Goal: Communication & Community: Answer question/provide support

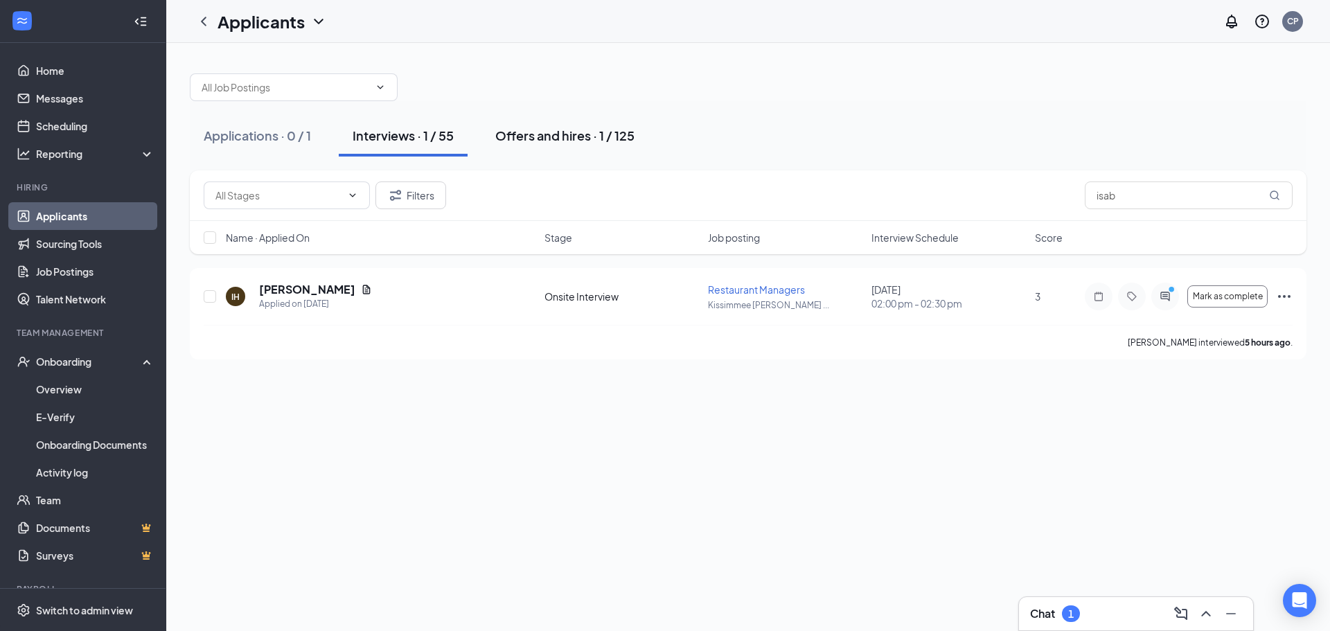
click at [558, 132] on div "Offers and hires · 1 / 125" at bounding box center [564, 135] width 139 height 17
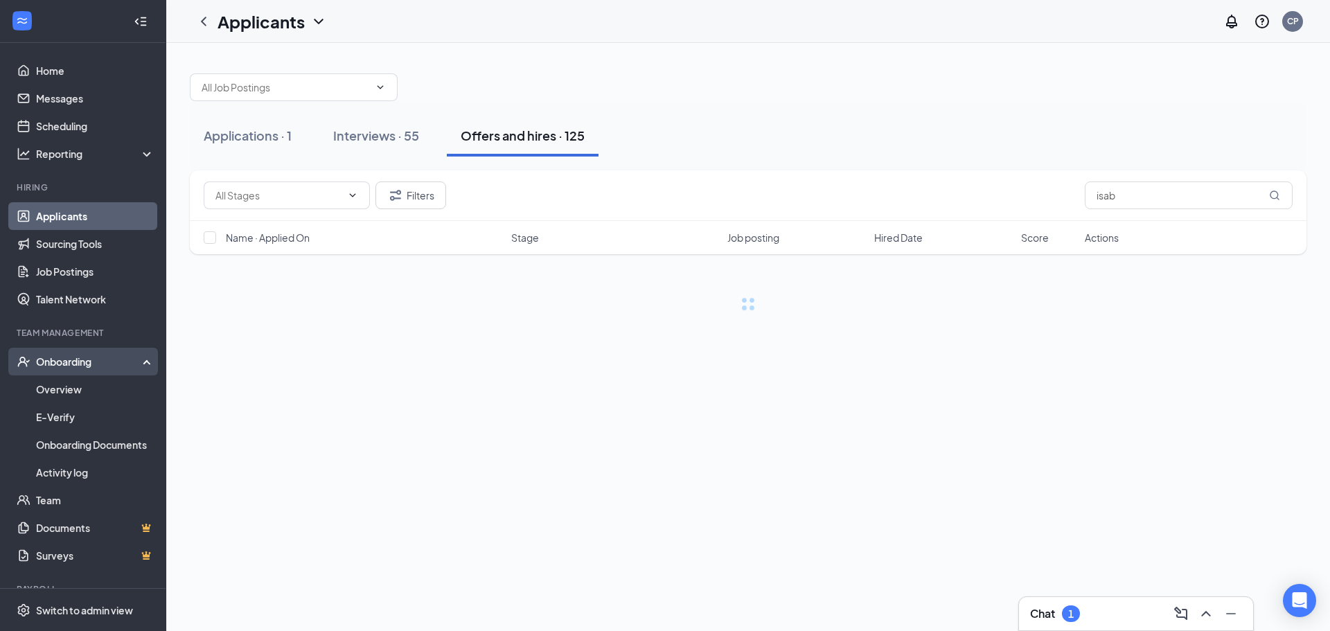
click at [67, 360] on div "Onboarding" at bounding box center [89, 362] width 107 height 14
click at [71, 386] on link "Overview" at bounding box center [95, 390] width 118 height 28
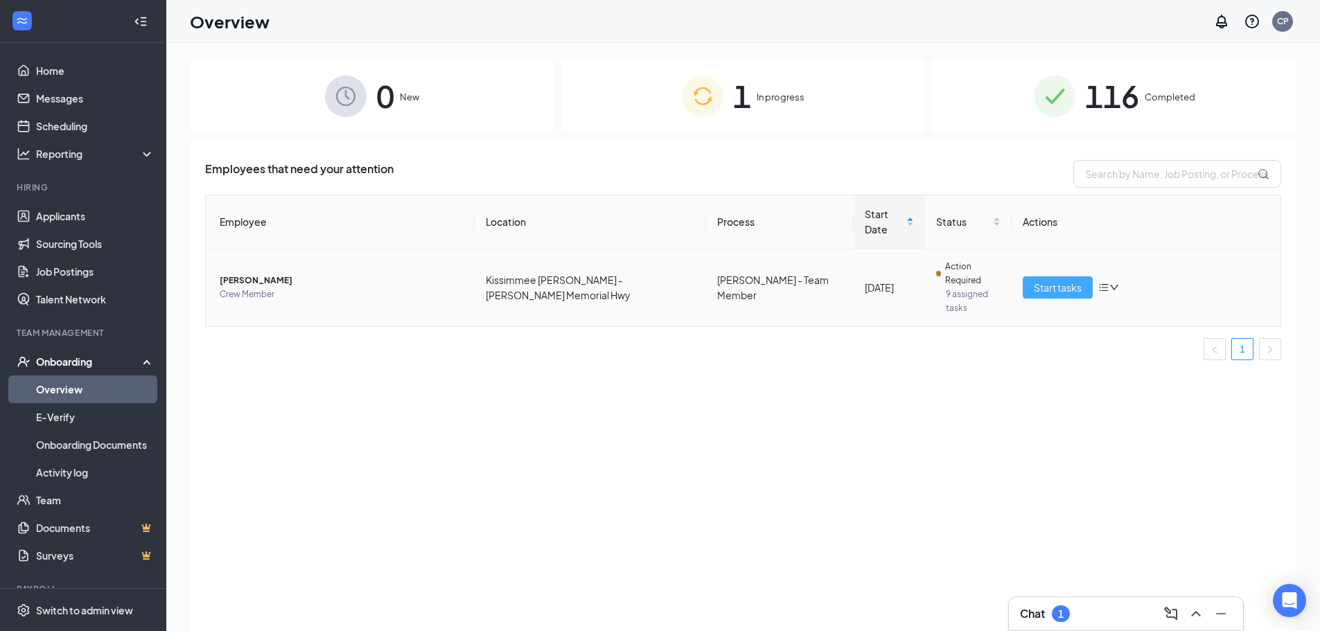
click at [1049, 283] on span "Start tasks" at bounding box center [1058, 287] width 48 height 15
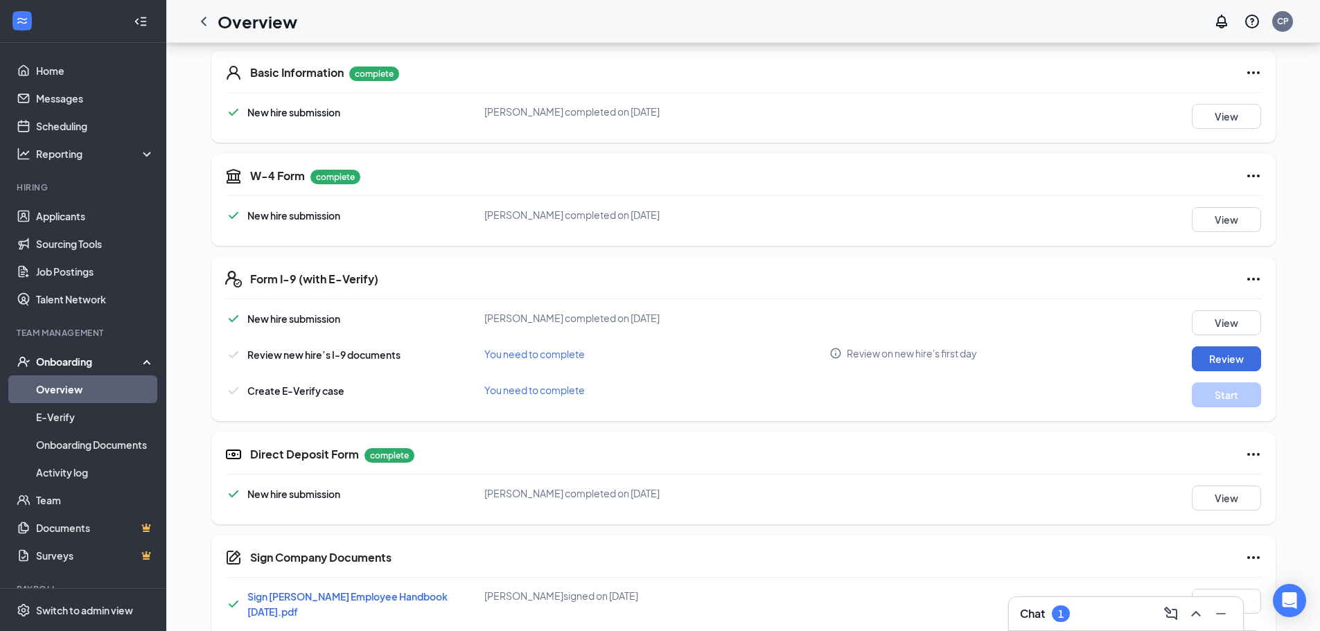
scroll to position [277, 0]
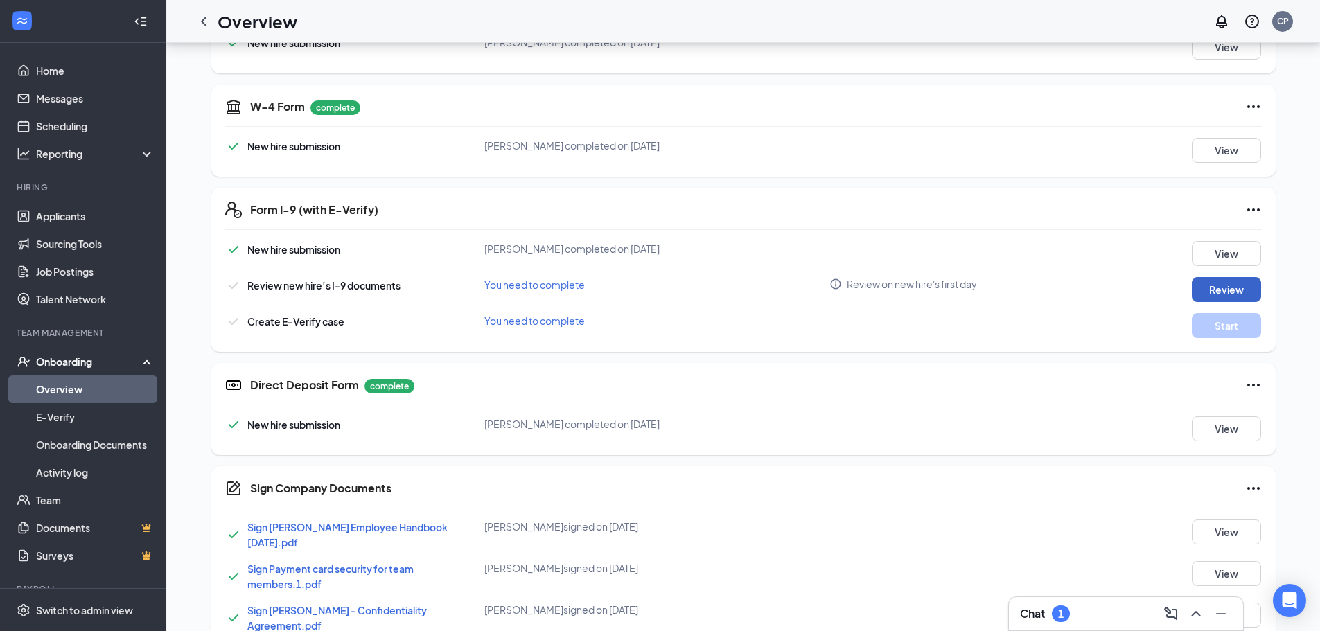
click at [1204, 288] on button "Review" at bounding box center [1226, 289] width 69 height 25
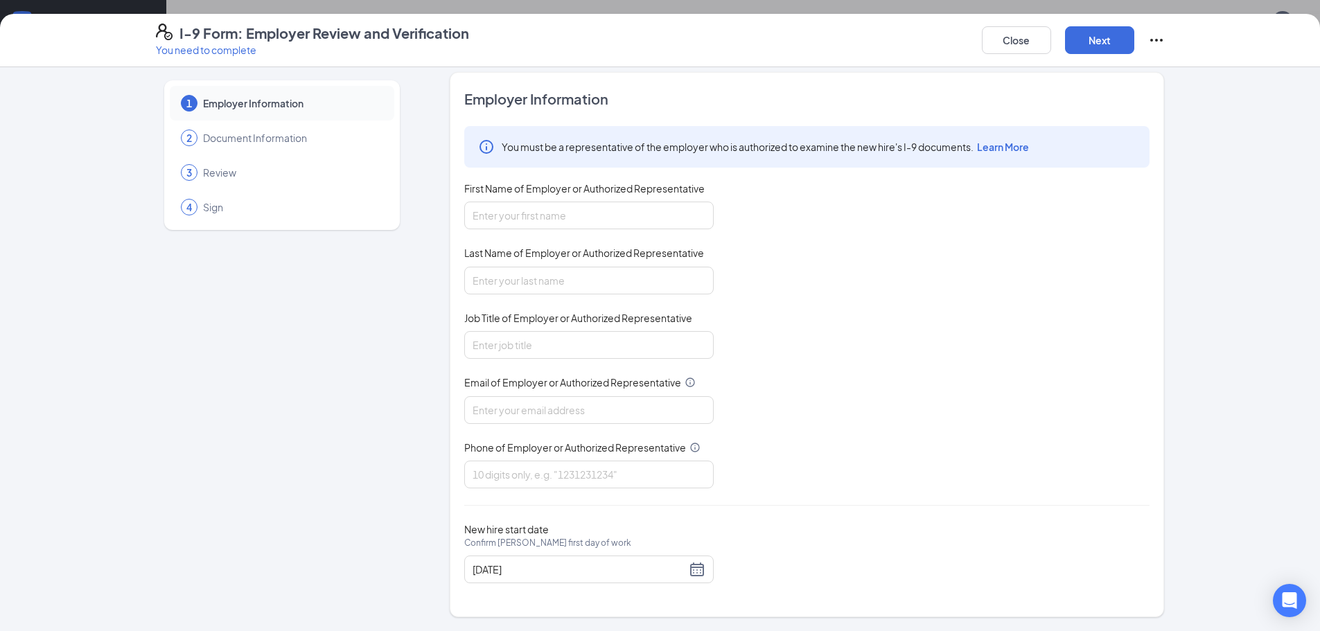
scroll to position [0, 0]
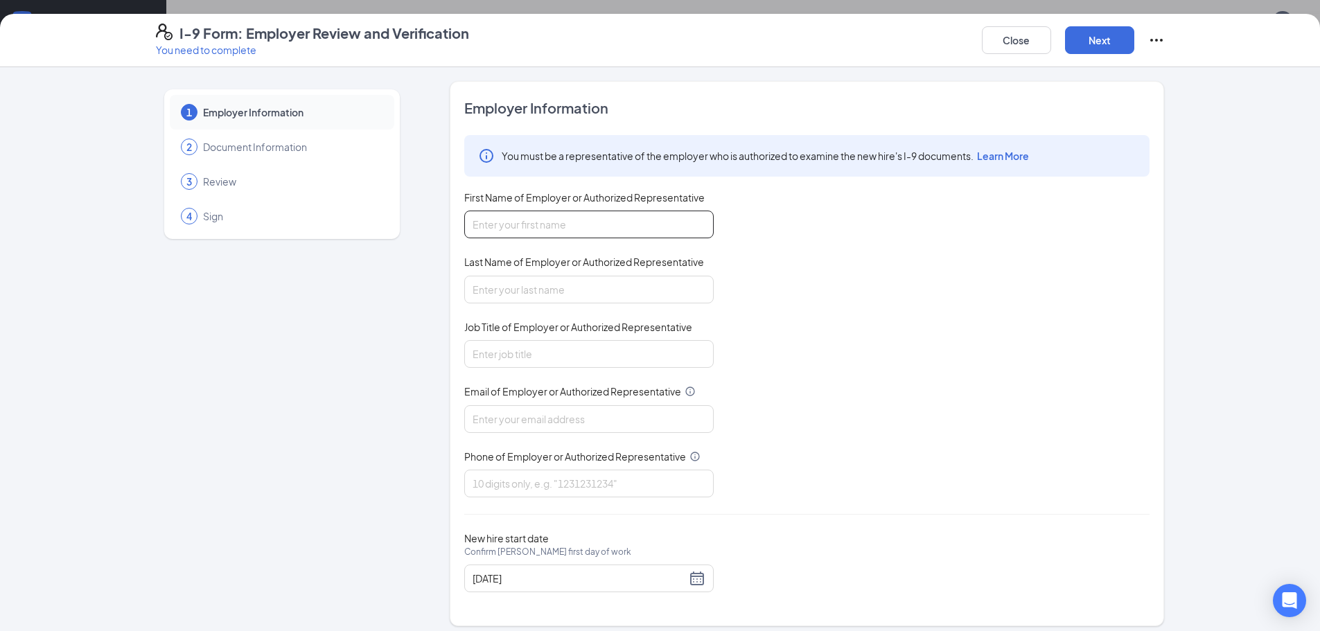
click at [666, 213] on input "First Name of Employer or Authorized Representative" at bounding box center [588, 225] width 249 height 28
click at [619, 237] on input "Caitlin Place" at bounding box center [588, 225] width 249 height 28
type input "Caitlin"
type input "Place"
type input "General Manager"
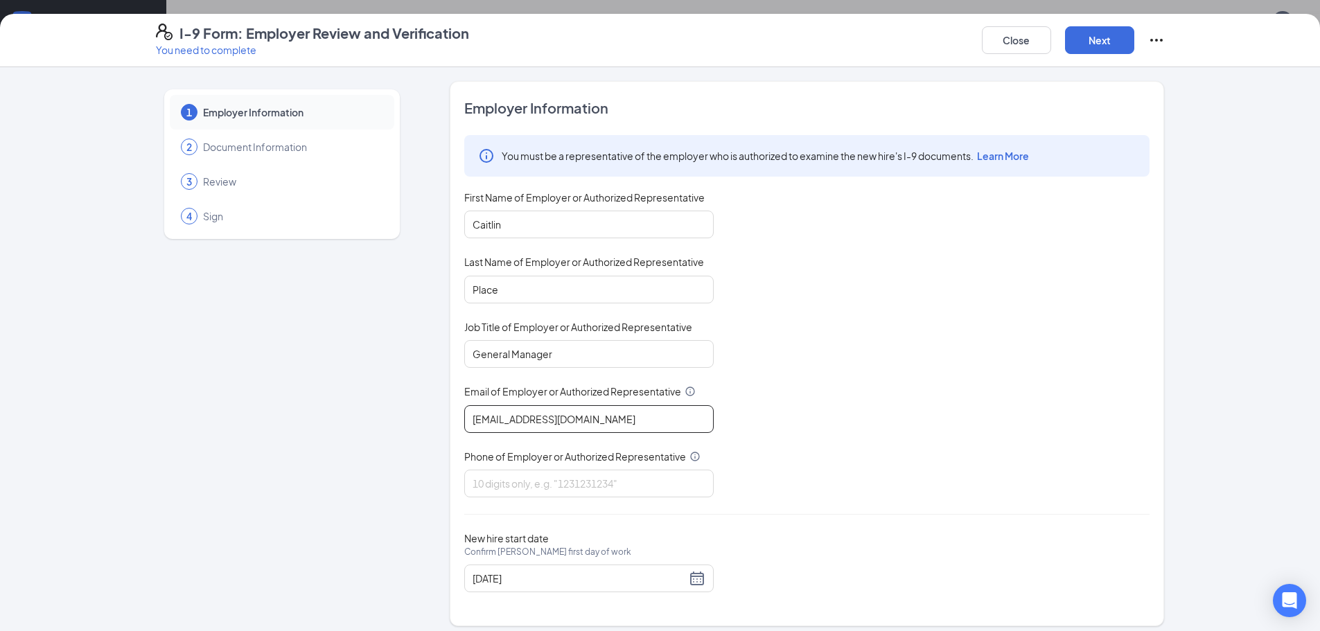
click at [536, 416] on input "[EMAIL_ADDRESS][DOMAIN_NAME]" at bounding box center [588, 419] width 249 height 28
type input "[EMAIL_ADDRESS][DOMAIN_NAME]"
click at [528, 491] on input "Phone of Employer or Authorized Representative" at bounding box center [588, 484] width 249 height 28
type input "4072391203"
click at [1096, 40] on button "Next" at bounding box center [1099, 40] width 69 height 28
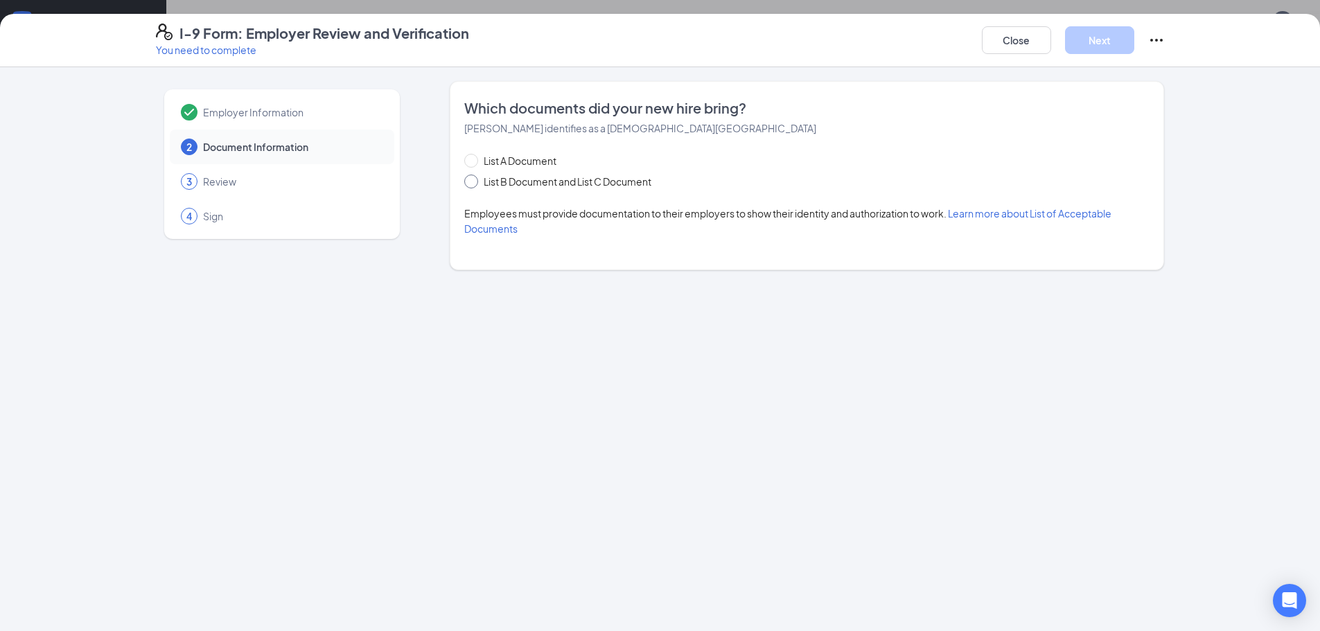
click at [473, 177] on input "List B Document and List C Document" at bounding box center [469, 180] width 10 height 10
radio input "true"
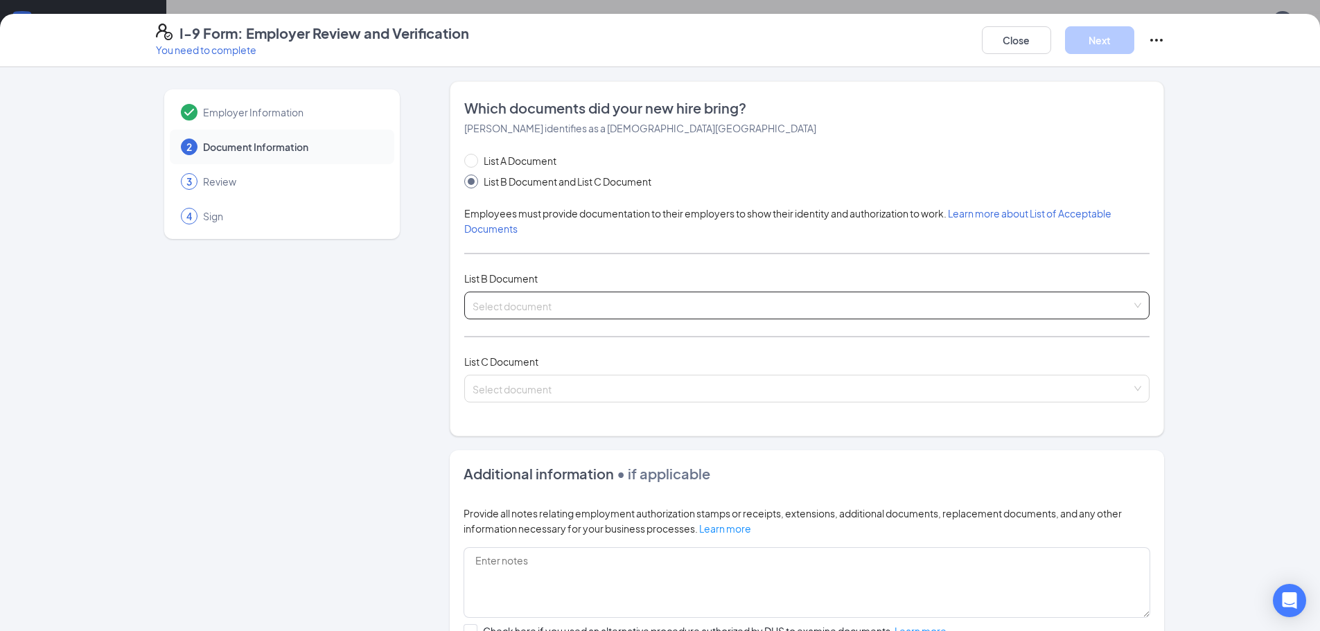
click at [593, 299] on input "search" at bounding box center [802, 302] width 659 height 21
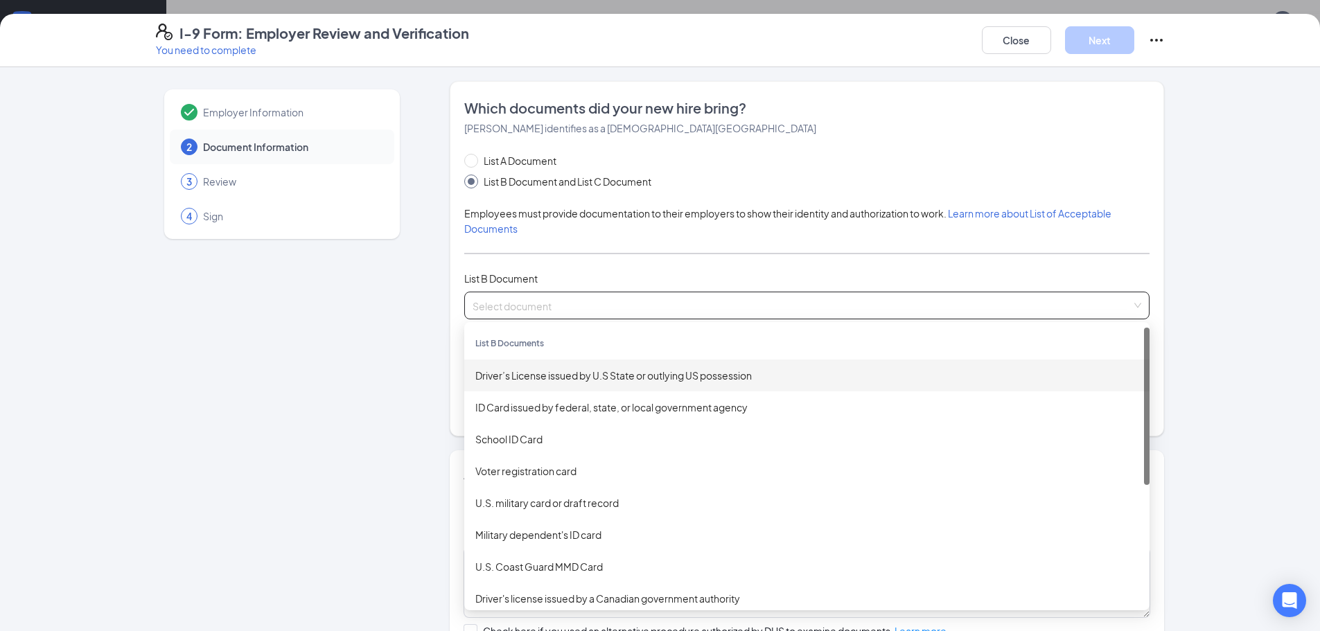
click at [790, 378] on div "Driver’s License issued by U.S State or outlying US possession" at bounding box center [806, 375] width 663 height 15
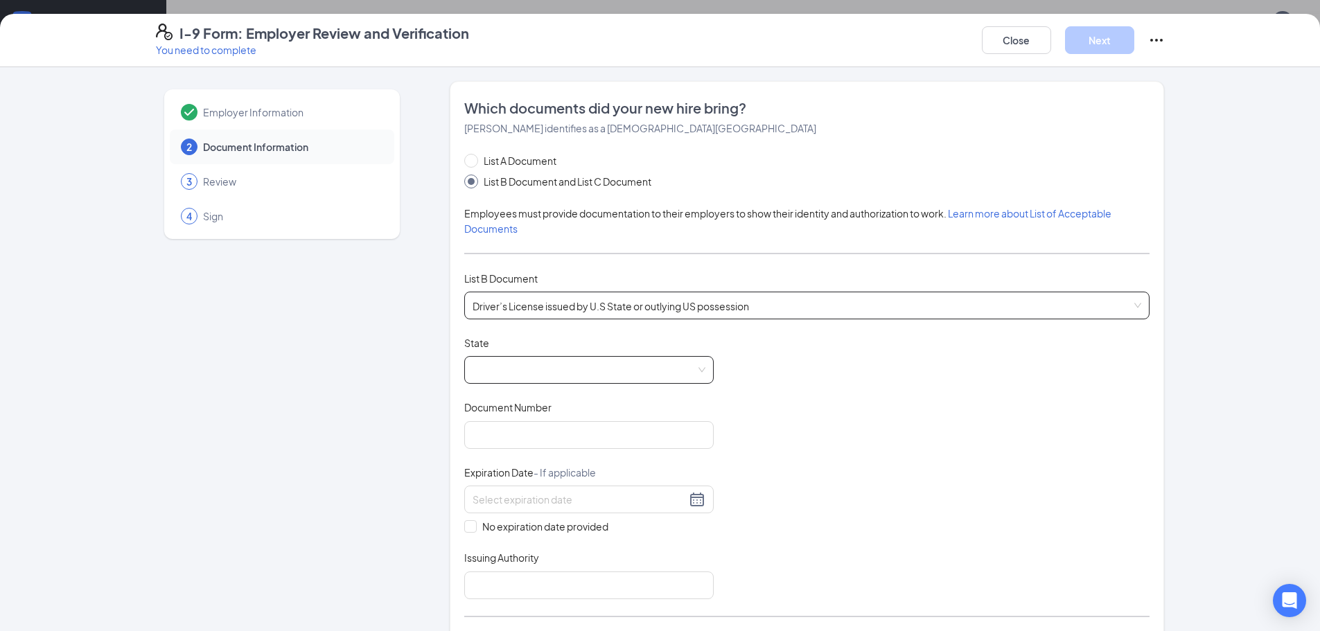
click at [597, 375] on span at bounding box center [589, 370] width 233 height 26
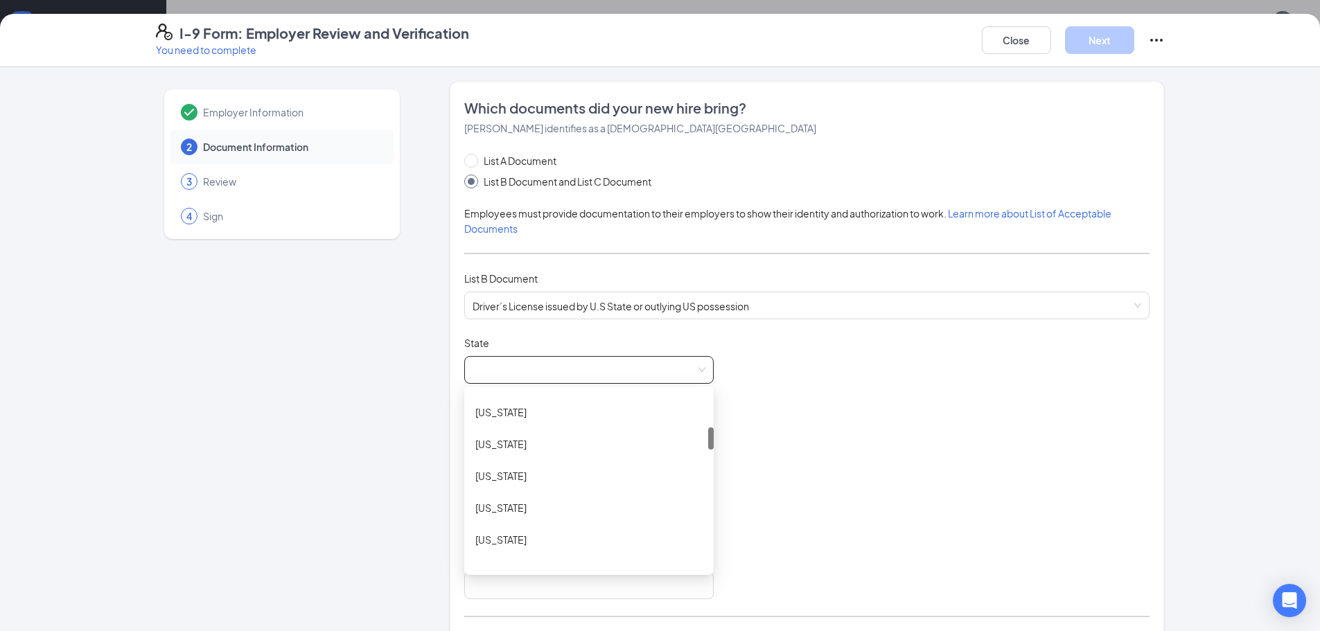
scroll to position [277, 0]
click at [534, 443] on div "[US_STATE]" at bounding box center [588, 449] width 227 height 15
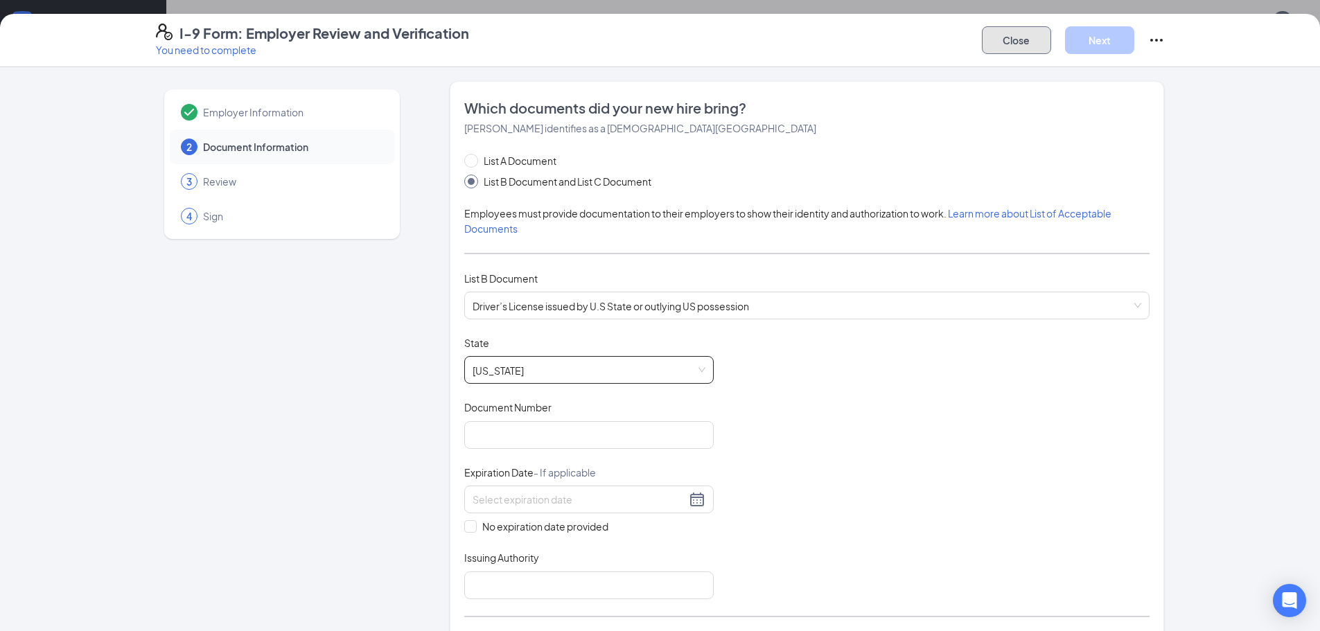
click at [1029, 45] on button "Close" at bounding box center [1016, 40] width 69 height 28
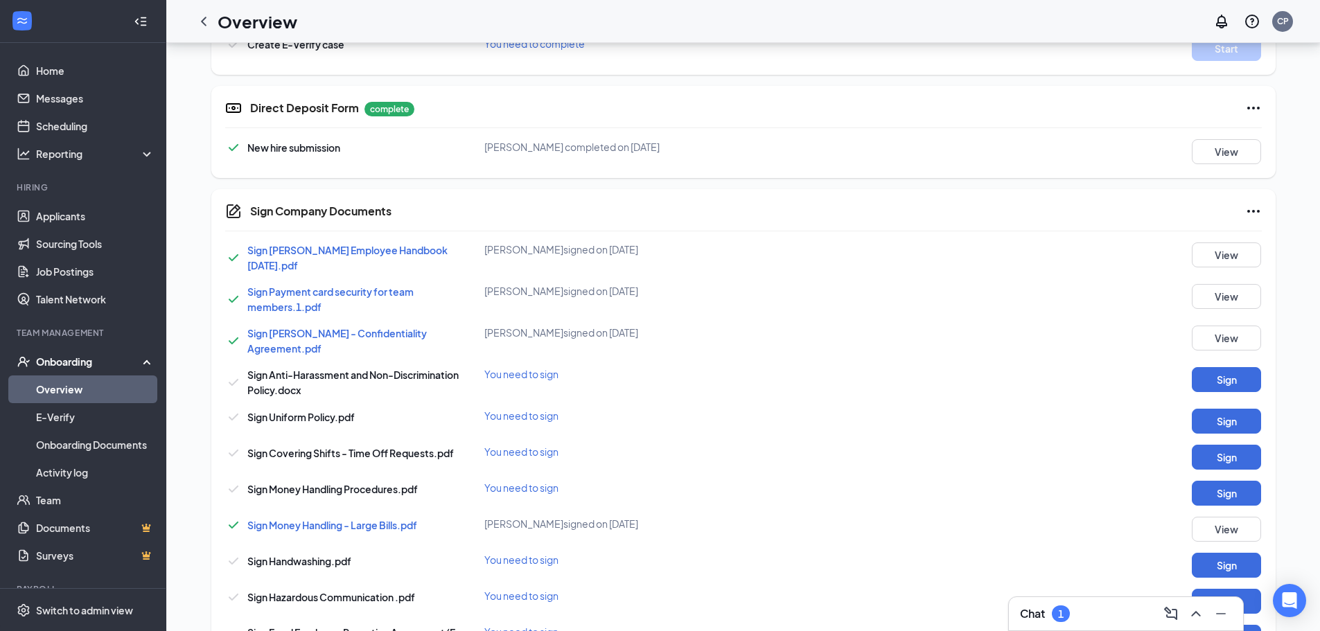
scroll to position [624, 0]
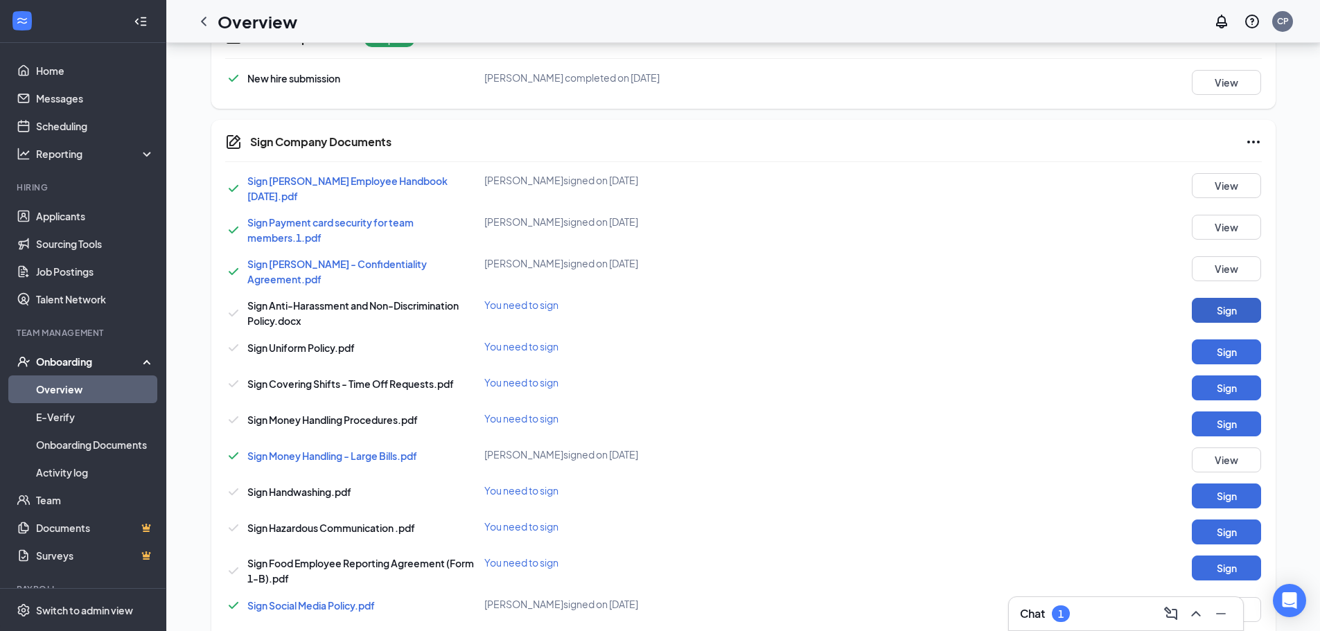
click at [1224, 298] on button "Sign" at bounding box center [1226, 310] width 69 height 25
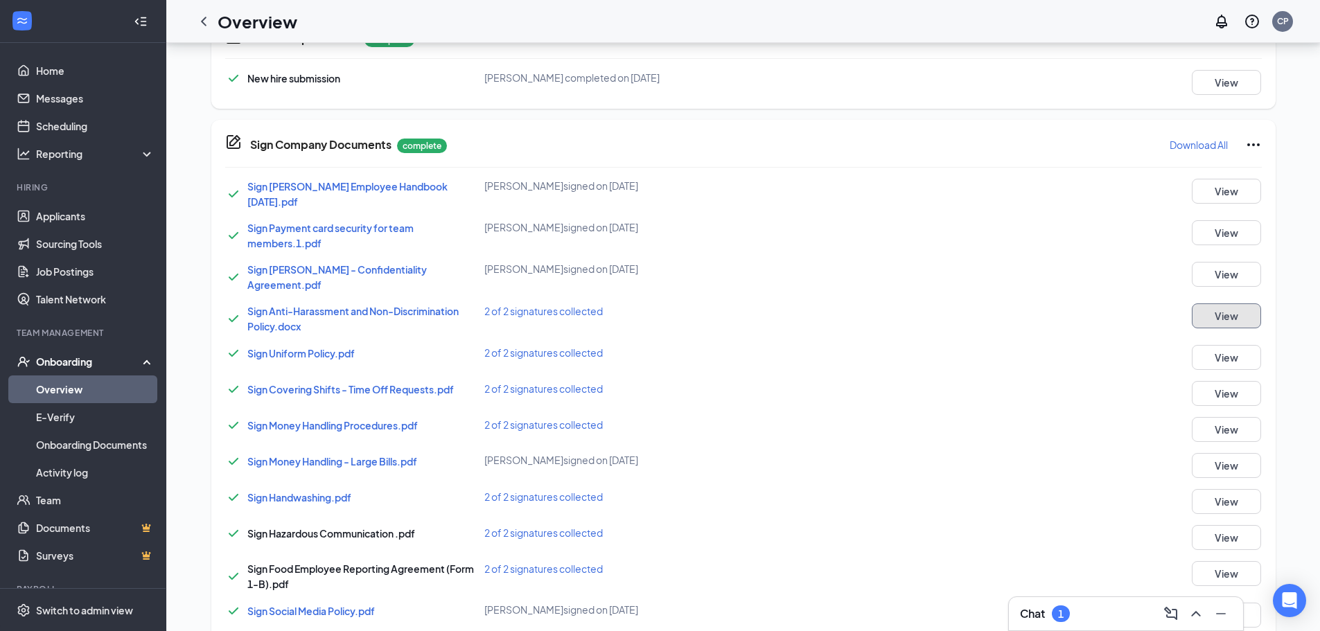
scroll to position [681, 0]
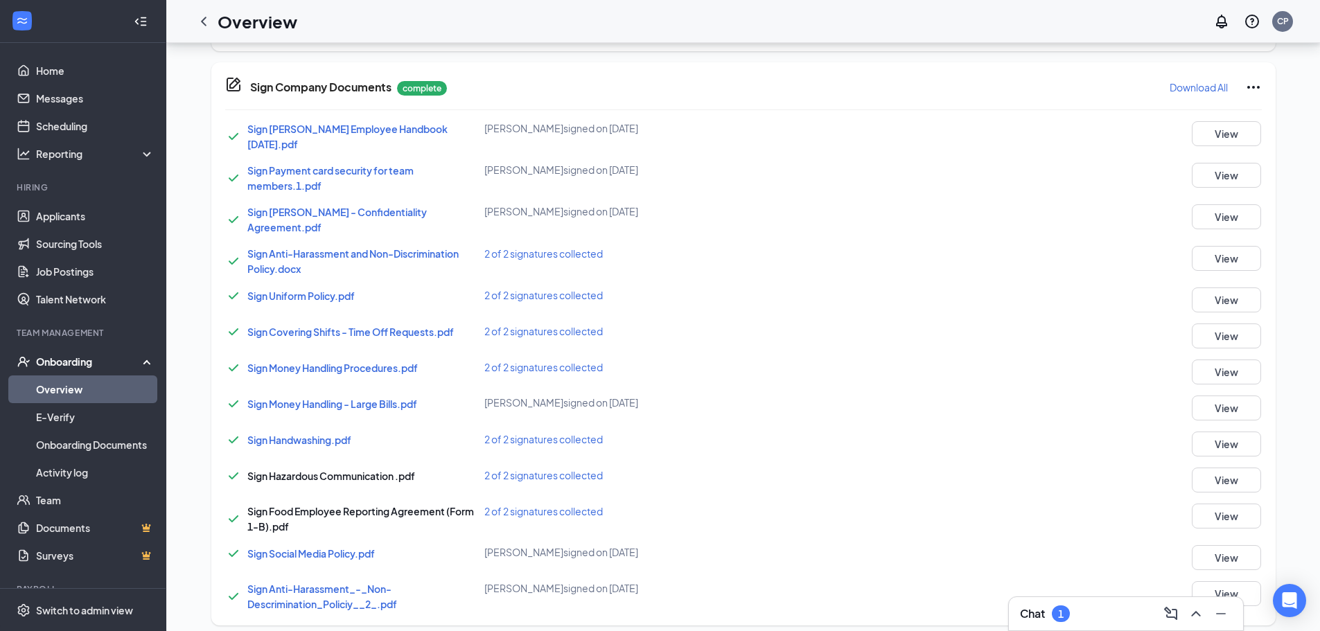
click at [1081, 617] on div "Chat 1" at bounding box center [1126, 614] width 212 height 22
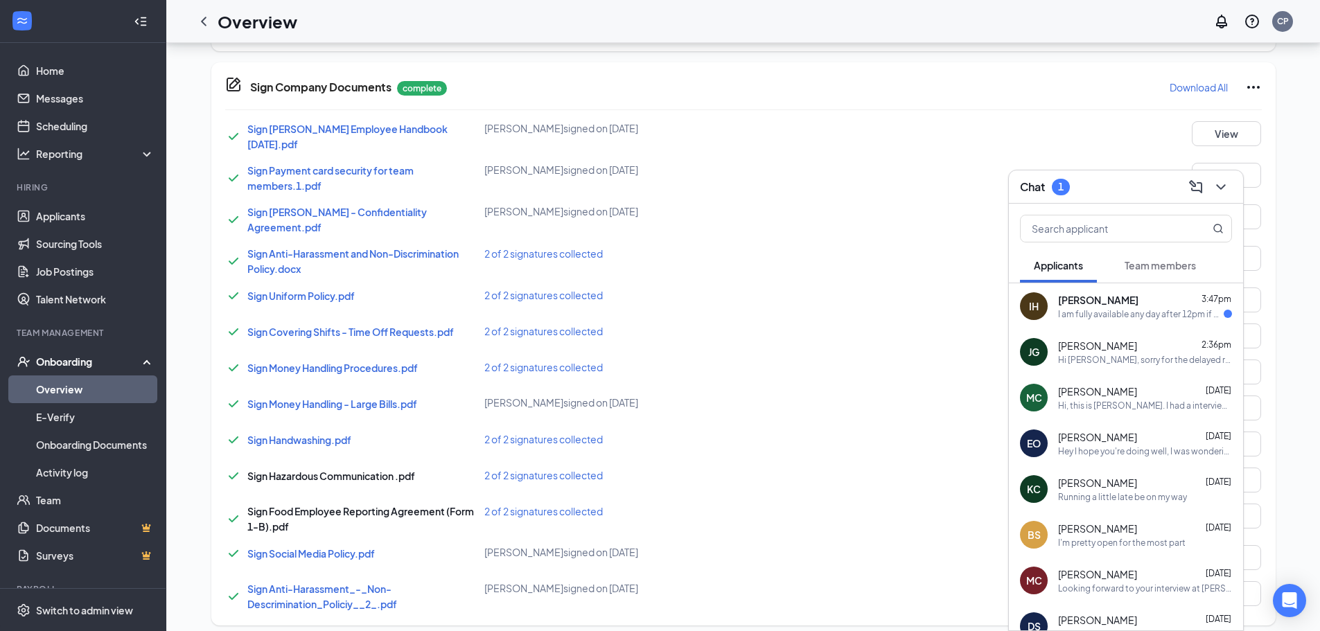
click at [773, 290] on div "2 of 2 signatures collected" at bounding box center [657, 295] width 346 height 15
click at [1089, 188] on div "Chat 1" at bounding box center [1126, 186] width 212 height 21
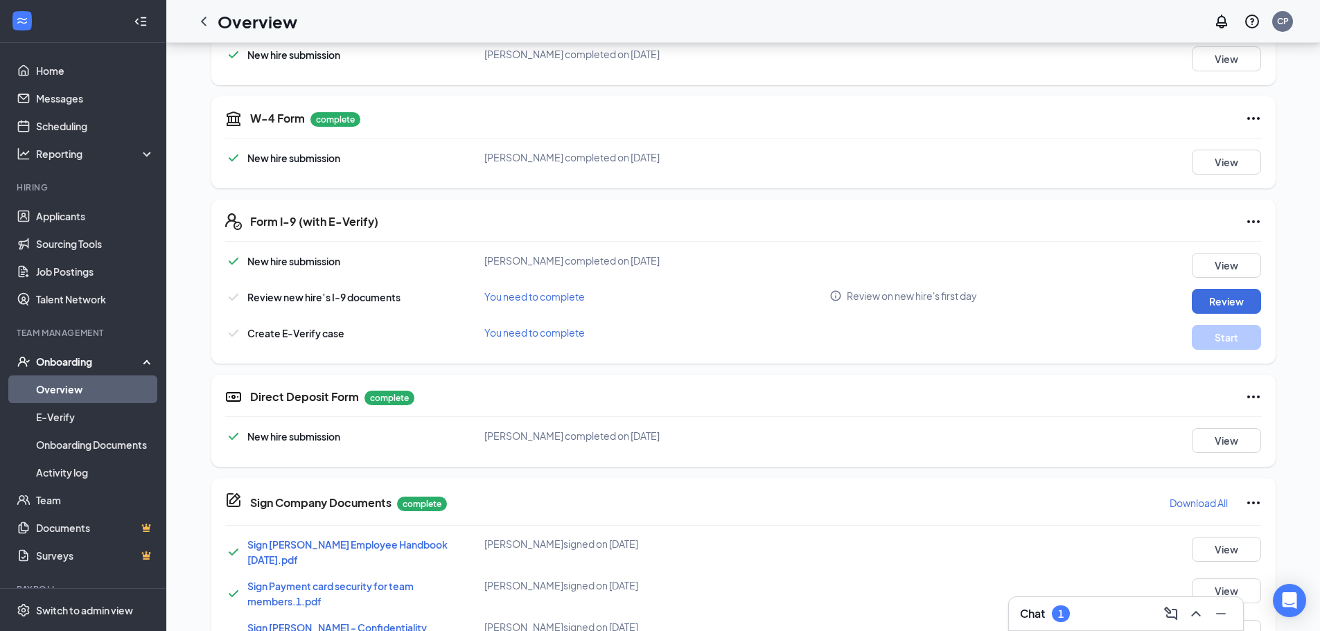
scroll to position [127, 0]
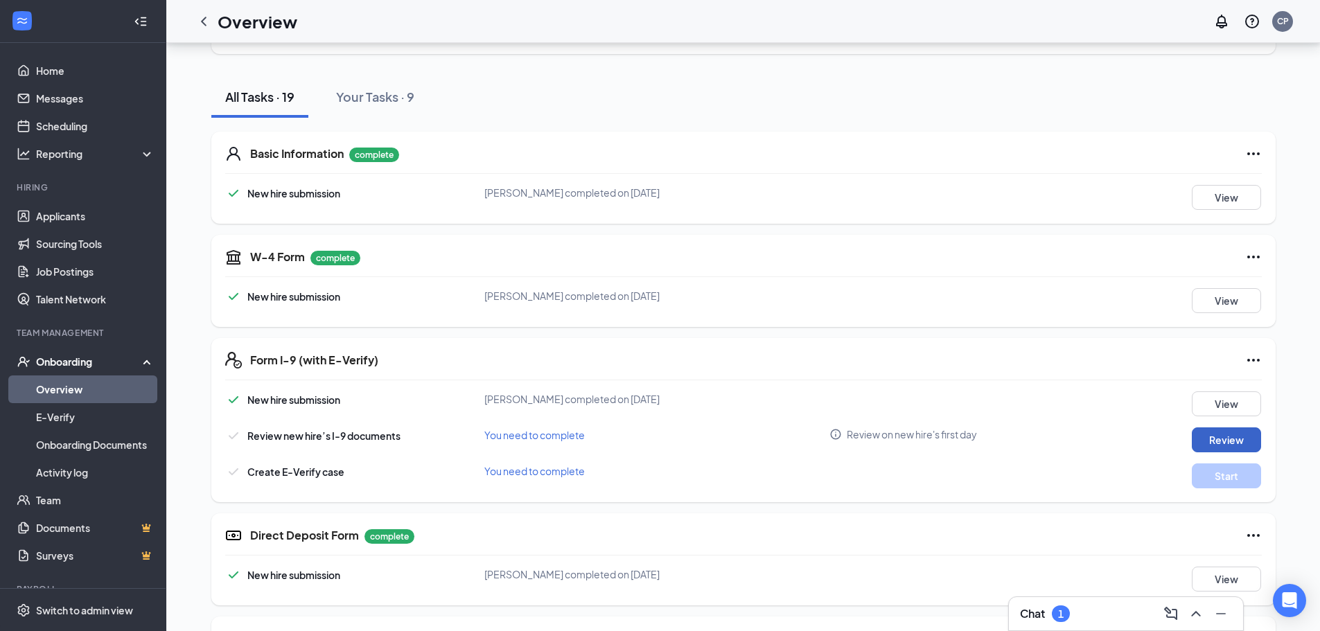
click at [1196, 436] on button "Review" at bounding box center [1226, 440] width 69 height 25
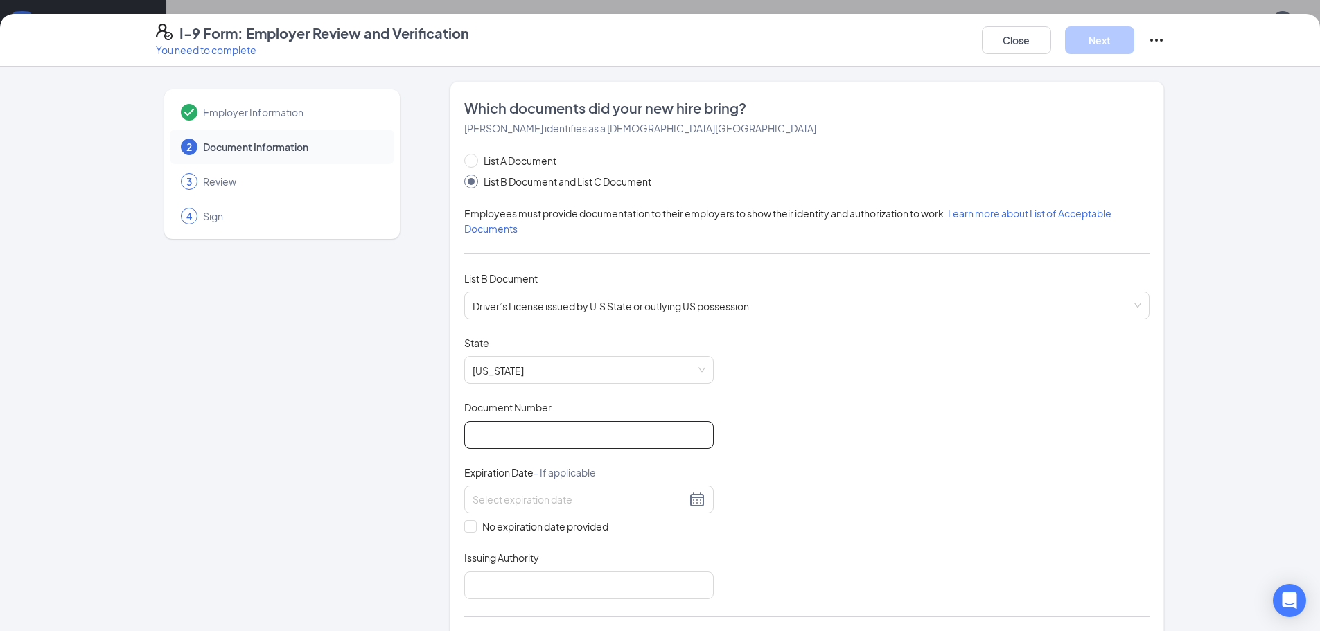
click at [656, 431] on input "Document Number" at bounding box center [588, 435] width 249 height 28
type input "s609211433000"
click at [693, 507] on div at bounding box center [589, 499] width 233 height 17
click at [633, 624] on div "16" at bounding box center [629, 623] width 17 height 17
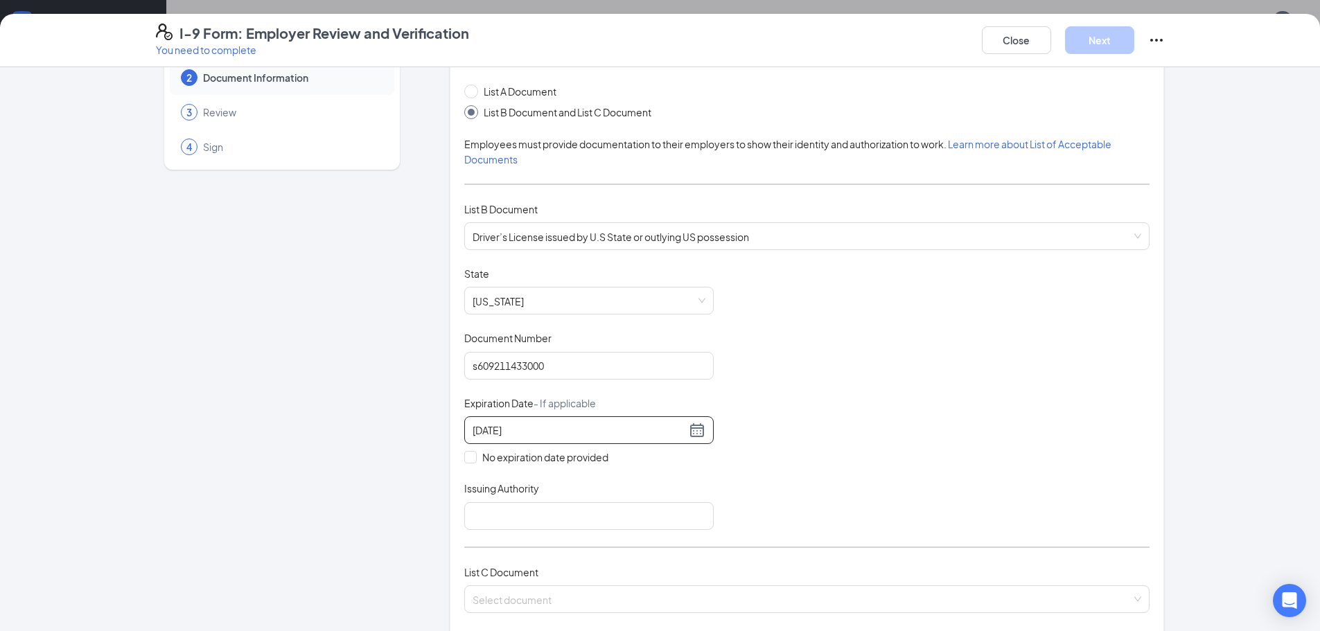
scroll to position [139, 0]
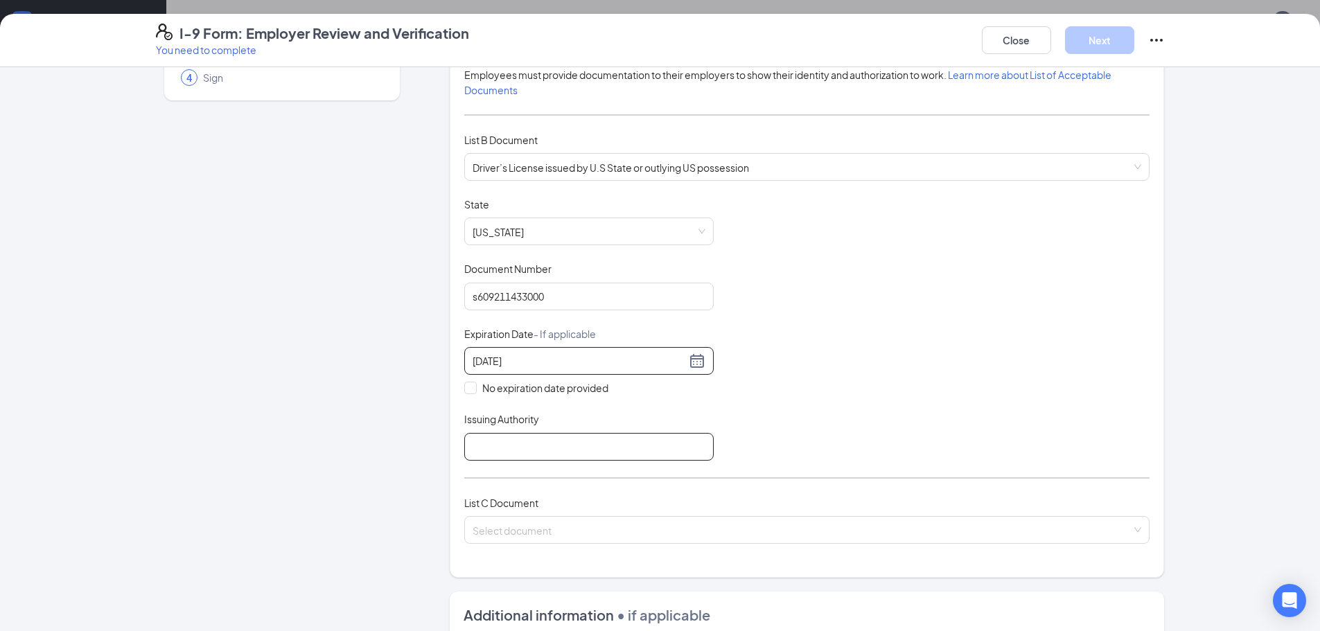
type input "[DATE]"
click at [662, 449] on input "Issuing Authority" at bounding box center [588, 447] width 249 height 28
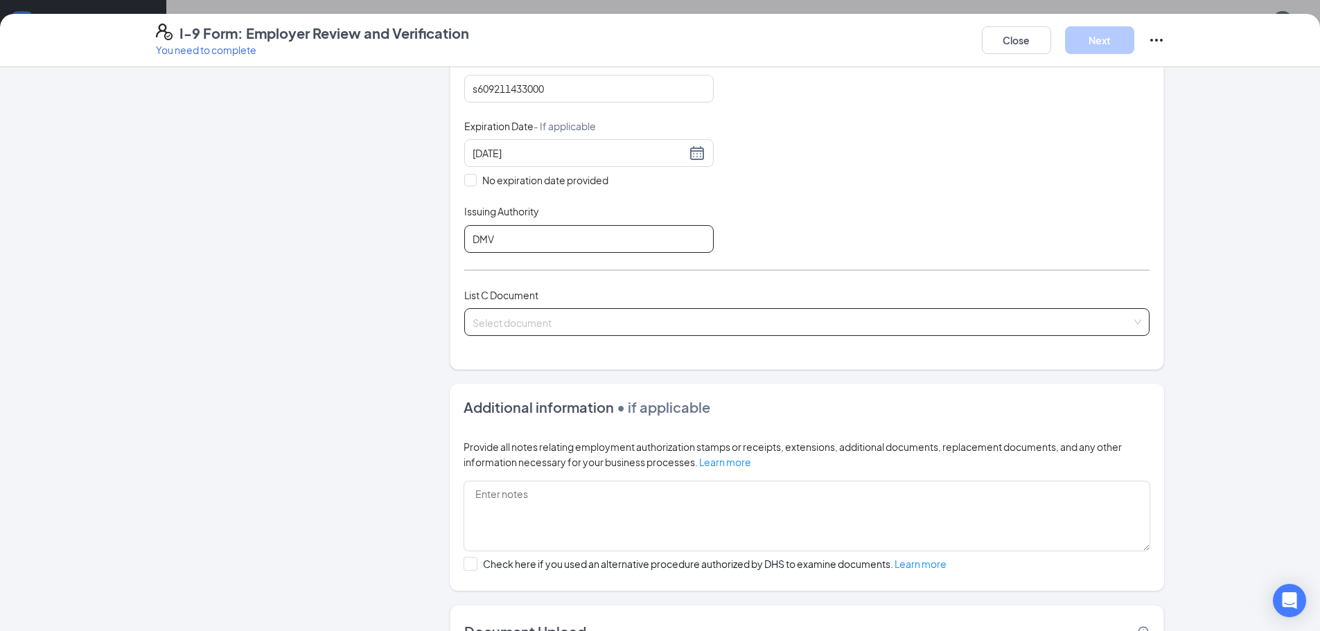
click at [773, 330] on span at bounding box center [802, 322] width 659 height 26
type input "DMV"
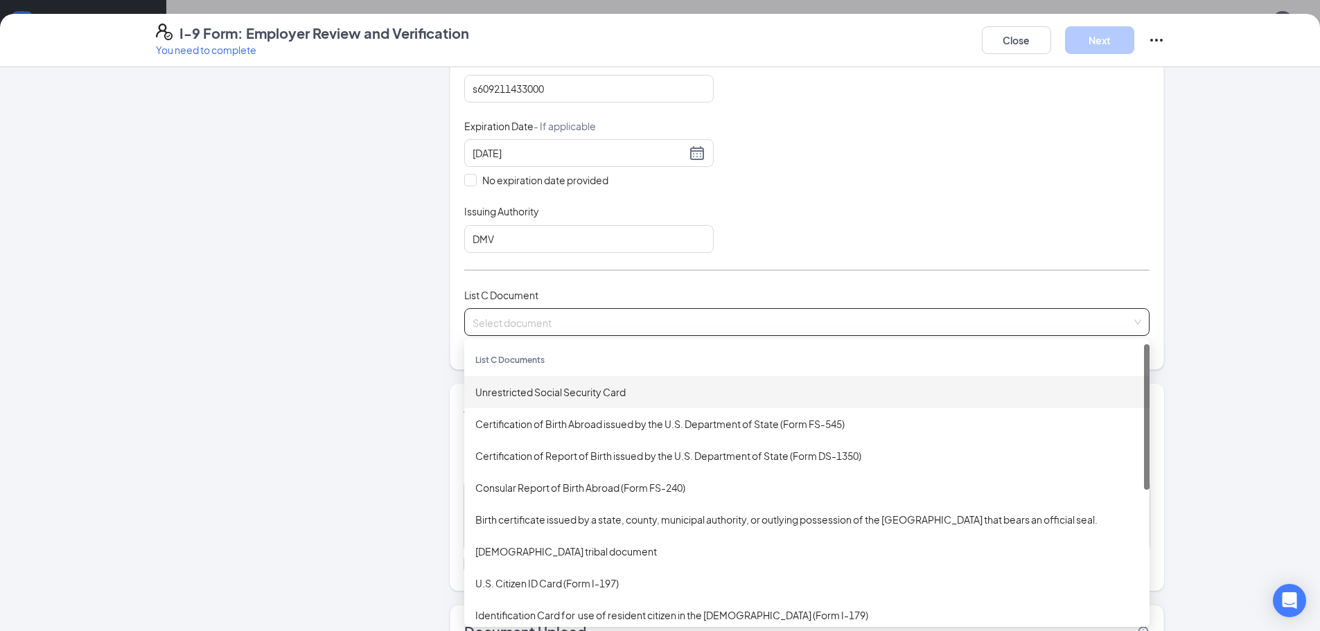
click at [719, 395] on div "Unrestricted Social Security Card" at bounding box center [806, 392] width 663 height 15
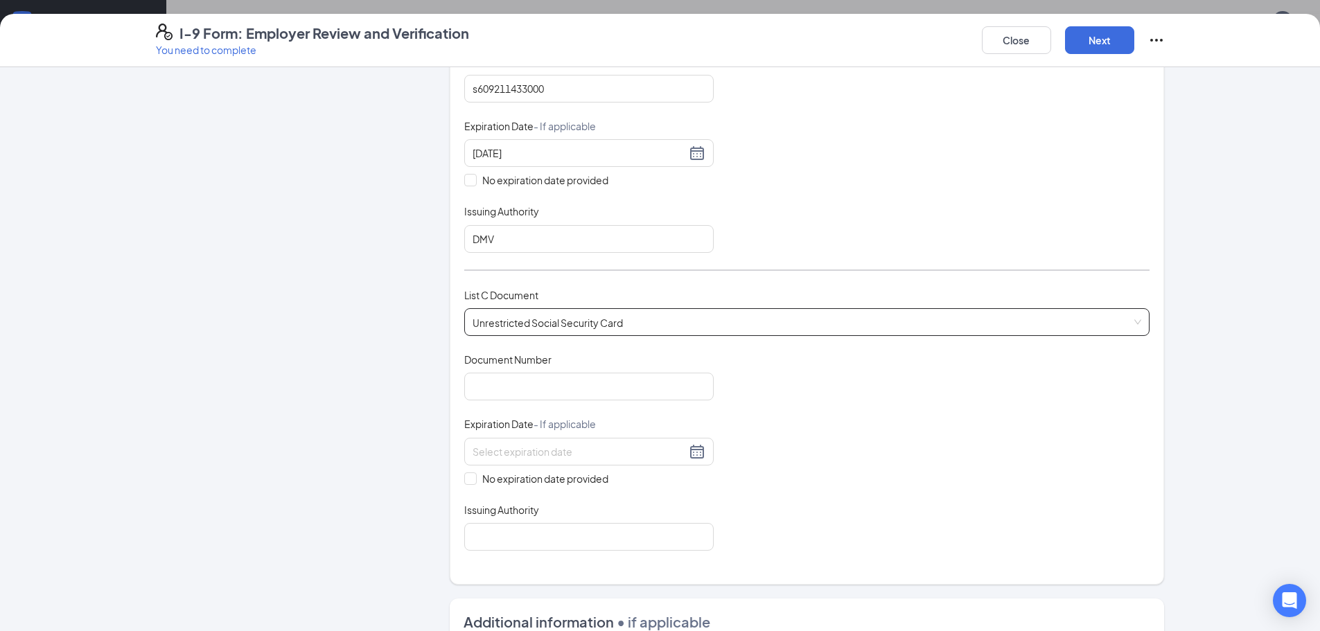
click at [656, 401] on div "Document Title Unrestricted Social Security Card Document Number Expiration Dat…" at bounding box center [806, 452] width 685 height 198
click at [660, 389] on input "Document Number" at bounding box center [588, 387] width 249 height 28
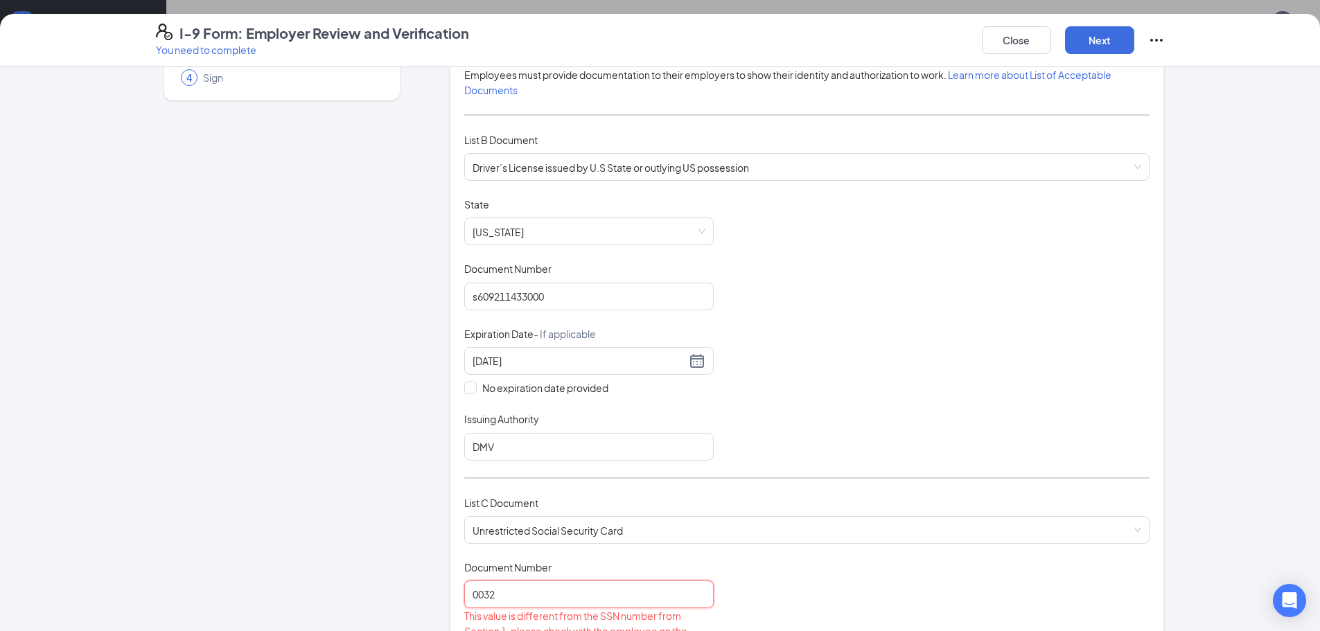
scroll to position [69, 0]
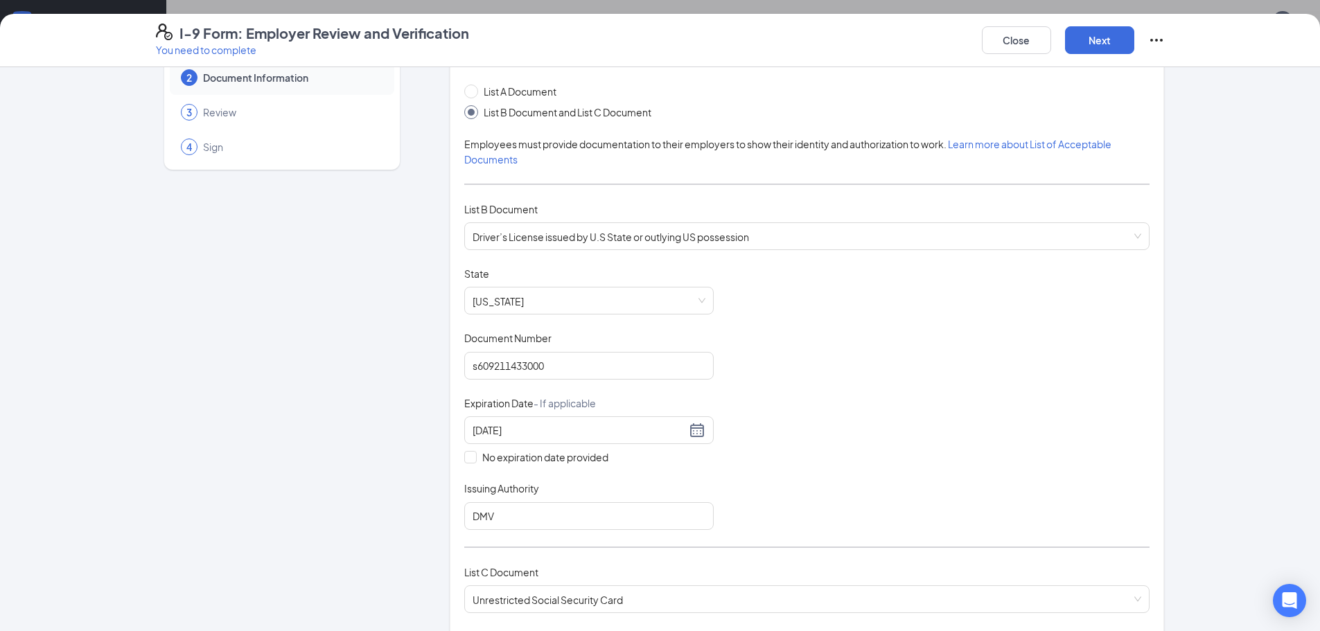
click at [715, 221] on div "List A Document List B Document and List C Document Employees must provide docu…" at bounding box center [806, 478] width 685 height 789
click at [777, 237] on span "Driver’s License issued by U.S State or outlying US possession" at bounding box center [807, 236] width 669 height 26
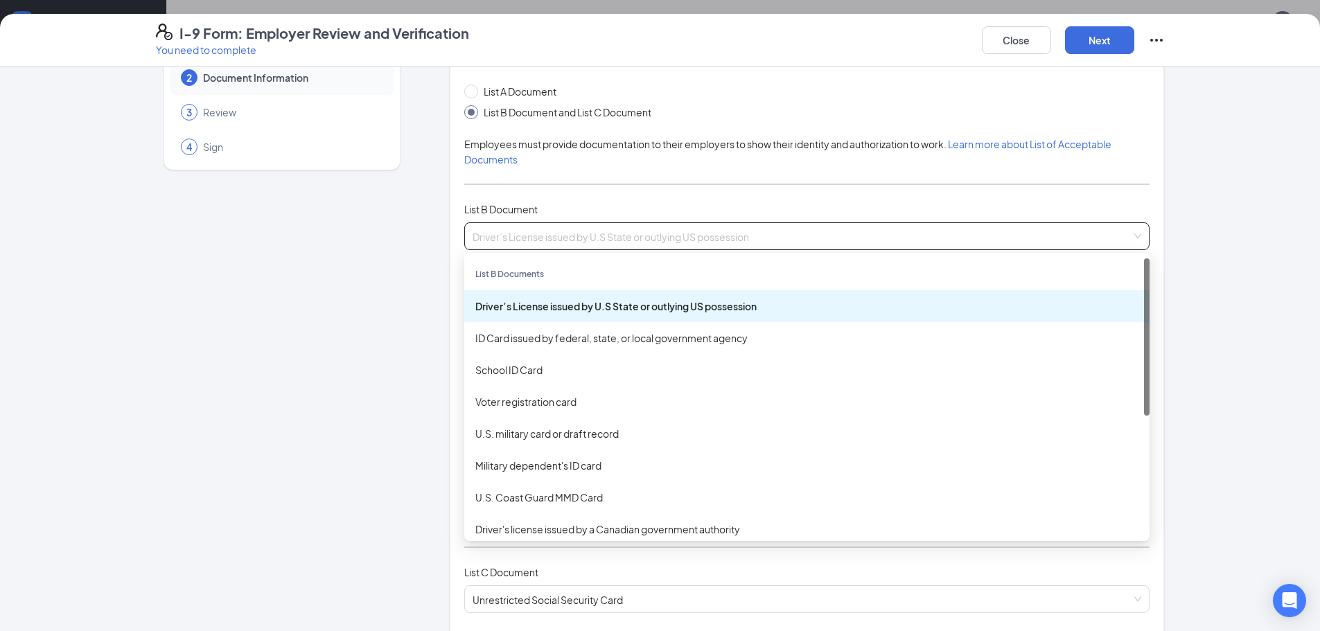
click at [762, 305] on div "Driver’s License issued by U.S State or outlying US possession" at bounding box center [806, 306] width 663 height 15
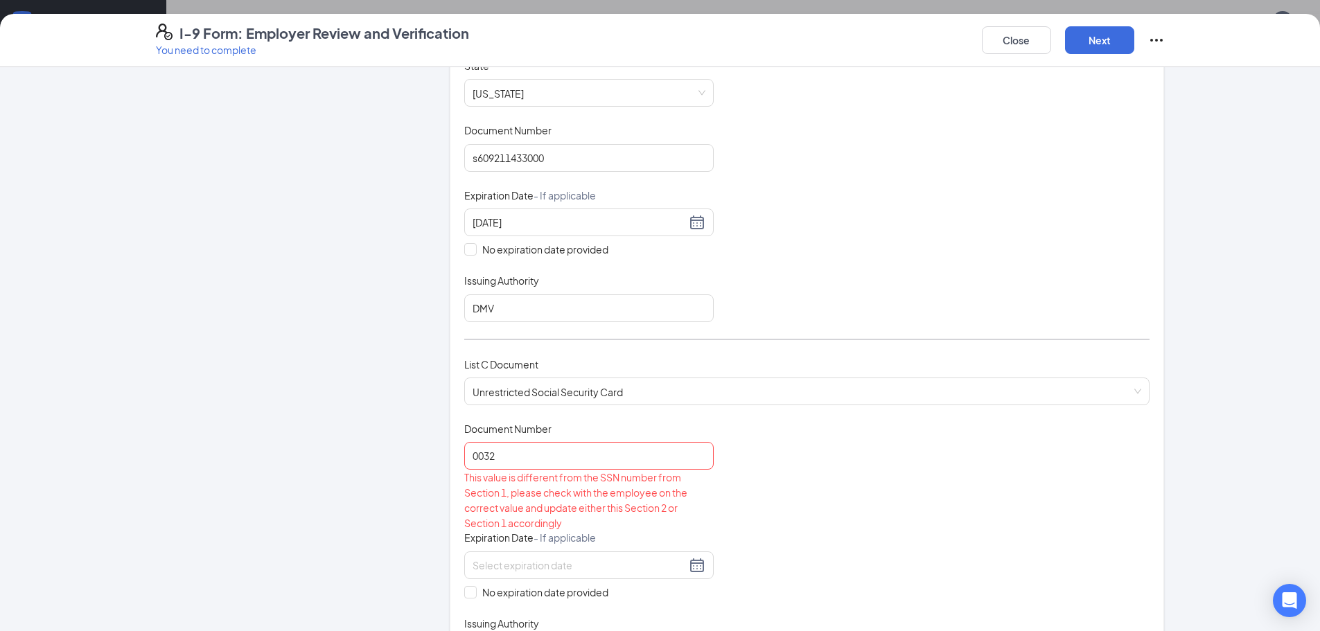
scroll to position [346, 0]
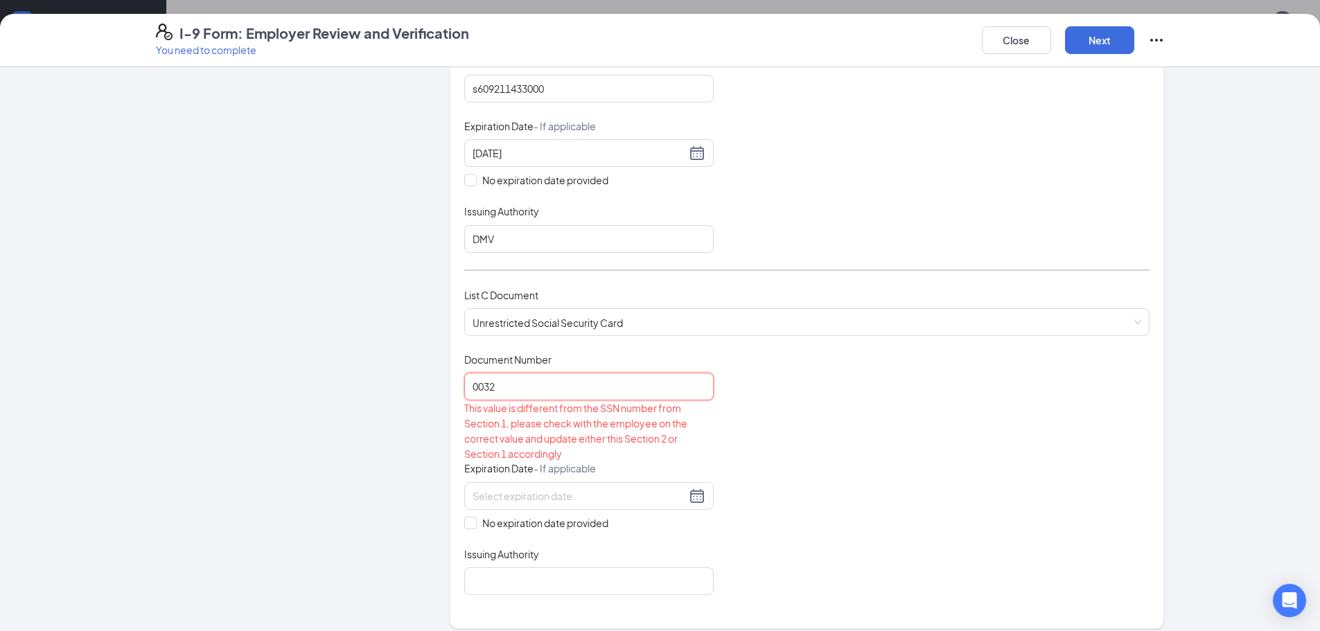
click at [589, 382] on input "0032" at bounding box center [588, 387] width 249 height 28
type input "0"
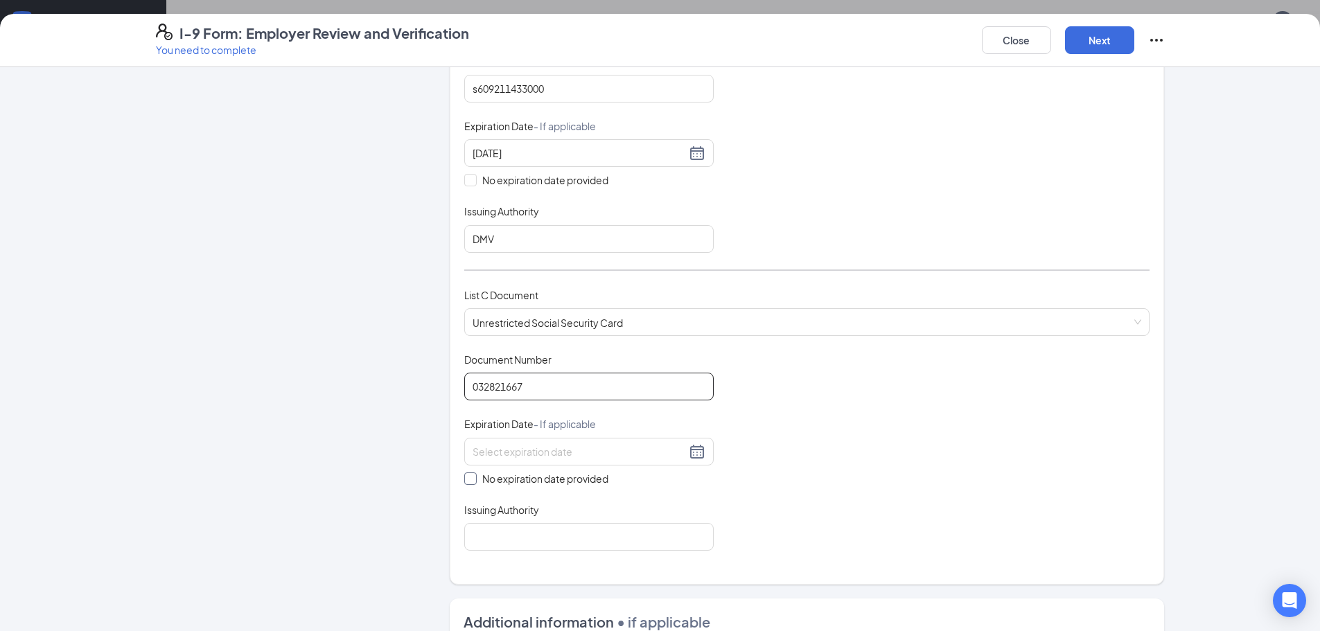
type input "032821667"
click at [561, 476] on span "No expiration date provided" at bounding box center [545, 478] width 137 height 15
click at [474, 476] on input "No expiration date provided" at bounding box center [469, 478] width 10 height 10
checkbox input "true"
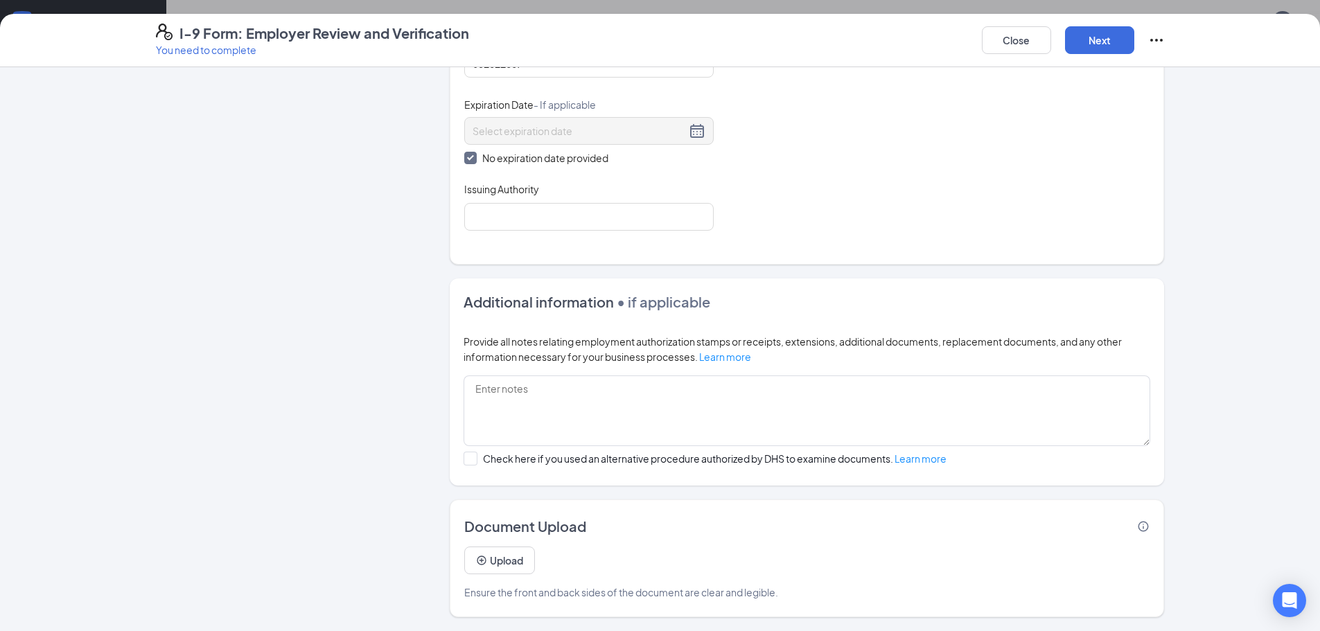
scroll to position [681, 0]
click at [520, 565] on button "Upload" at bounding box center [499, 561] width 71 height 28
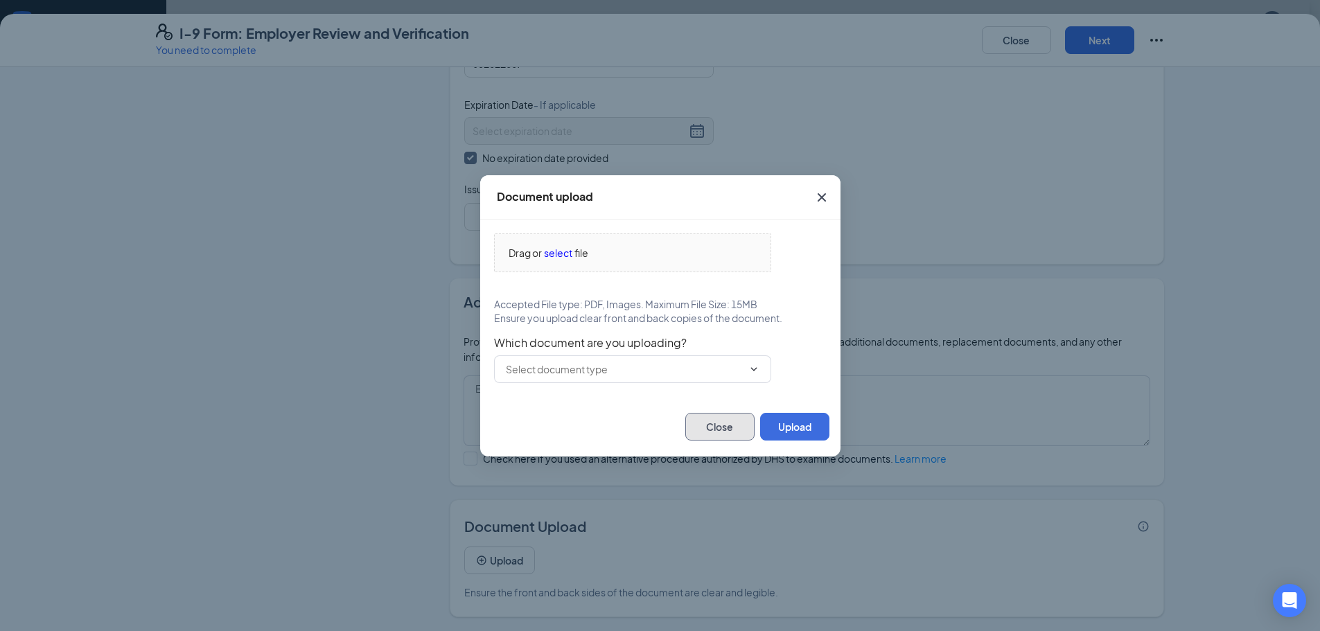
click at [716, 422] on button "Close" at bounding box center [719, 427] width 69 height 28
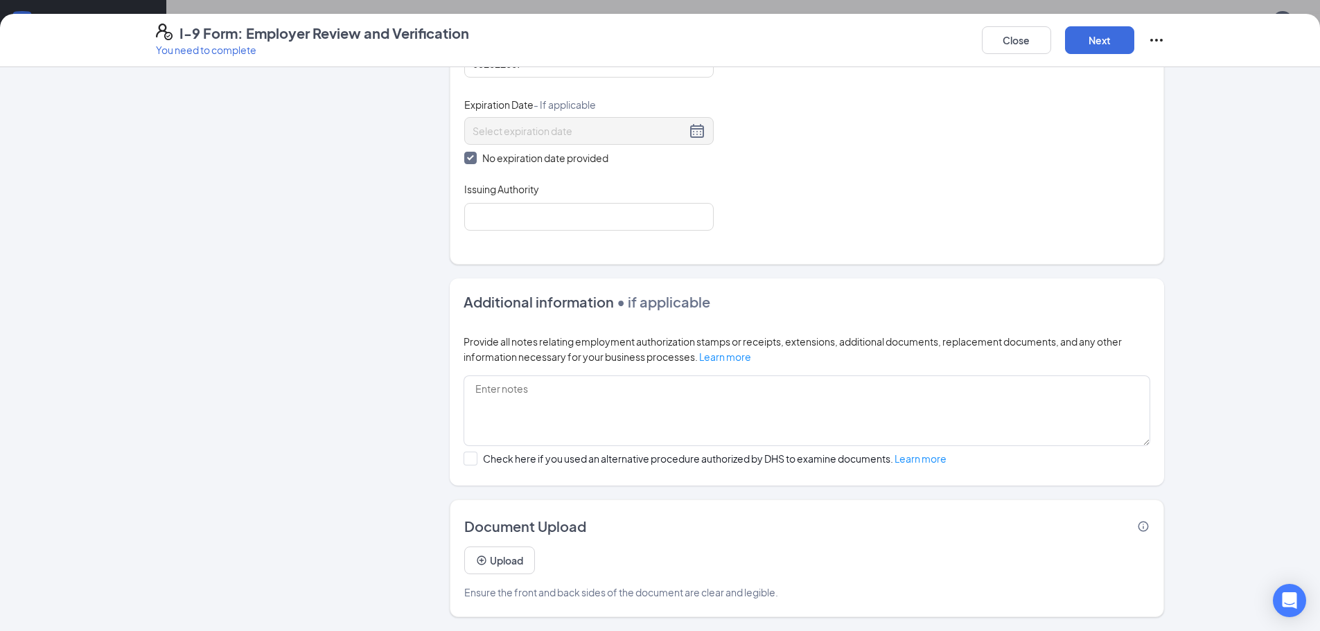
click at [1138, 526] on icon "Info" at bounding box center [1143, 526] width 10 height 10
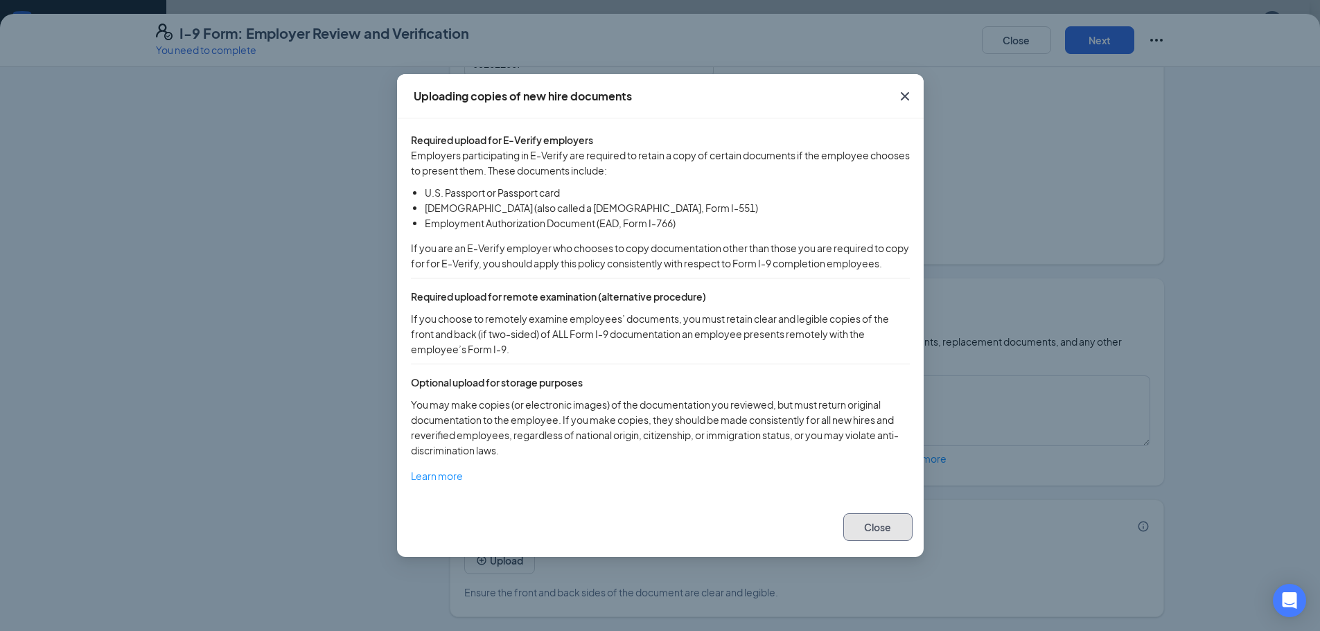
click at [896, 532] on button "Close" at bounding box center [877, 527] width 69 height 28
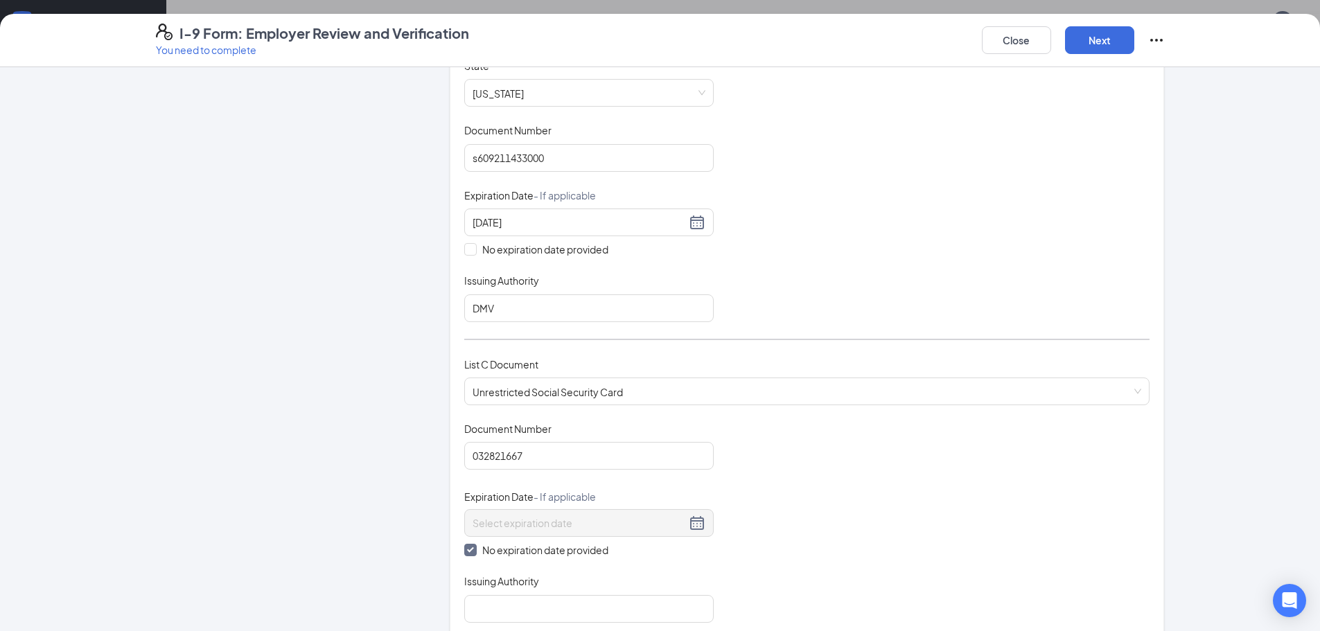
scroll to position [485, 0]
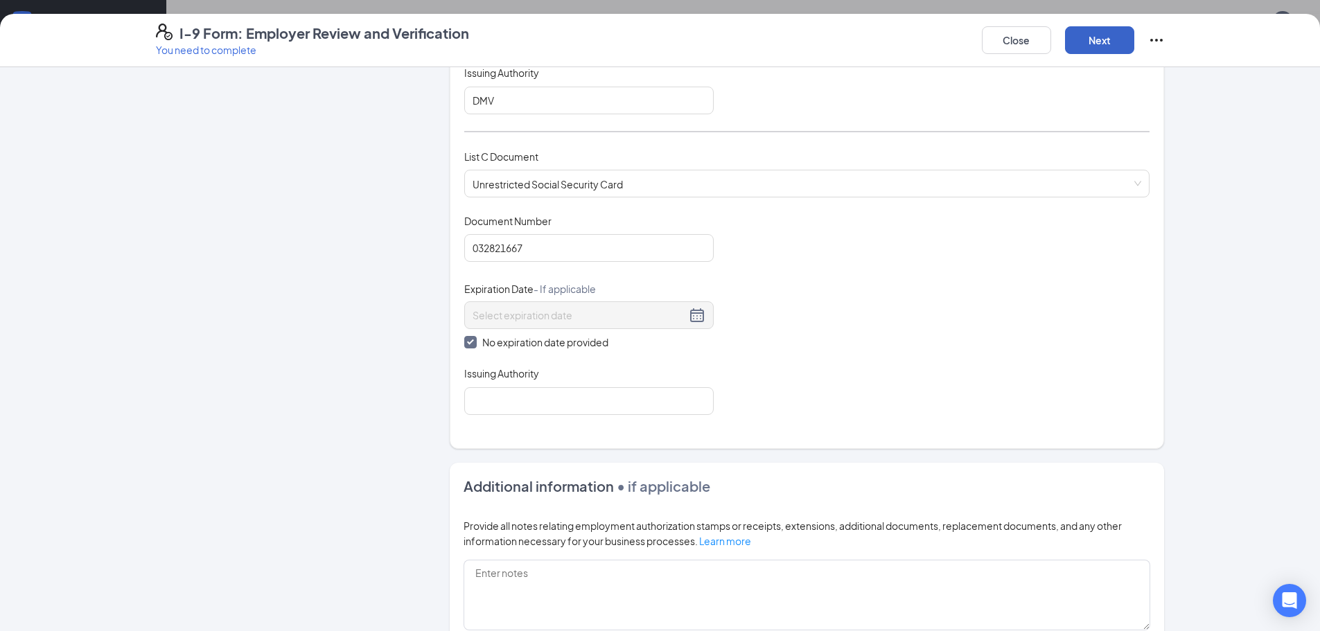
click at [1123, 37] on button "Next" at bounding box center [1099, 40] width 69 height 28
click at [680, 407] on input "Issuing Authority" at bounding box center [588, 401] width 249 height 28
type input "Social Security Administration"
click at [802, 310] on div "Document Title Unrestricted Social Security Card Document Number 032821667 Expi…" at bounding box center [806, 314] width 685 height 201
click at [1097, 40] on button "Next" at bounding box center [1099, 40] width 69 height 28
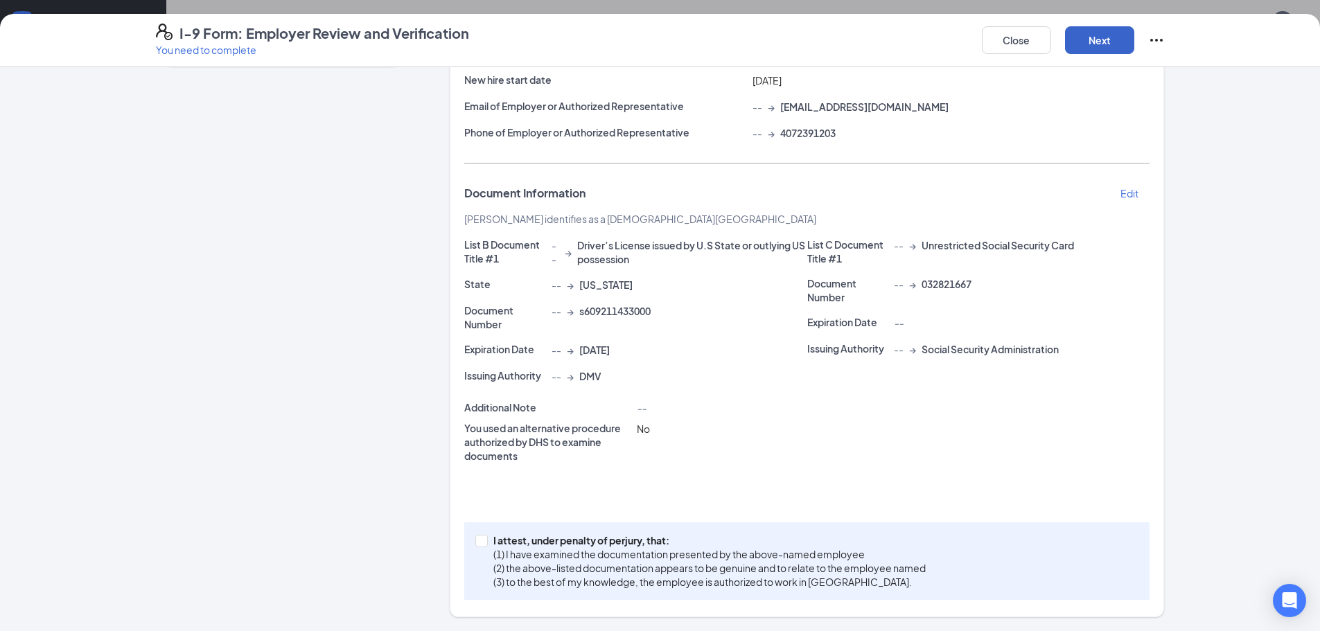
scroll to position [173, 0]
click at [475, 538] on input "I attest, under penalty of [PERSON_NAME], that: (1) I have examined the documen…" at bounding box center [480, 540] width 10 height 10
checkbox input "true"
click at [1123, 46] on button "Next" at bounding box center [1099, 40] width 69 height 28
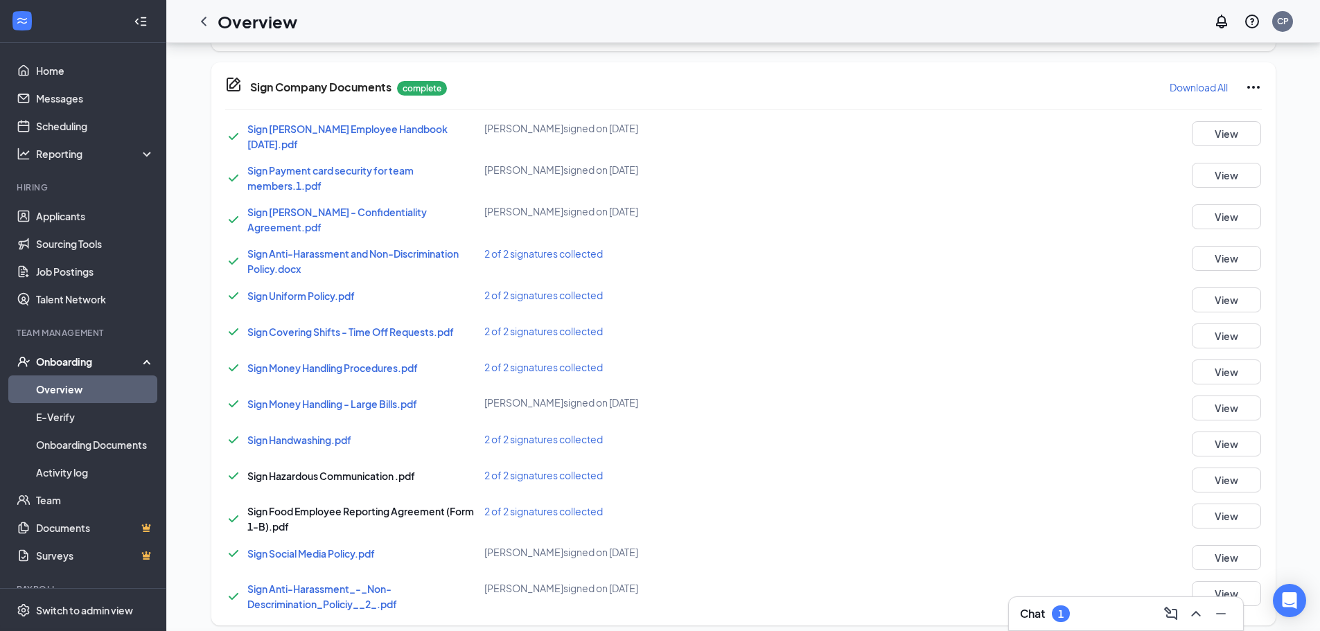
scroll to position [252, 0]
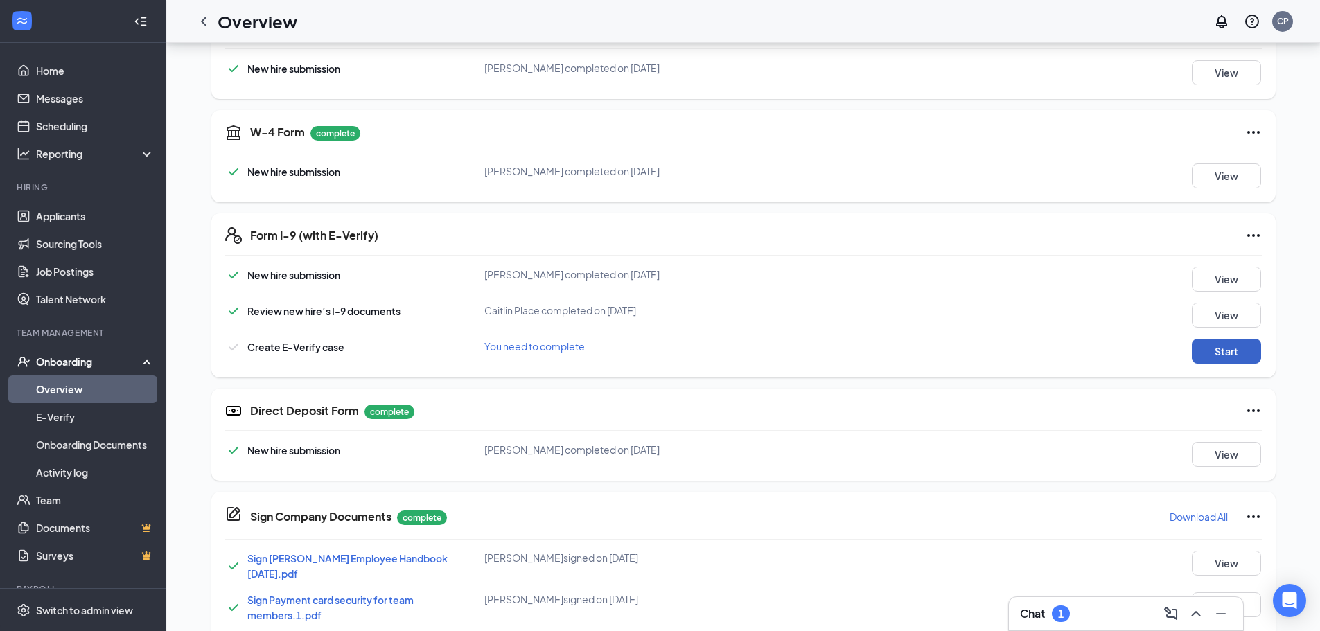
click at [1244, 358] on button "Start" at bounding box center [1226, 351] width 69 height 25
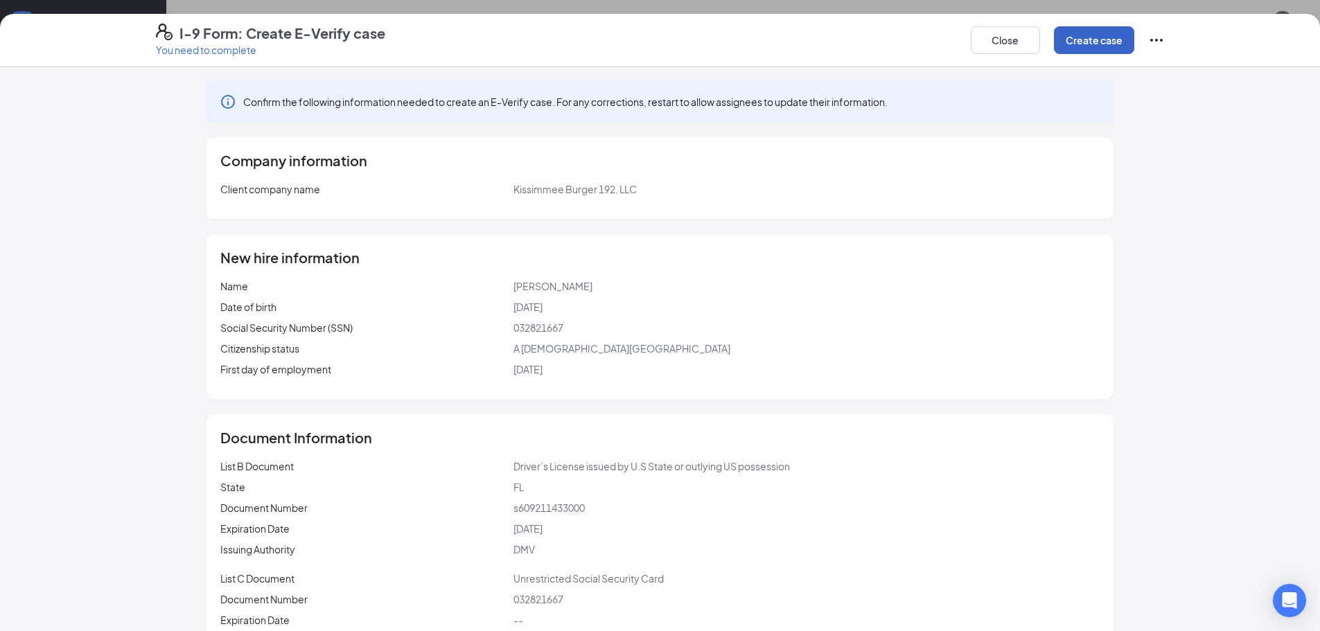
click at [1091, 44] on button "Create case" at bounding box center [1094, 40] width 80 height 28
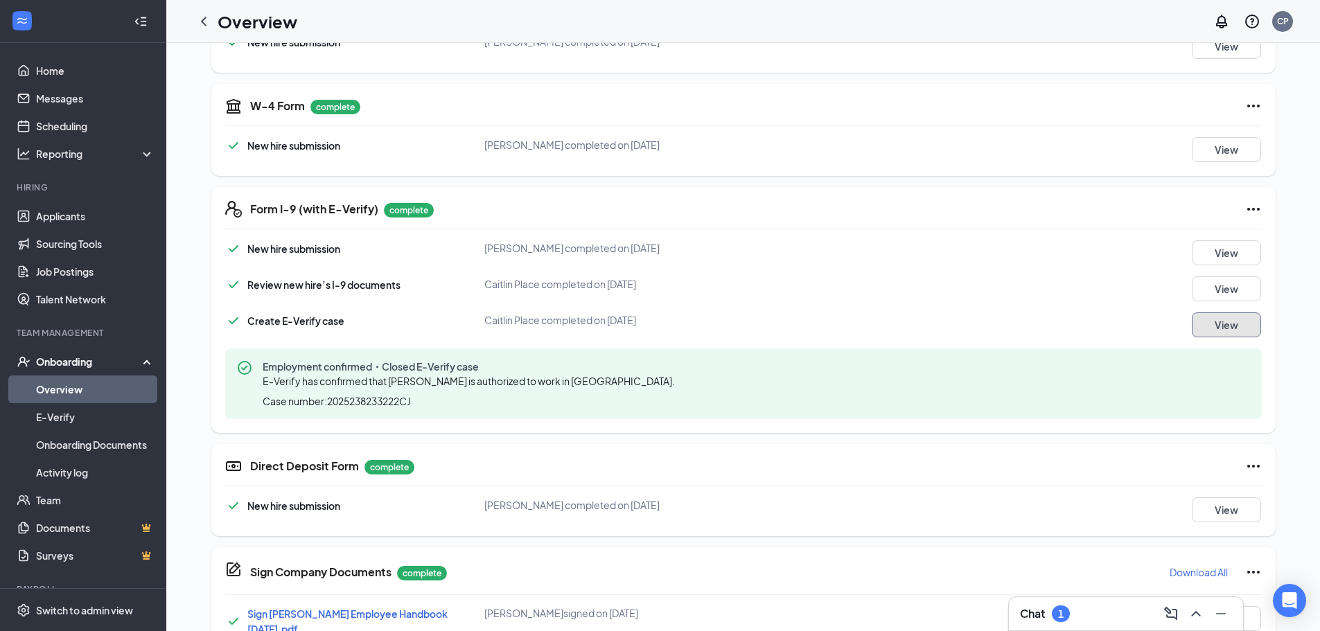
scroll to position [0, 0]
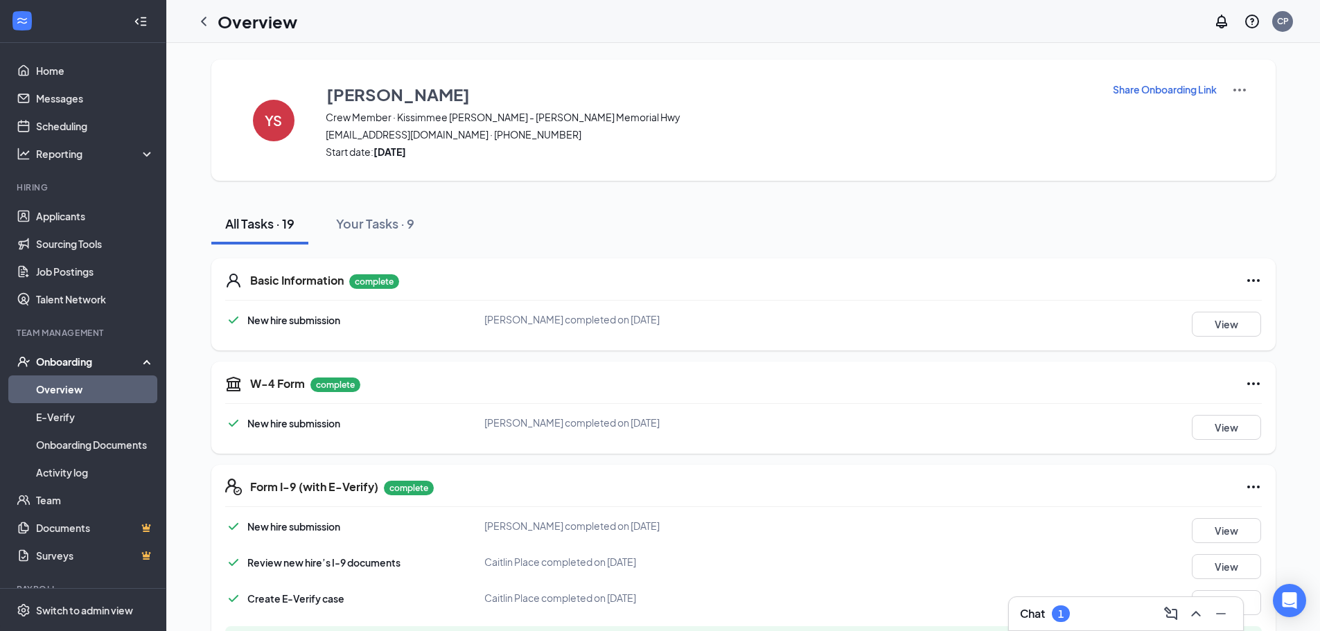
click at [1080, 614] on div "Chat 1" at bounding box center [1126, 614] width 212 height 22
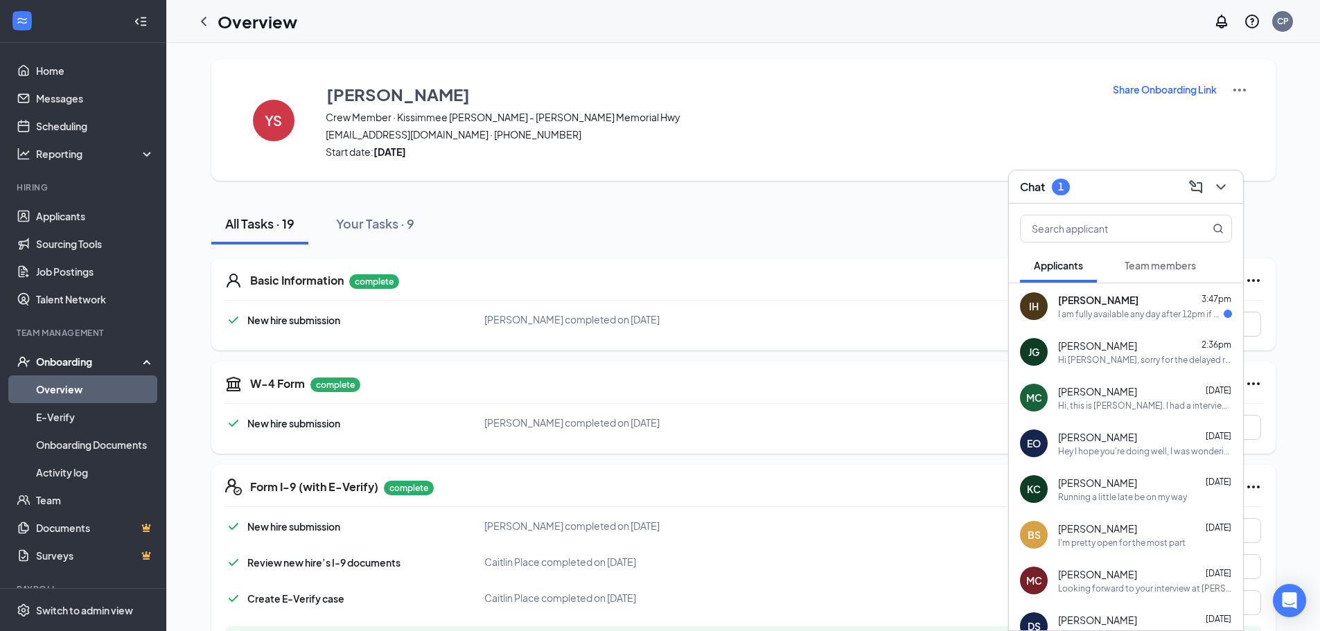
click at [1136, 319] on div "I am fully available any day after 12pm if possible. But I will take whatever a…" at bounding box center [1141, 314] width 166 height 12
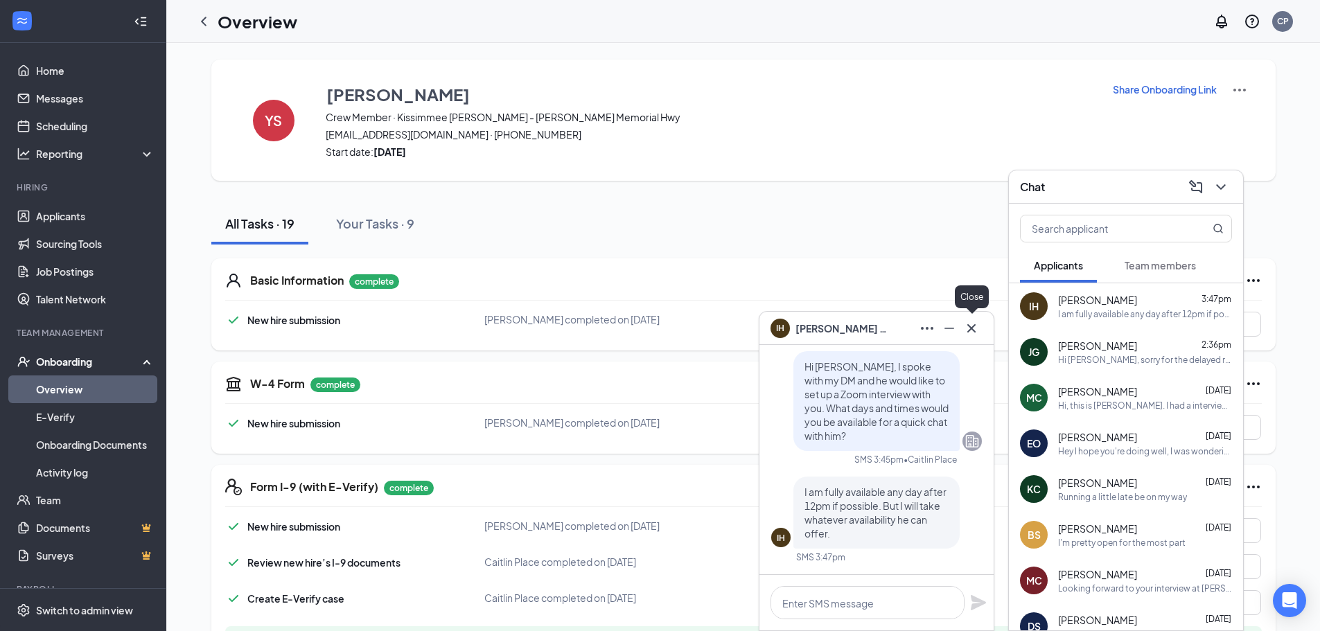
click at [972, 332] on icon "Cross" at bounding box center [971, 328] width 17 height 17
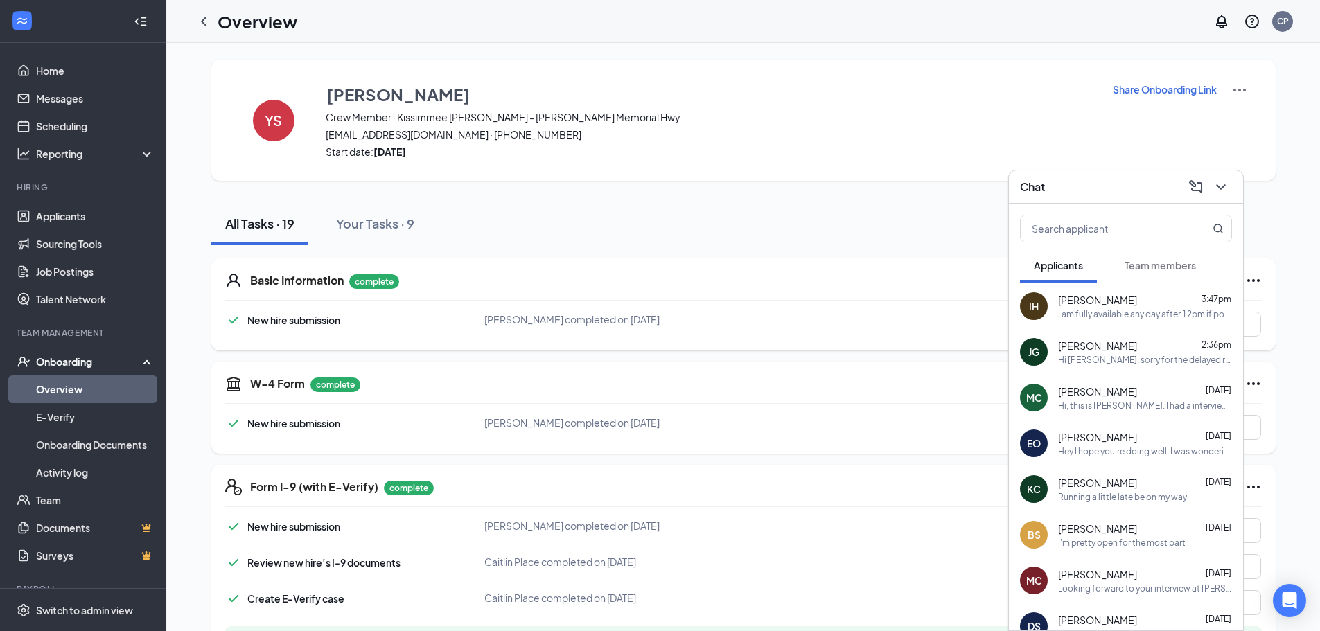
click at [1156, 270] on span "Team members" at bounding box center [1160, 265] width 71 height 12
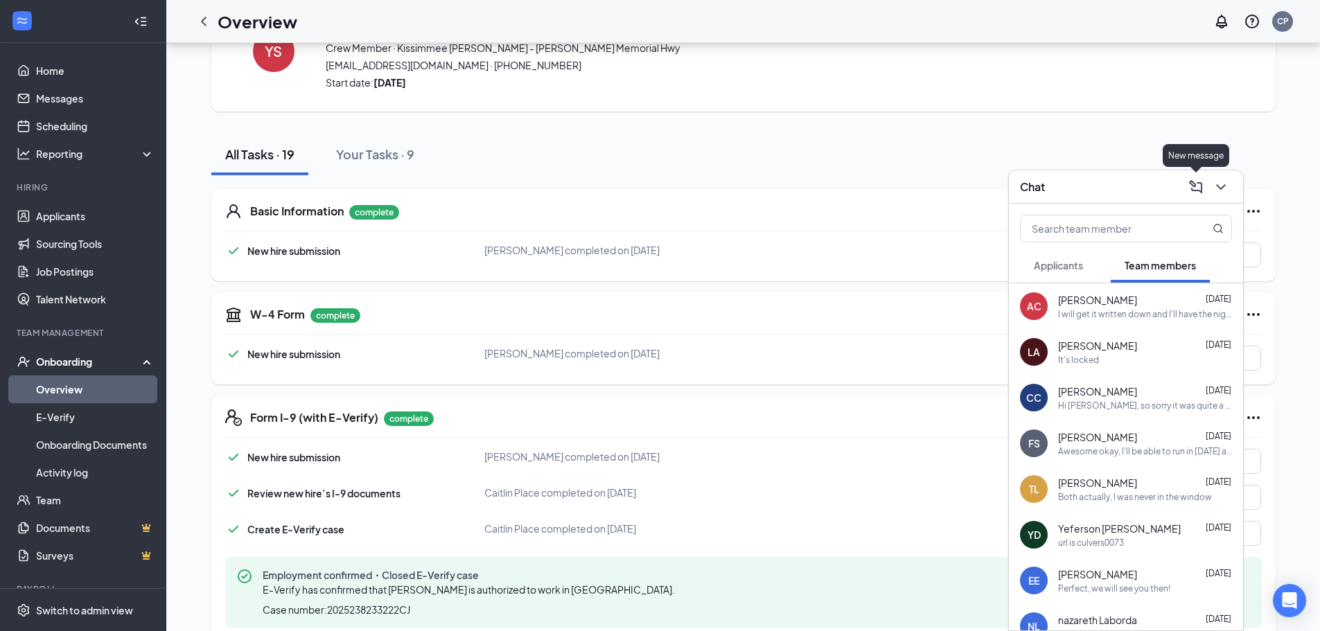
click at [1193, 183] on icon "ComposeMessage" at bounding box center [1195, 185] width 13 height 13
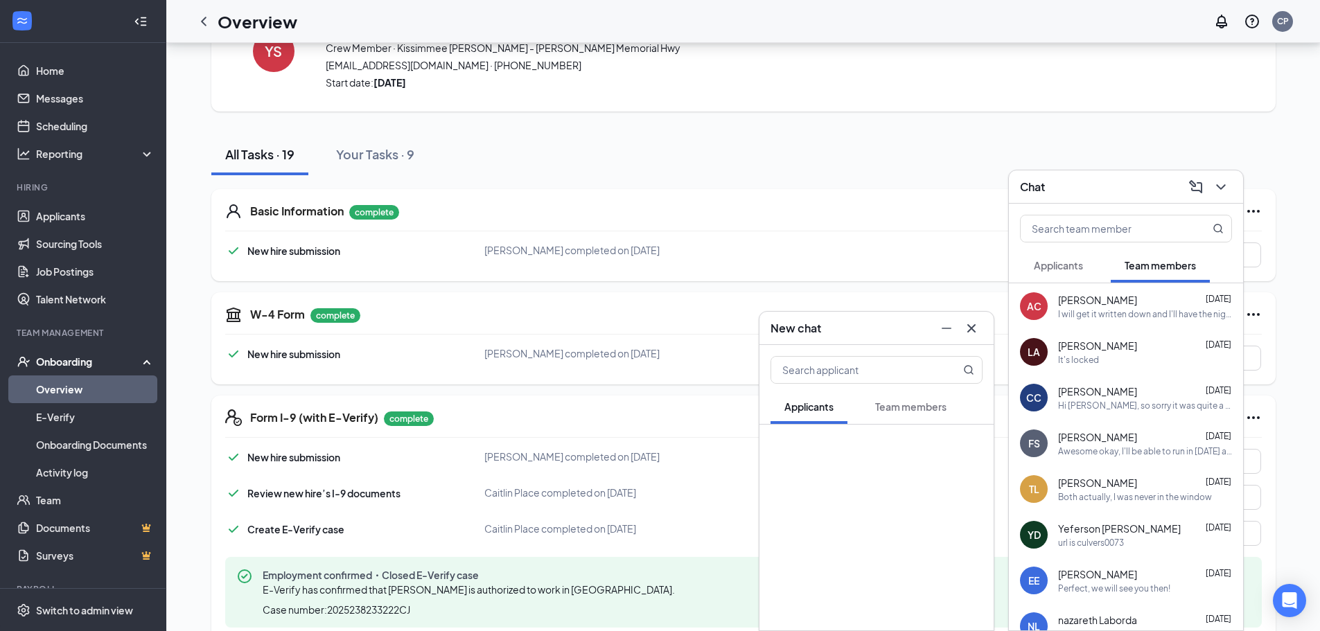
click at [923, 410] on span "Team members" at bounding box center [910, 407] width 71 height 12
click at [867, 373] on input "text" at bounding box center [853, 370] width 164 height 26
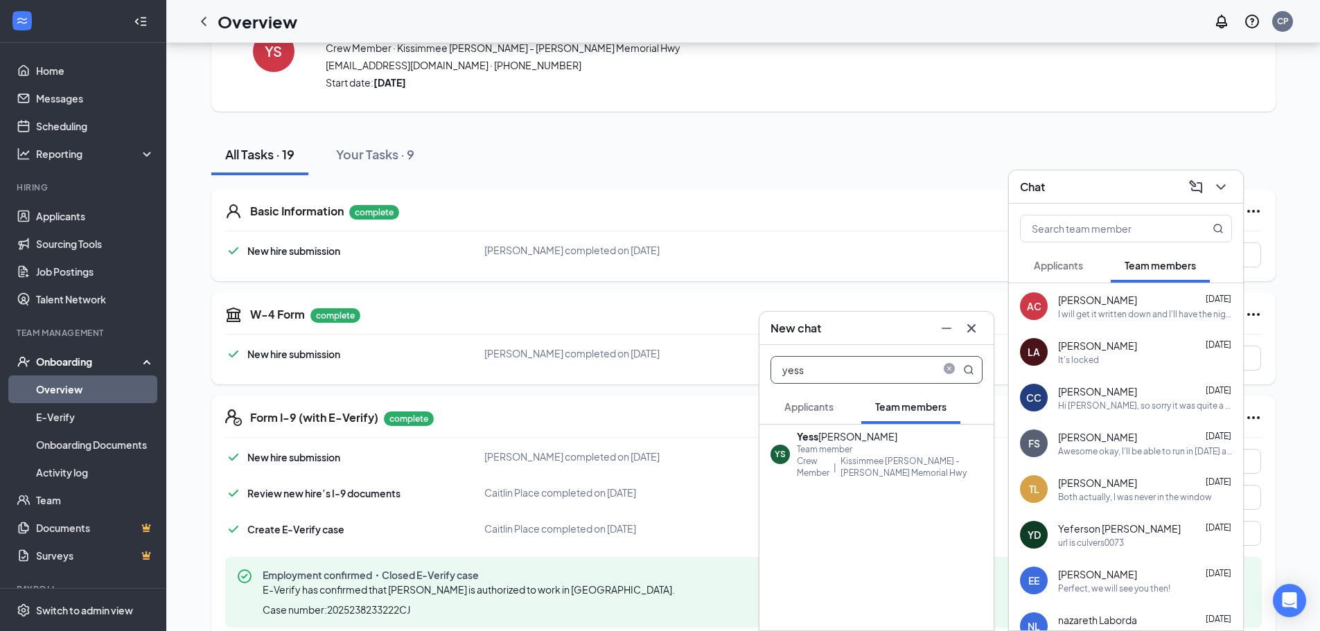
type input "yess"
click at [866, 454] on div "Team member" at bounding box center [890, 449] width 186 height 12
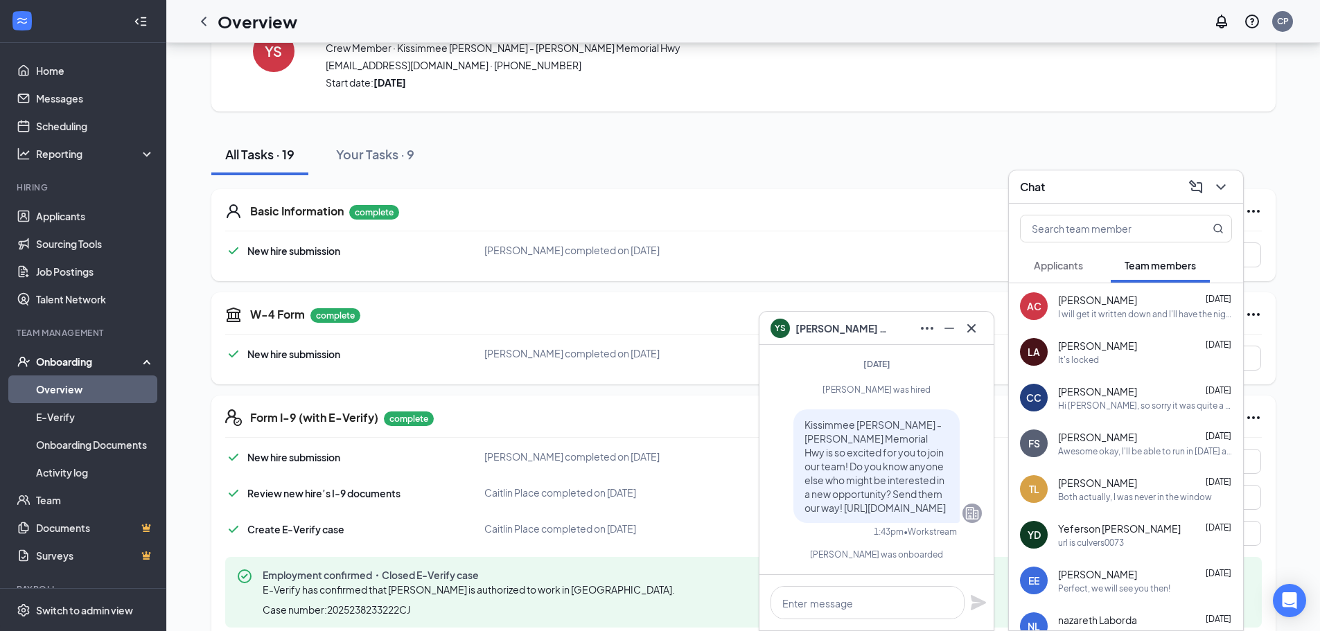
click at [1120, 337] on div "LA [PERSON_NAME] [DATE] It's locked" at bounding box center [1126, 352] width 234 height 46
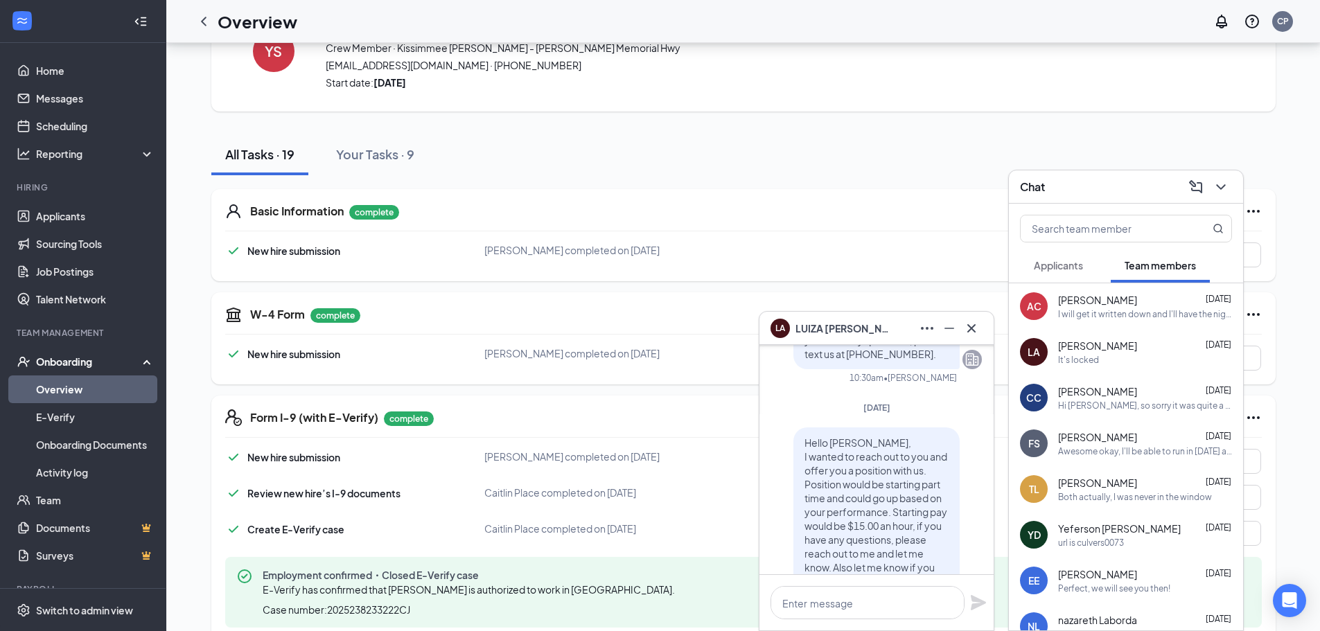
scroll to position [-2772, 0]
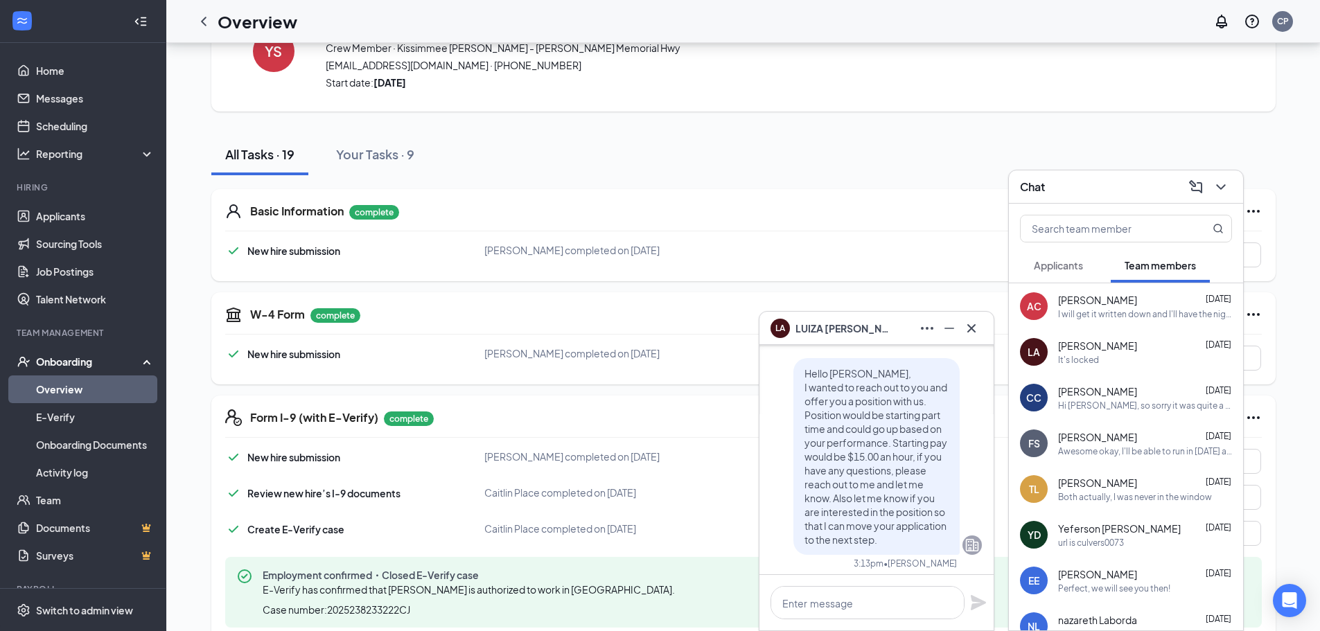
click at [1078, 439] on span "[PERSON_NAME]" at bounding box center [1097, 437] width 79 height 14
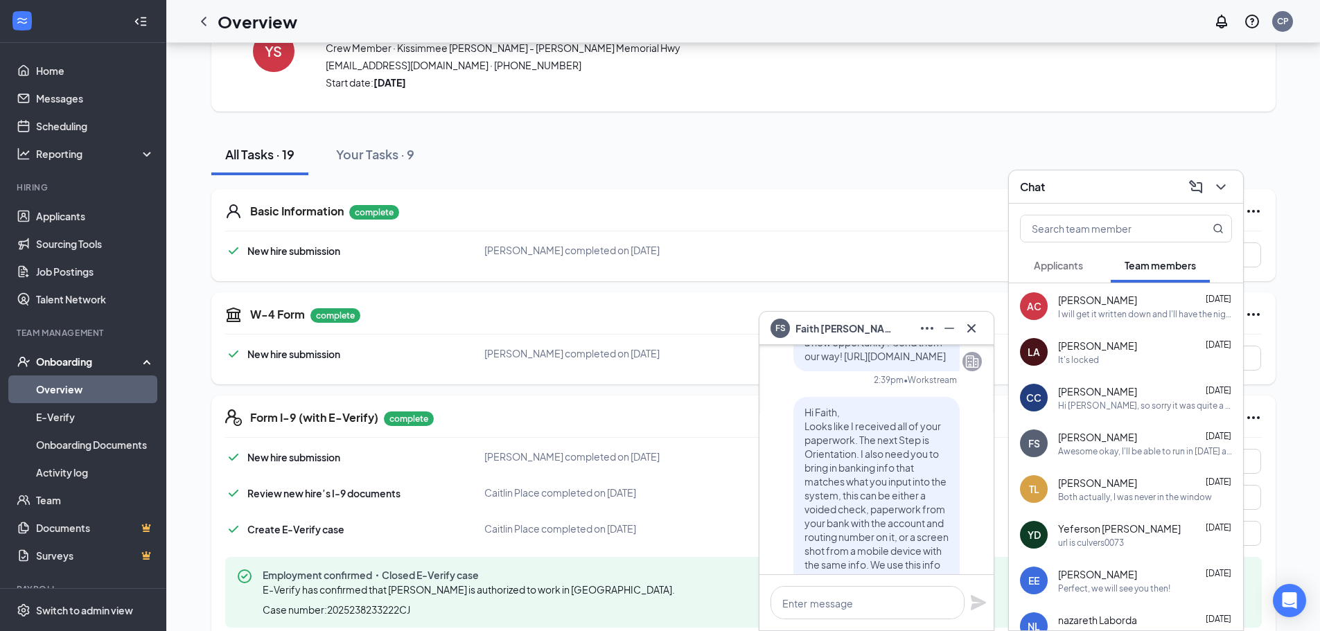
scroll to position [-1324, 0]
drag, startPoint x: 922, startPoint y: 549, endPoint x: 796, endPoint y: 386, distance: 205.5
click at [804, 394] on p "Hi Faith, Looks like I received all of your paperwork. The next Step is Orienta…" at bounding box center [876, 595] width 144 height 402
copy span "Looks like I received all of your paperwork. The next Step is Orientation. I al…"
click at [968, 328] on icon "Cross" at bounding box center [971, 328] width 17 height 17
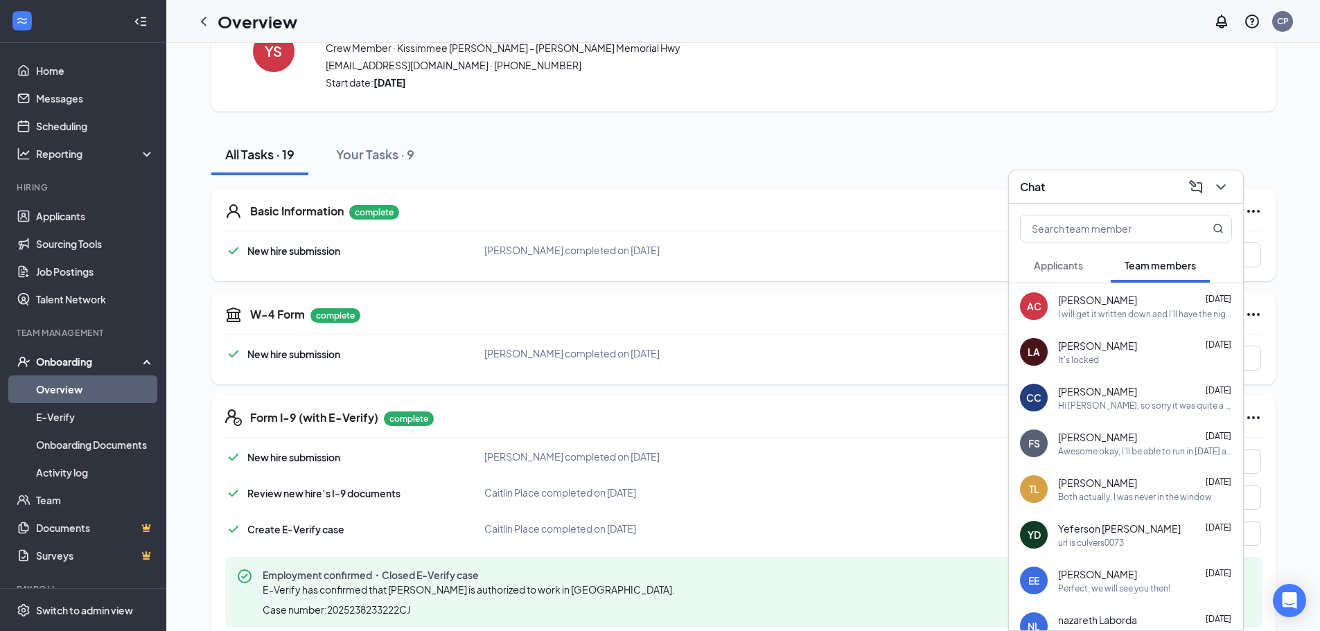
scroll to position [0, 0]
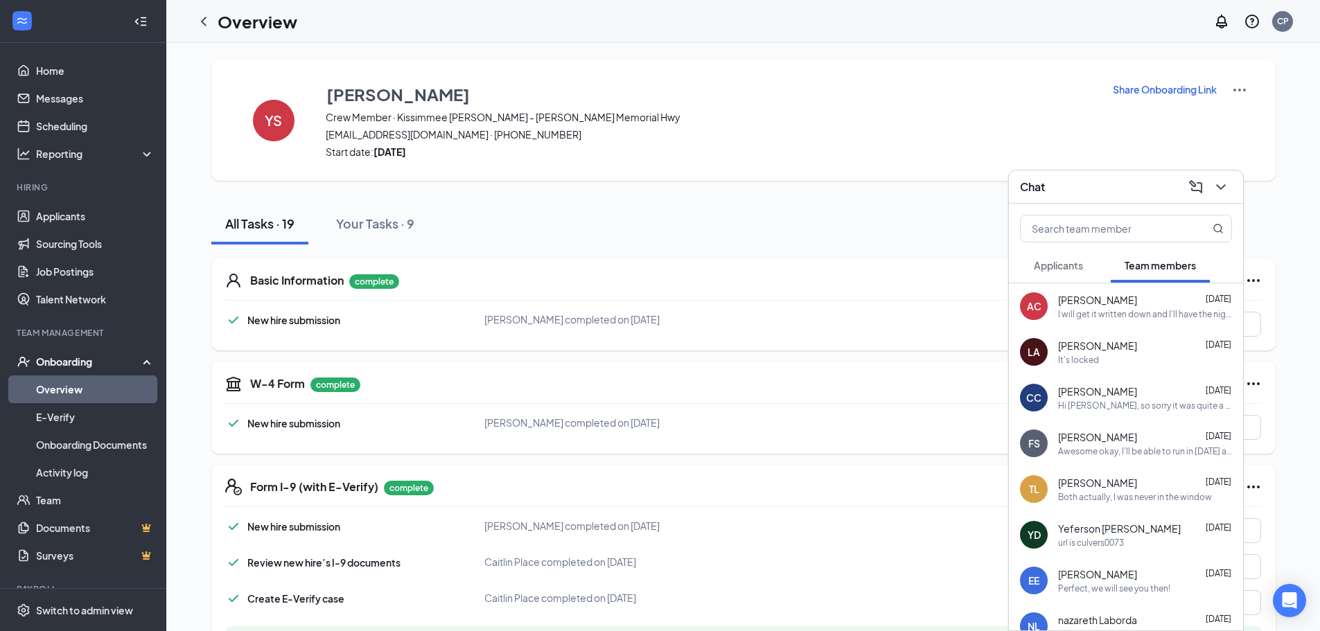
click at [1240, 91] on img at bounding box center [1239, 90] width 17 height 17
click at [1090, 142] on div "[PERSON_NAME] Crew Member · Kissimmee [PERSON_NAME] - [PERSON_NAME] Memorial Hw…" at bounding box center [710, 120] width 769 height 77
click at [1197, 188] on icon "ComposeMessage" at bounding box center [1196, 187] width 17 height 17
click at [901, 415] on button "Team members" at bounding box center [910, 406] width 99 height 35
click at [841, 375] on input "text" at bounding box center [853, 370] width 164 height 26
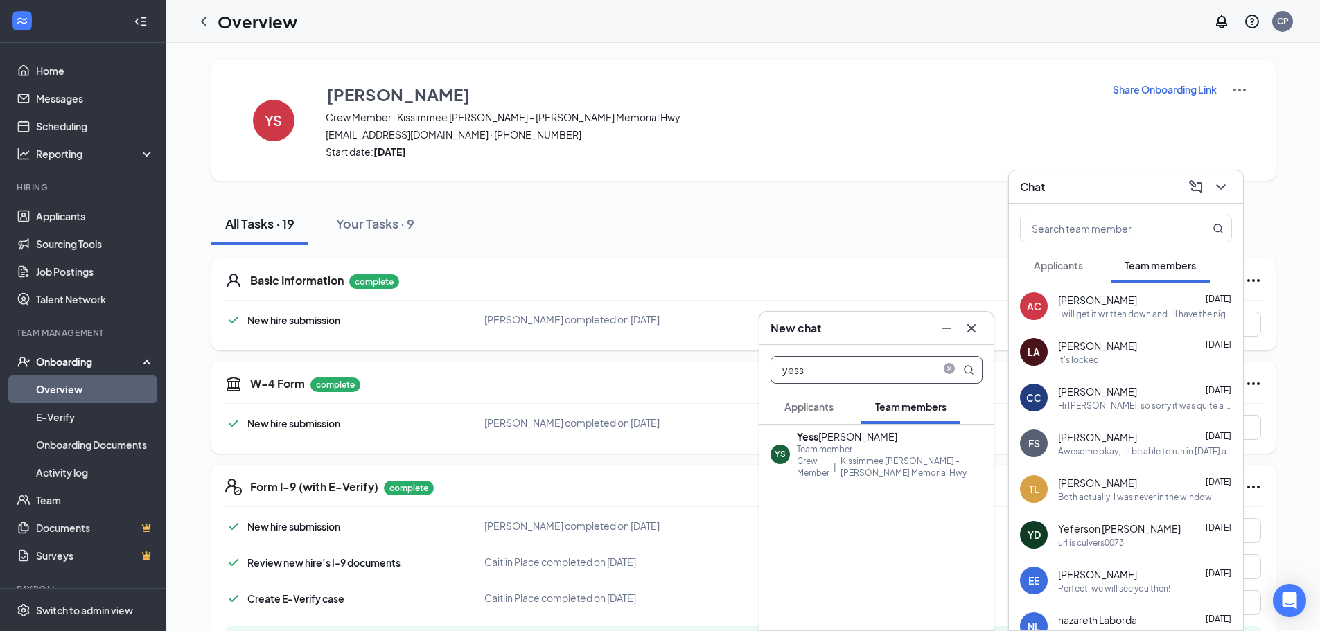
type input "yess"
click at [849, 441] on div "Yess [PERSON_NAME]" at bounding box center [890, 437] width 186 height 14
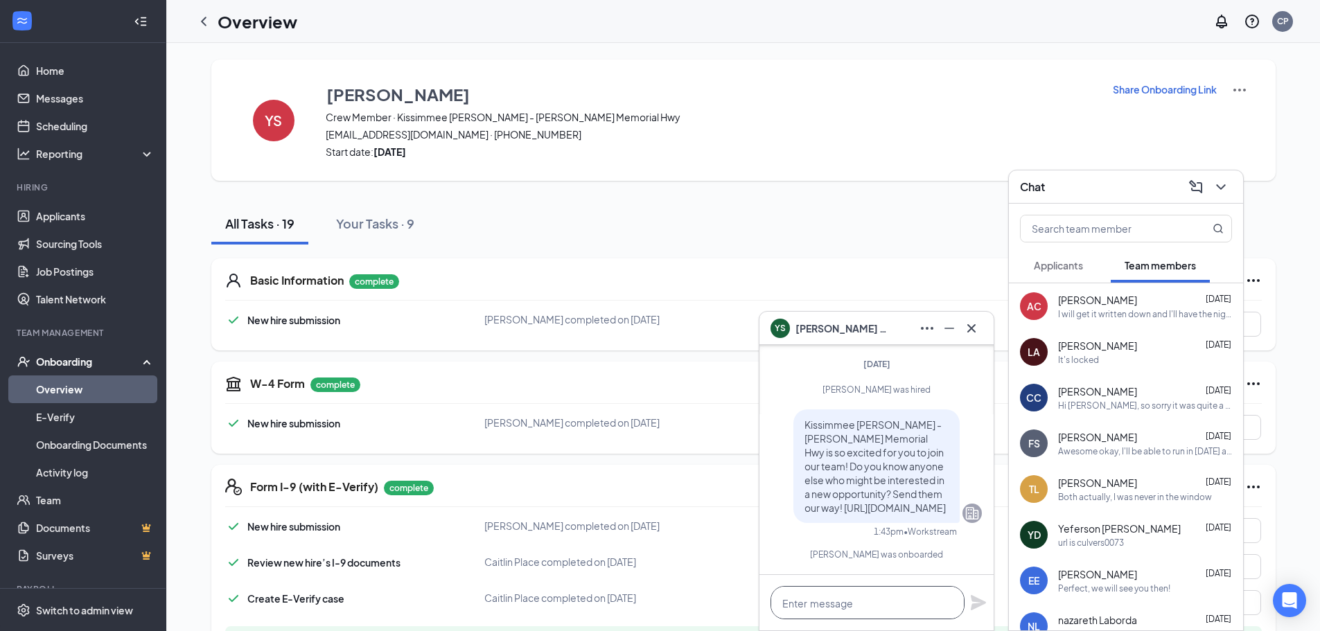
click at [834, 608] on textarea at bounding box center [868, 602] width 194 height 33
paste textarea "Looks like I received all of your paperwork. The next Step is Orientation. I al…"
type textarea "Hi [PERSON_NAME] Looks like I received all of your paperwork. The next Step is …"
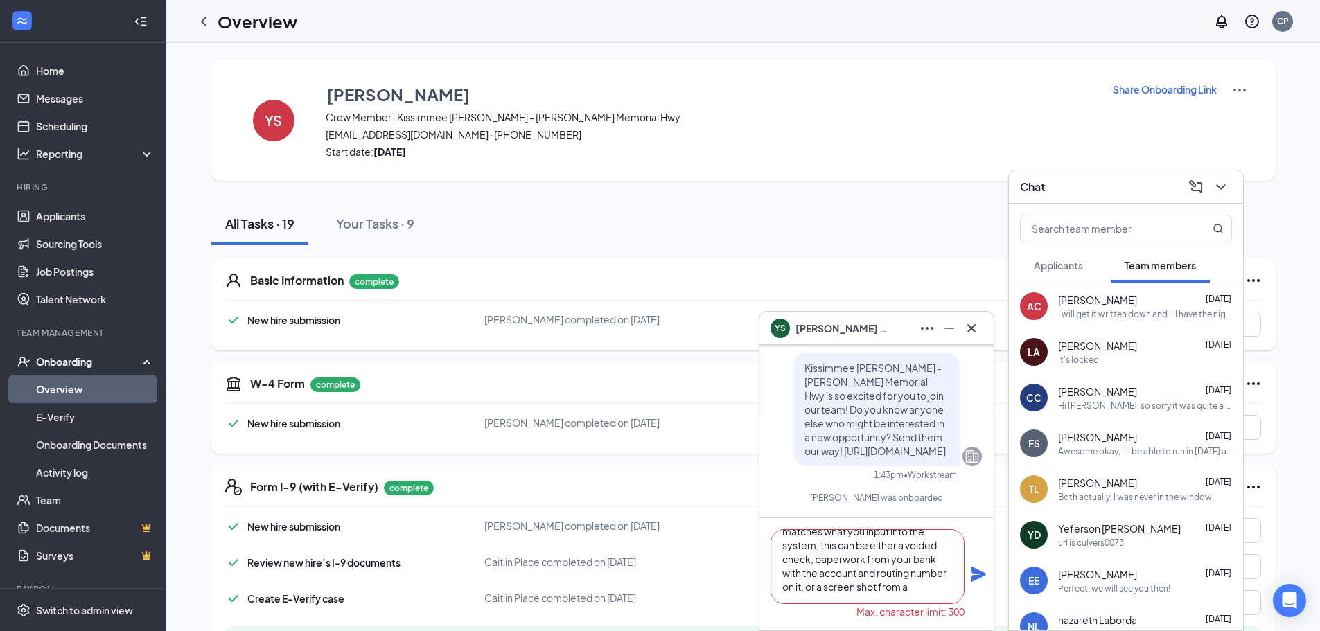
scroll to position [0, 0]
drag, startPoint x: 833, startPoint y: 591, endPoint x: 753, endPoint y: 505, distance: 117.7
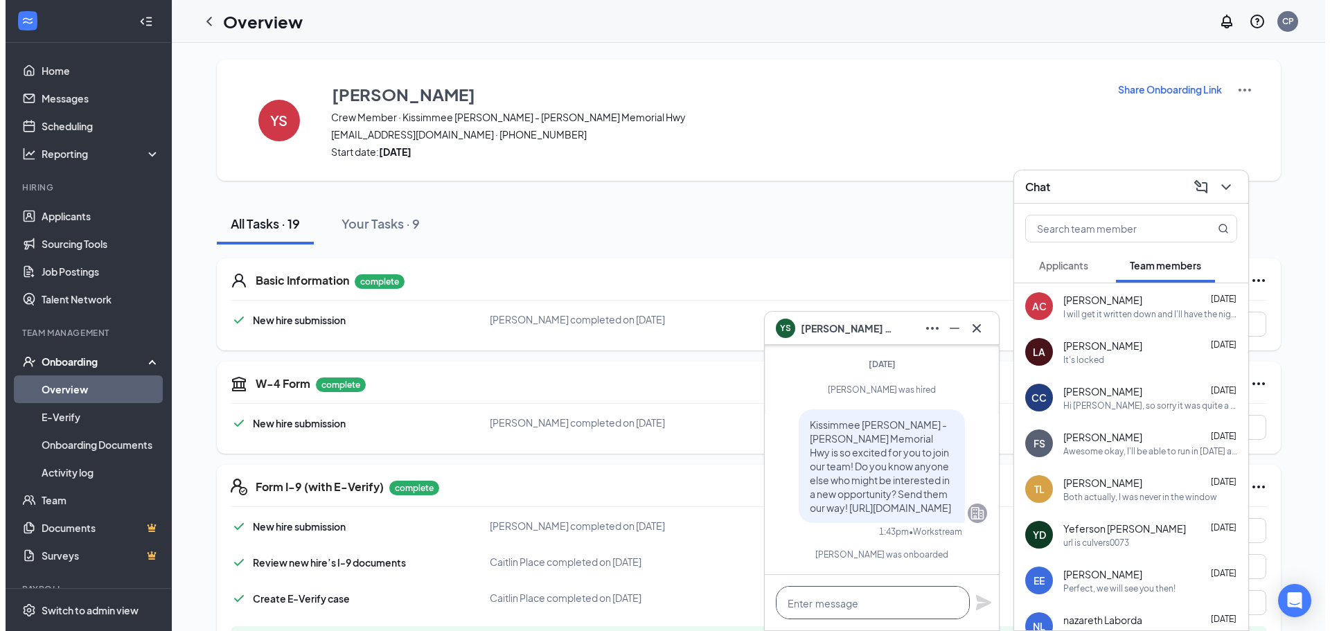
scroll to position [1, 0]
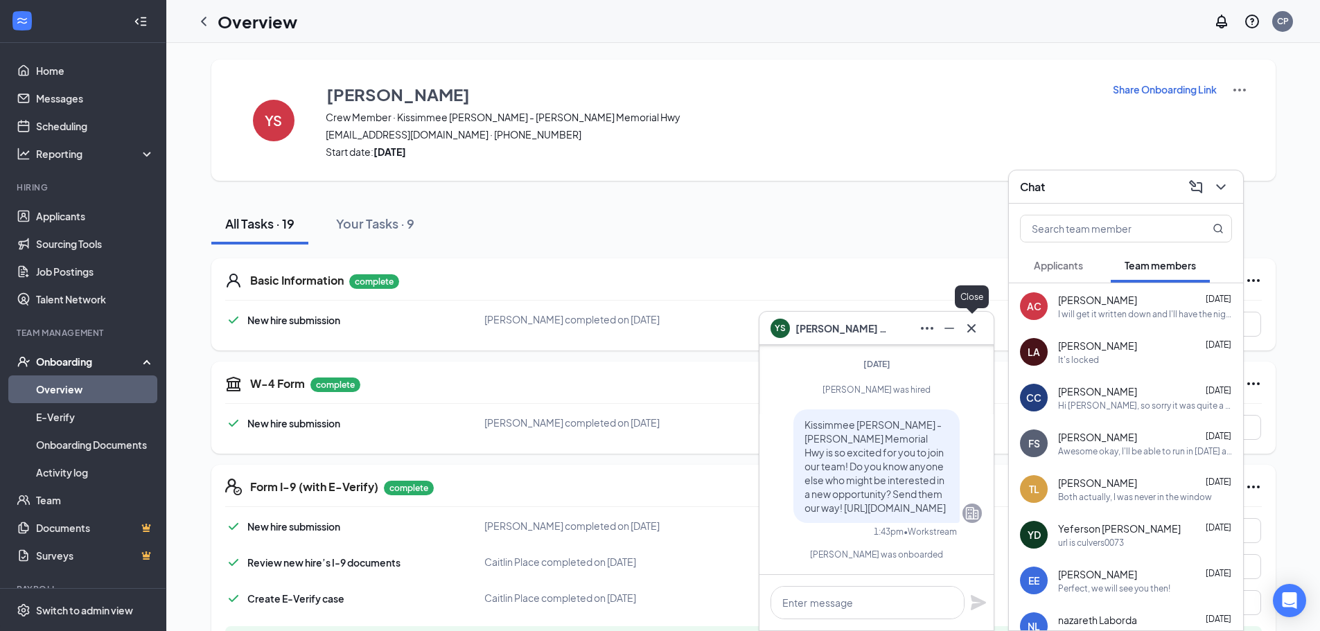
click at [972, 331] on icon "Cross" at bounding box center [971, 328] width 17 height 17
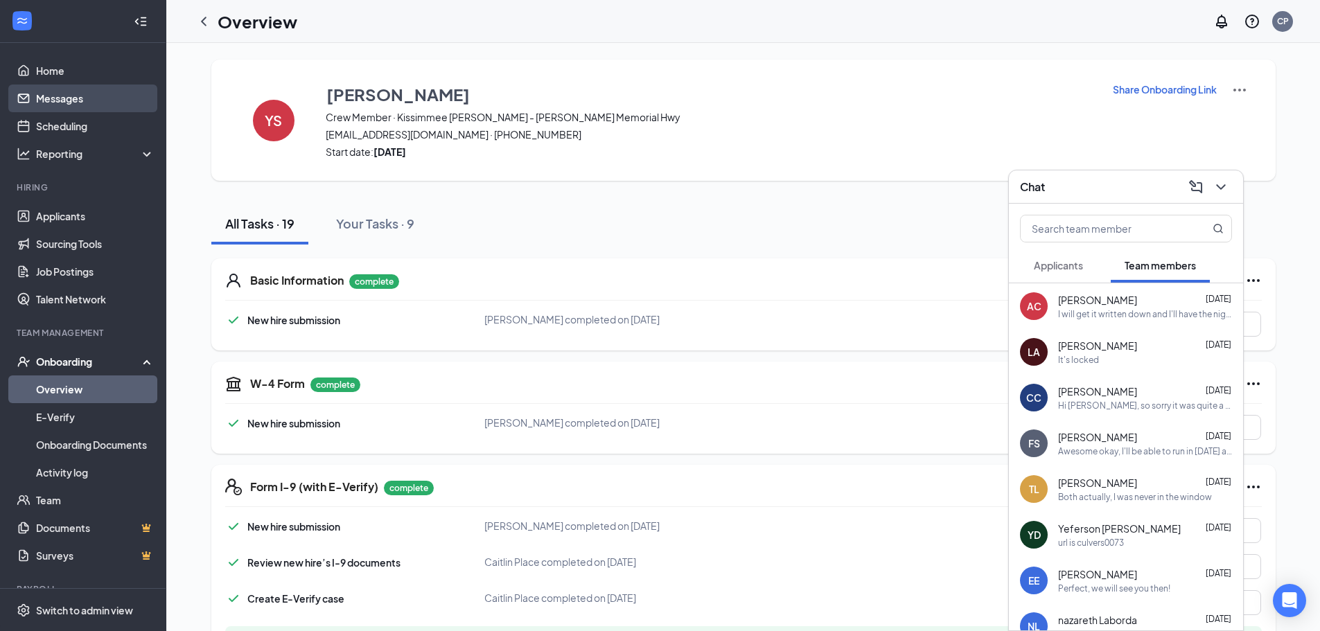
click at [63, 91] on link "Messages" at bounding box center [95, 99] width 118 height 28
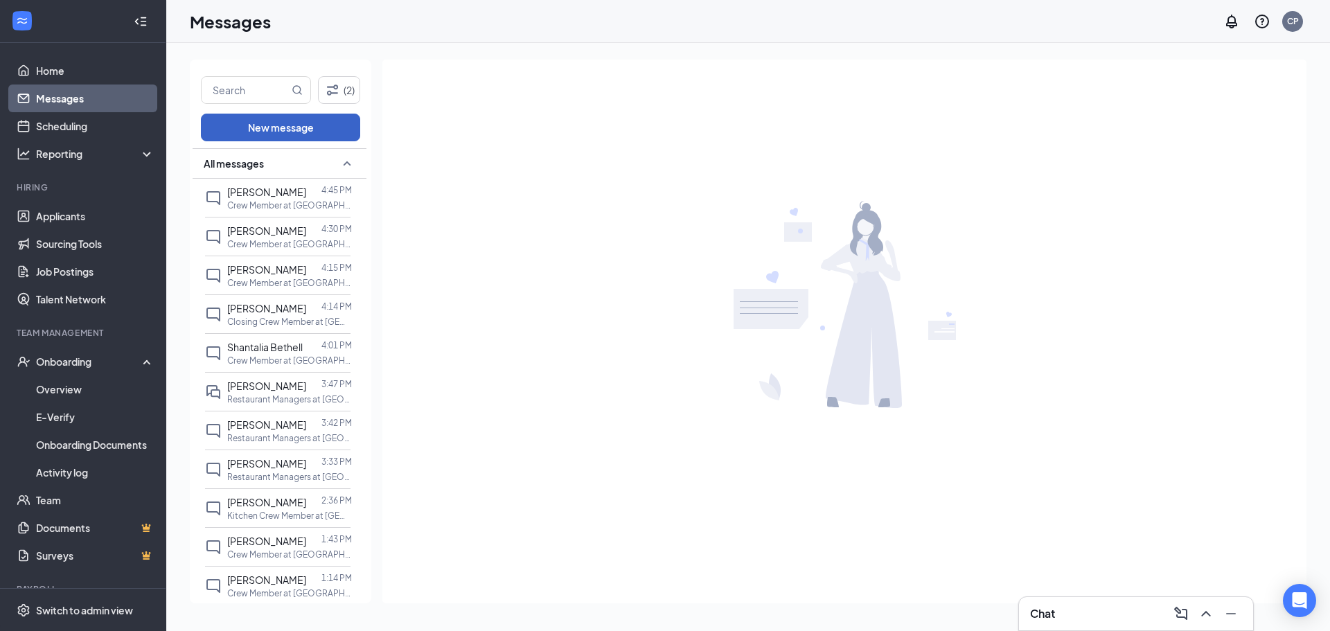
click at [253, 136] on button "New message" at bounding box center [280, 128] width 159 height 28
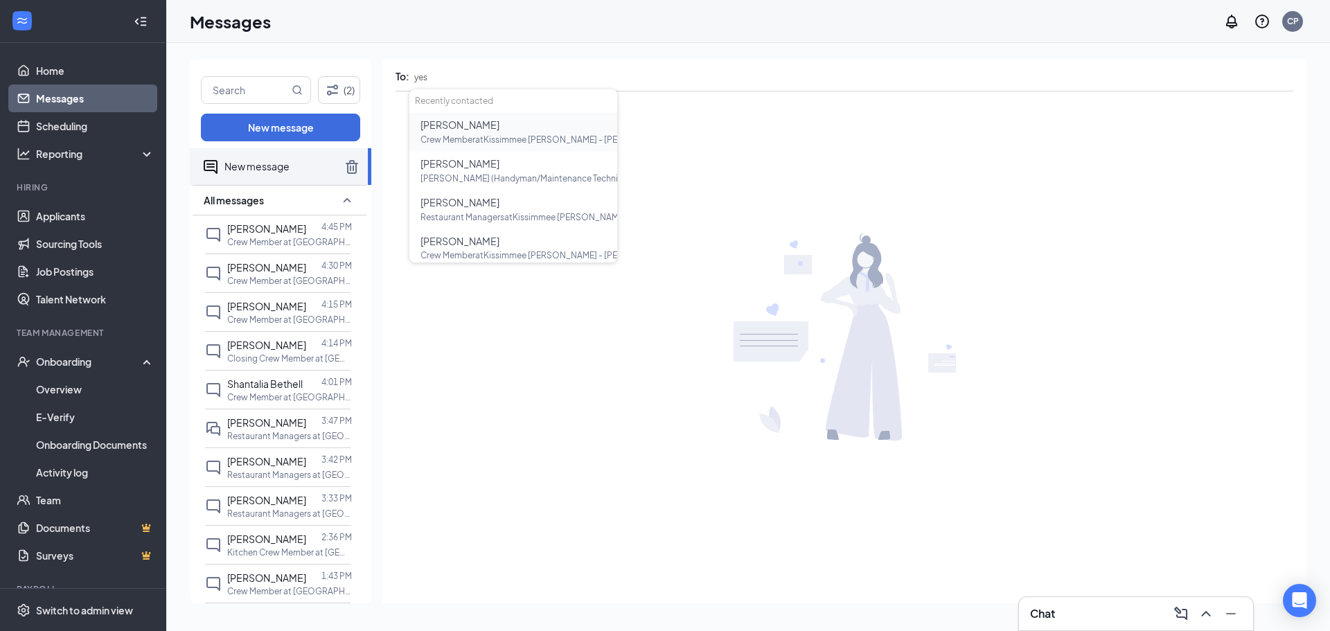
type input "yess"
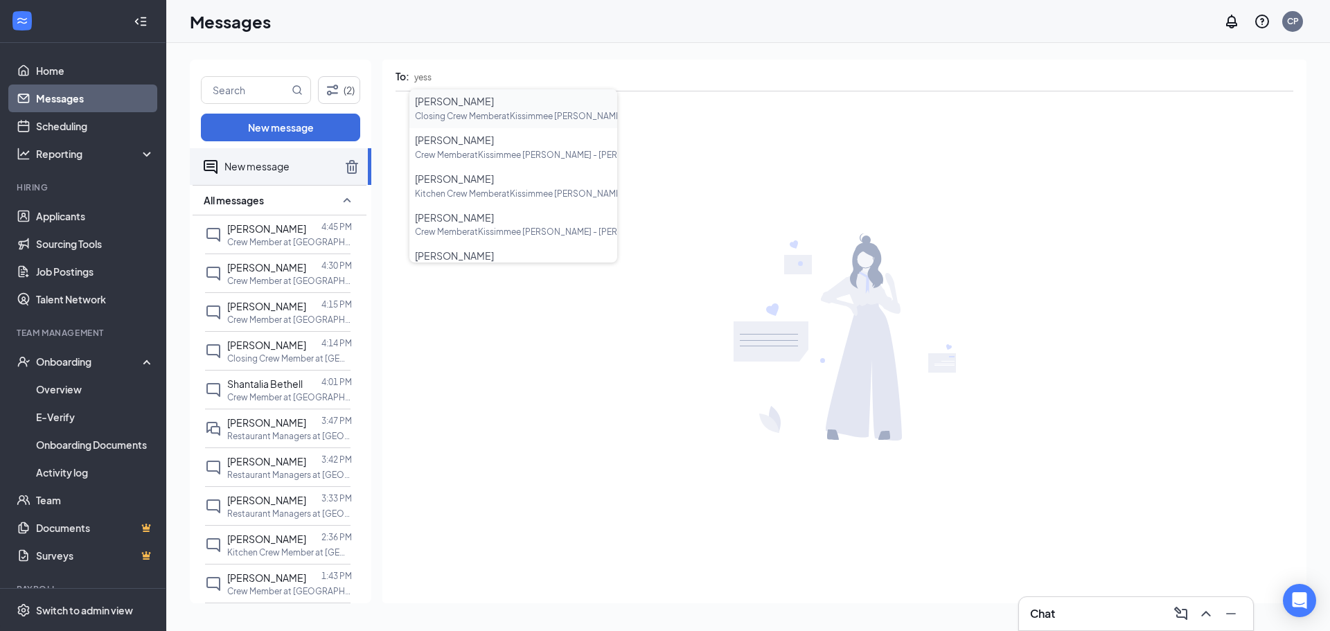
click at [512, 107] on div "[PERSON_NAME]" at bounding box center [513, 101] width 197 height 15
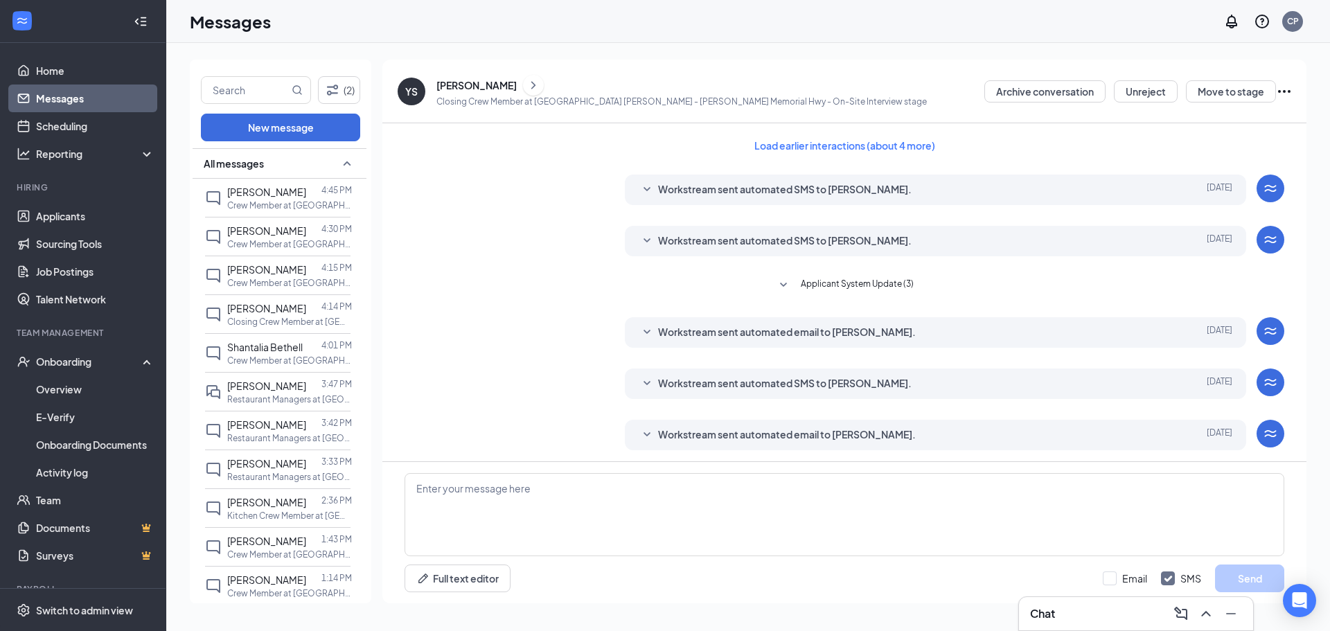
scroll to position [94, 0]
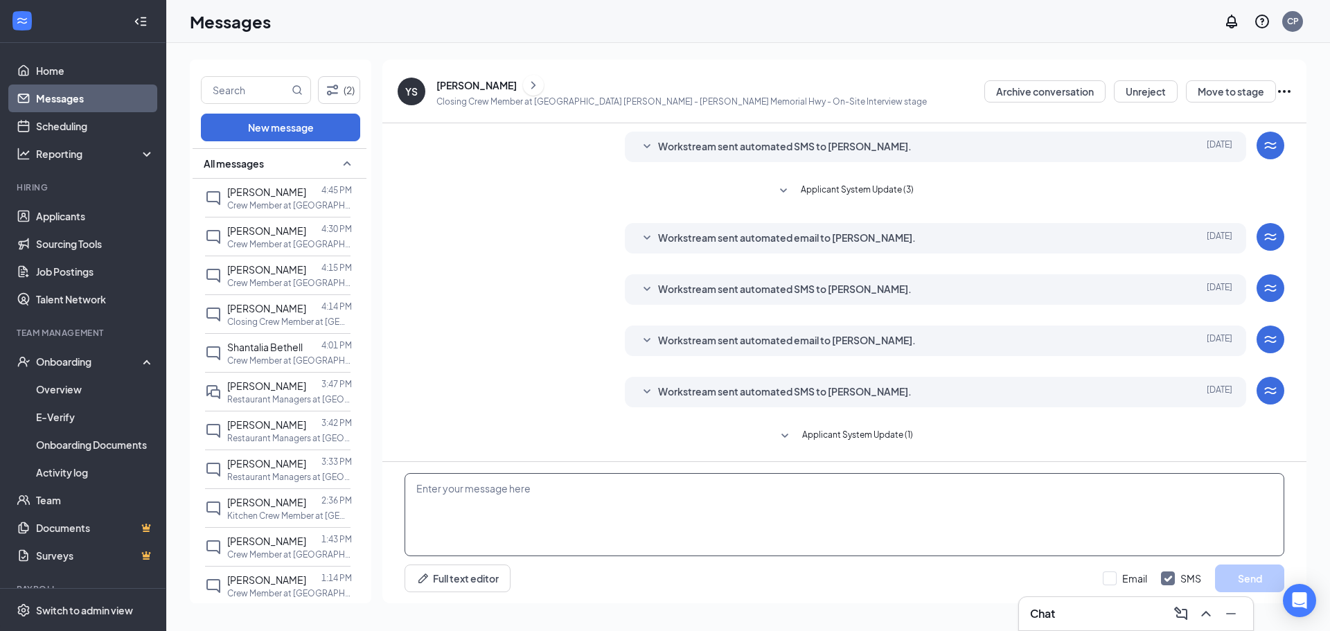
click at [603, 501] on textarea at bounding box center [845, 514] width 880 height 83
type textarea "v"
paste textarea "Hi [PERSON_NAME] Looks like I received all of your paperwork. The next Step is …"
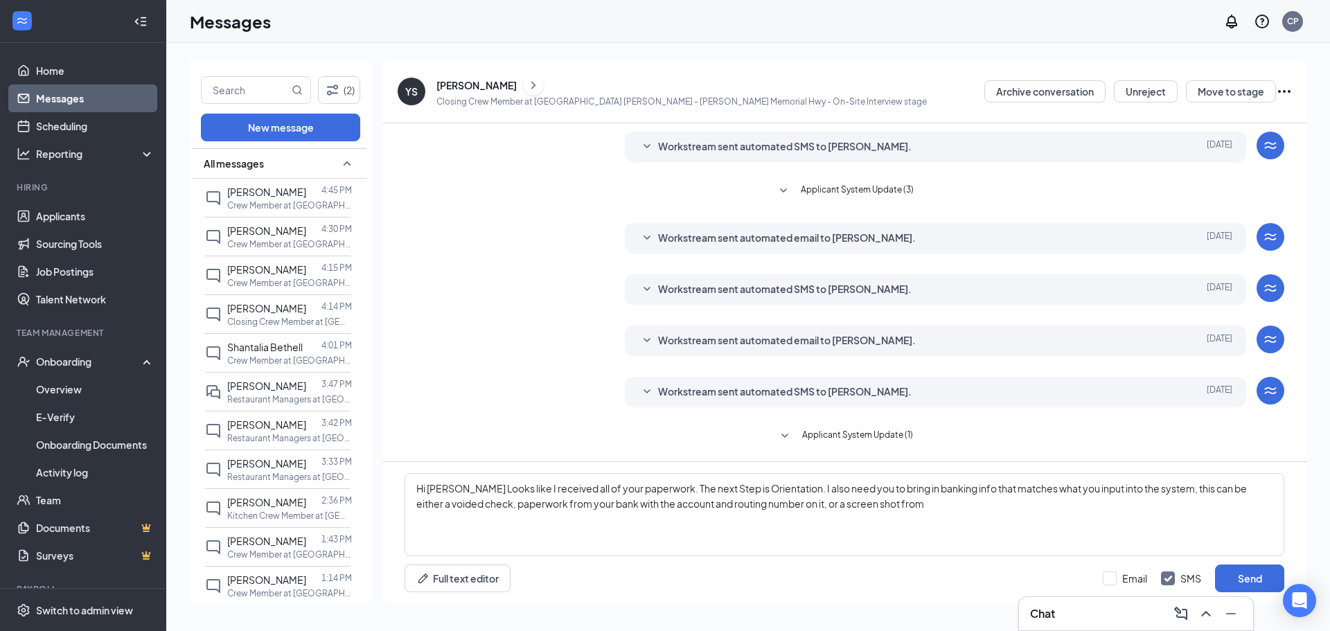
click at [1082, 621] on div "Chat" at bounding box center [1136, 614] width 212 height 22
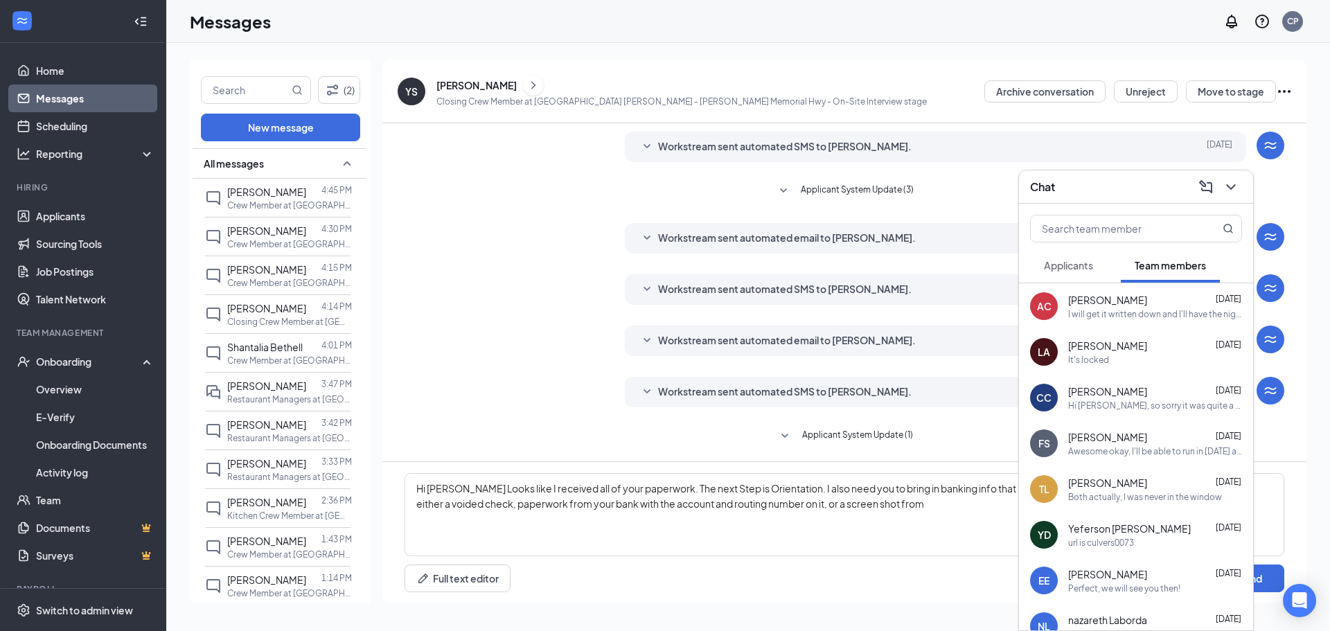
click at [1135, 441] on div "[PERSON_NAME] [DATE]" at bounding box center [1155, 437] width 174 height 14
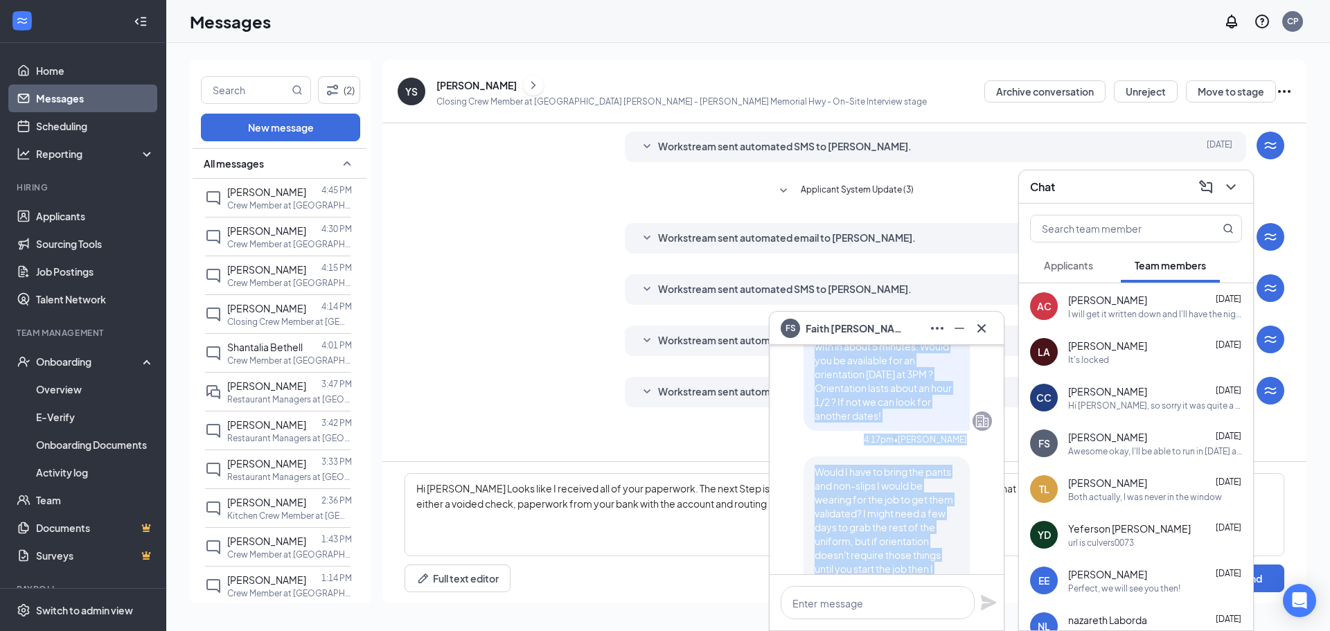
scroll to position [-949, 0]
drag, startPoint x: 913, startPoint y: 423, endPoint x: 929, endPoint y: 389, distance: 37.2
click at [929, 389] on p "Hi Faith, Looks like I received all of your paperwork. The next Step is Orienta…" at bounding box center [887, 220] width 144 height 402
copy span "a screen shot from a mobile device with the same info. We use this info to veri…"
click at [986, 327] on icon "Cross" at bounding box center [982, 328] width 17 height 17
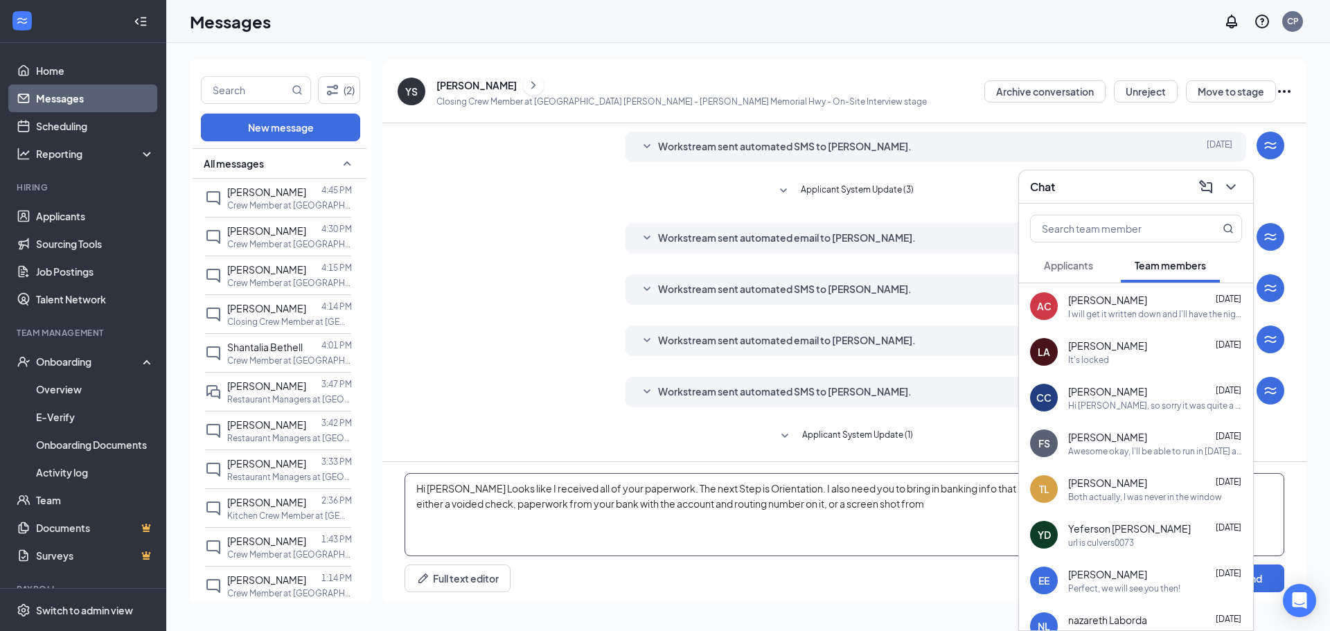
click at [916, 501] on textarea "Hi [PERSON_NAME] Looks like I received all of your paperwork. The next Step is …" at bounding box center [845, 514] width 880 height 83
paste textarea "a screen shot from a mobile device with the same info. We use this info to veri…"
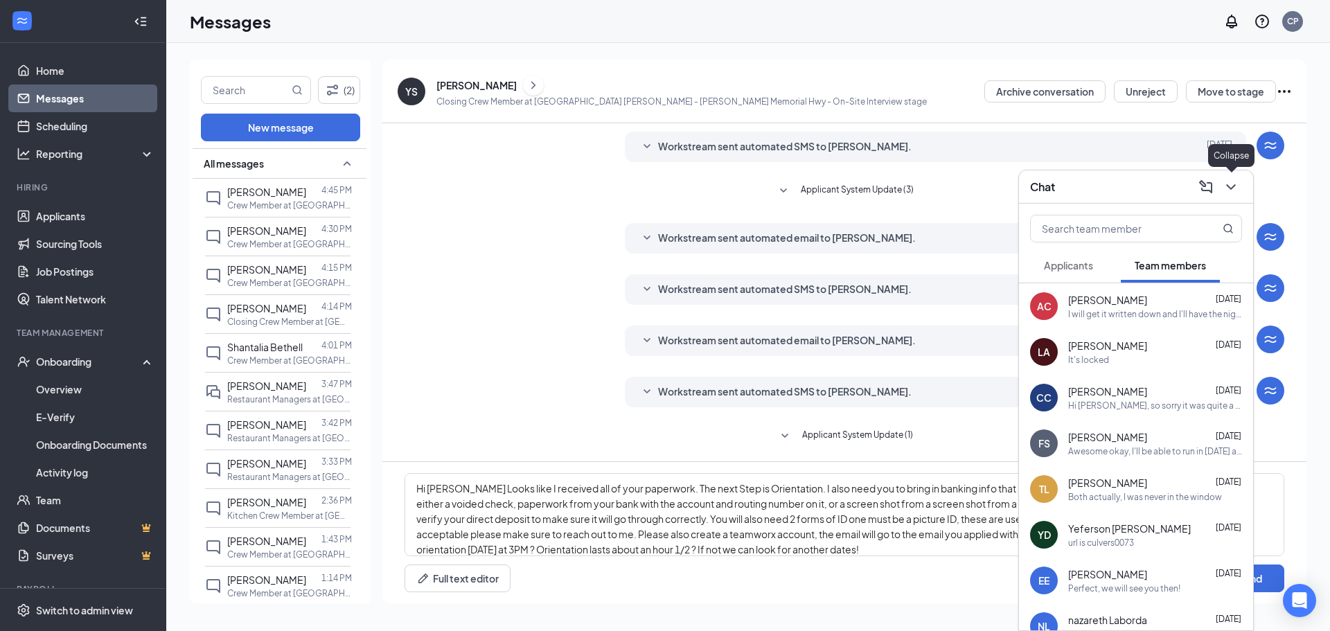
click at [1232, 190] on icon "ChevronDown" at bounding box center [1231, 187] width 17 height 17
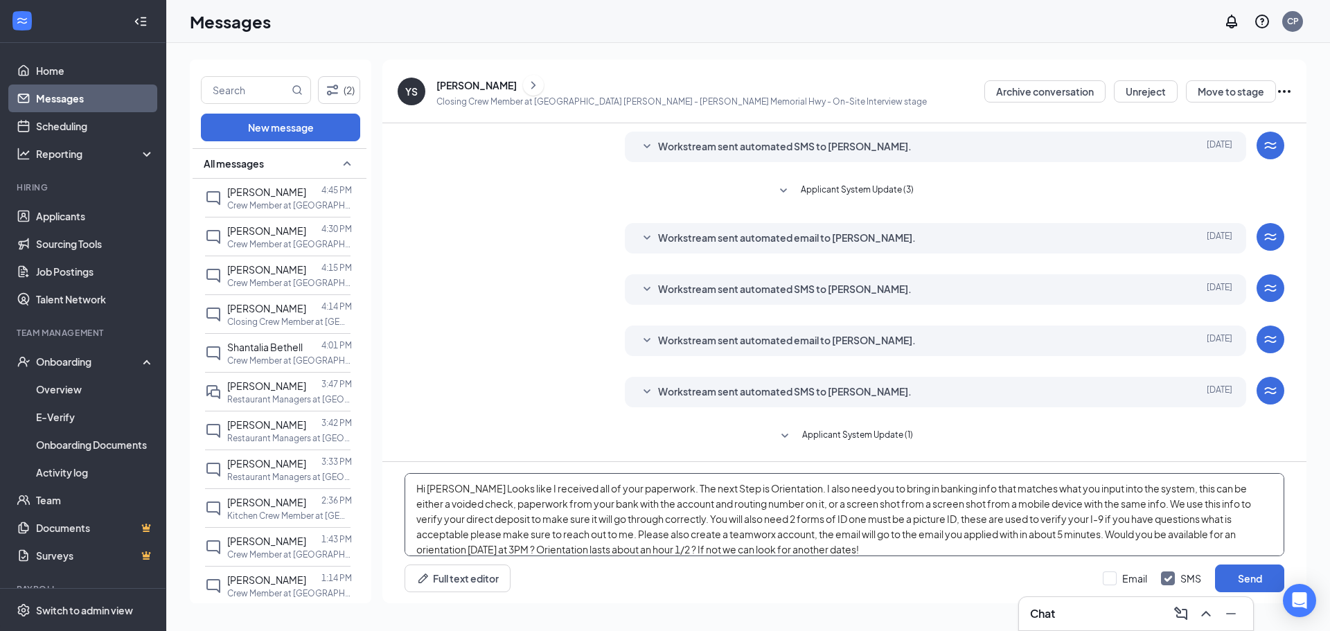
drag, startPoint x: 635, startPoint y: 534, endPoint x: 692, endPoint y: 511, distance: 61.2
click at [692, 511] on textarea "Hi [PERSON_NAME] Looks like I received all of your paperwork. The next Step is …" at bounding box center [845, 514] width 880 height 83
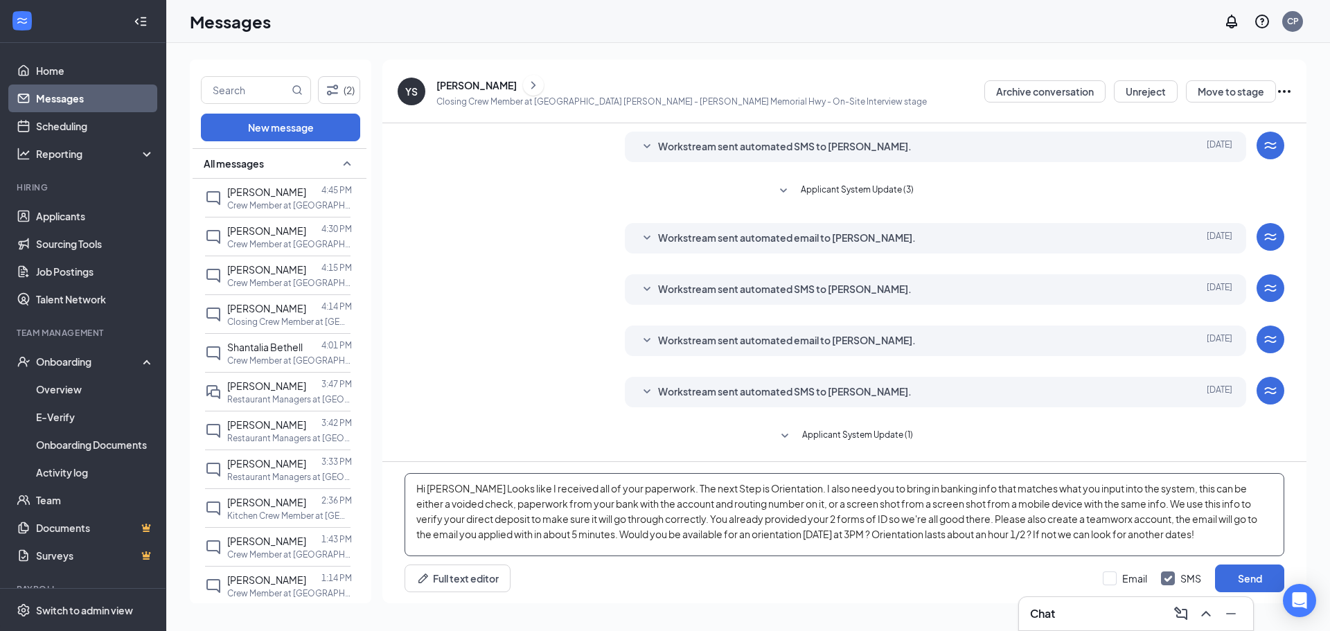
drag, startPoint x: 519, startPoint y: 536, endPoint x: 601, endPoint y: 550, distance: 83.7
click at [601, 550] on textarea "Hi [PERSON_NAME] Looks like I received all of your paperwork. The next Step is …" at bounding box center [845, 514] width 880 height 83
drag, startPoint x: 806, startPoint y: 529, endPoint x: 899, endPoint y: 540, distance: 94.1
click at [899, 540] on textarea "Hi [PERSON_NAME] Looks like I received all of your paperwork. The next Step is …" at bounding box center [845, 514] width 880 height 83
click at [830, 539] on textarea "Hi [PERSON_NAME] Looks like I received all of your paperwork. The next Step is …" at bounding box center [845, 514] width 880 height 83
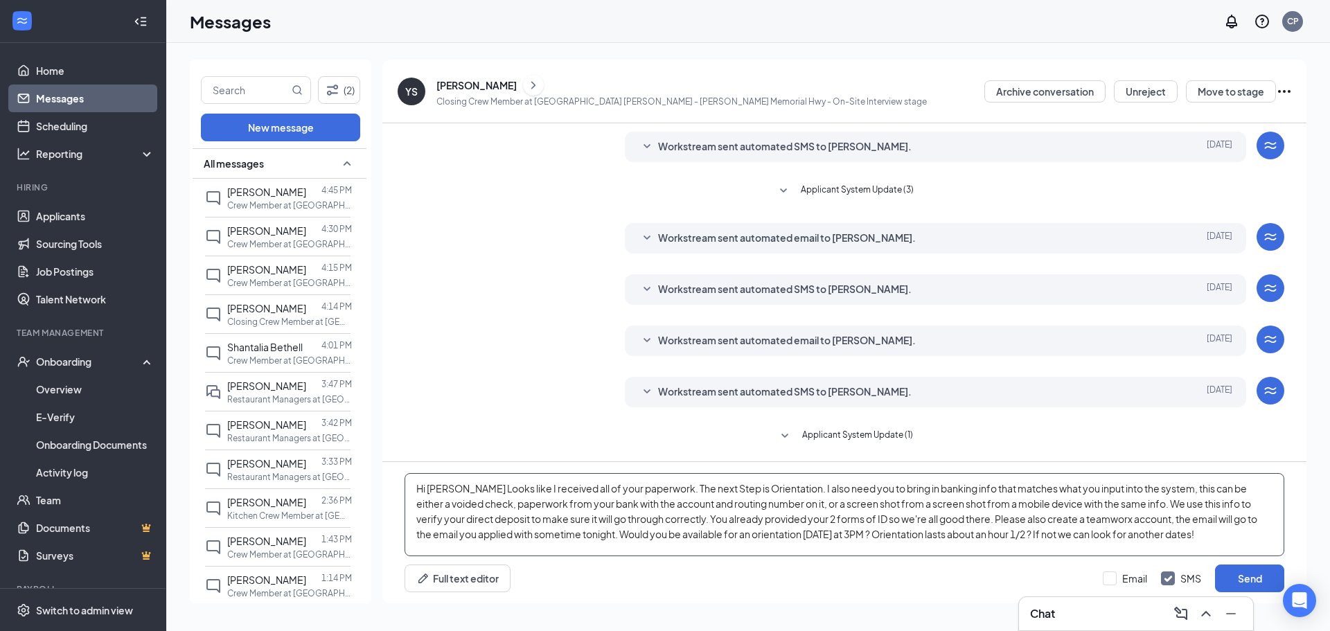
click at [834, 534] on textarea "Hi [PERSON_NAME] Looks like I received all of your paperwork. The next Step is …" at bounding box center [845, 514] width 880 height 83
click at [891, 536] on textarea "Hi [PERSON_NAME] Looks like I received all of your paperwork. The next Step is …" at bounding box center [845, 514] width 880 height 83
click at [887, 539] on textarea "Hi [PERSON_NAME] Looks like I received all of your paperwork. The next Step is …" at bounding box center [845, 514] width 880 height 83
click at [932, 534] on textarea "Hi [PERSON_NAME] Looks like I received all of your paperwork. The next Step is …" at bounding box center [845, 514] width 880 height 83
type textarea "Hi [PERSON_NAME] Looks like I received all of your paperwork. The next Step is …"
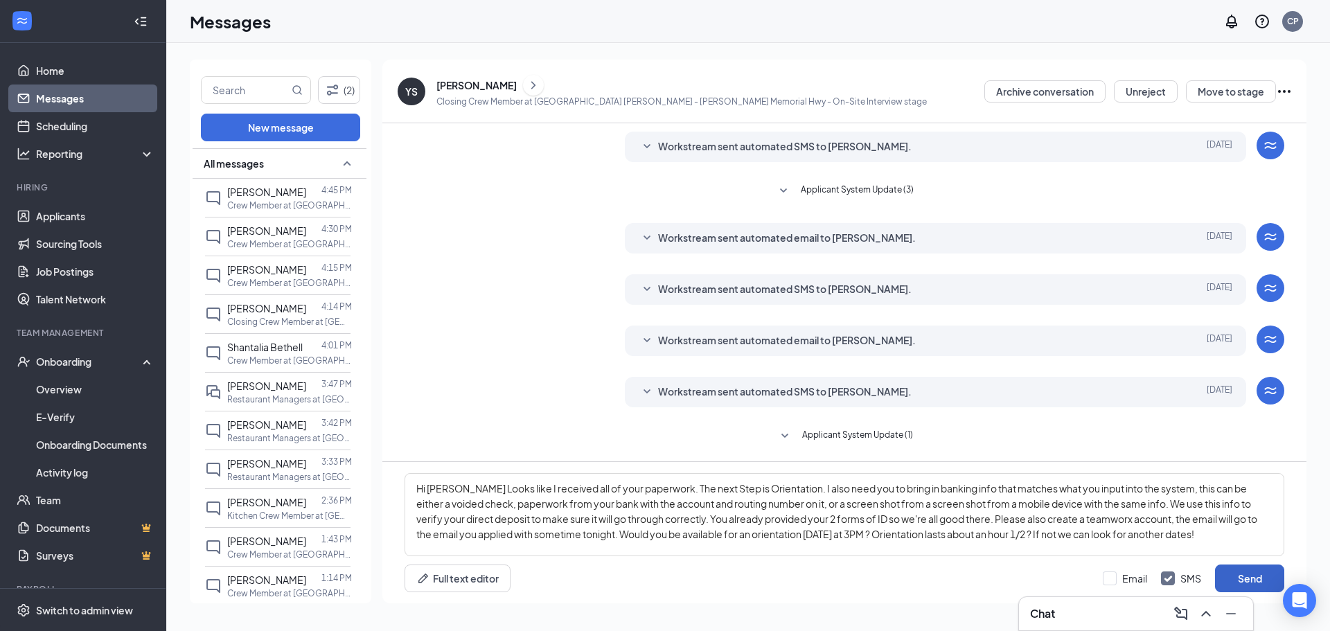
click at [1243, 576] on button "Send" at bounding box center [1249, 579] width 69 height 28
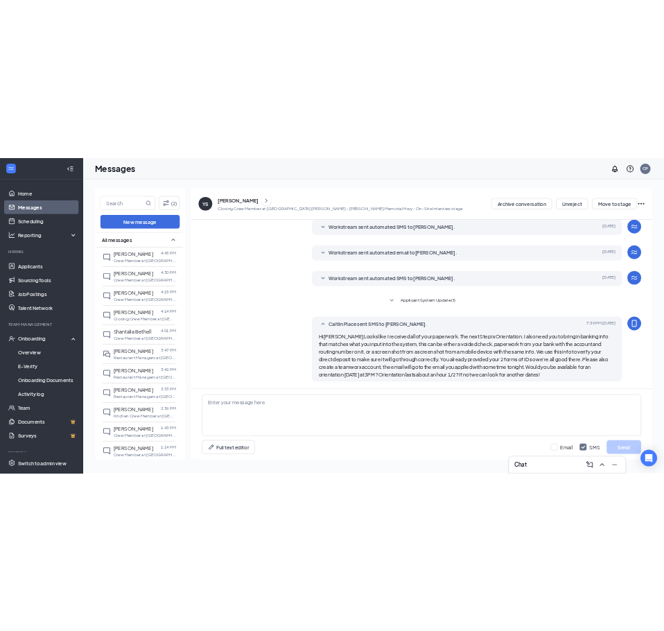
scroll to position [287, 0]
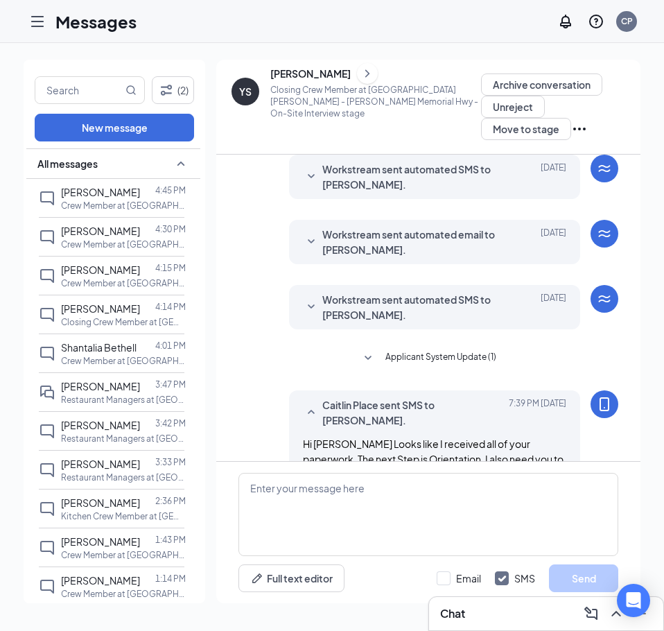
click at [292, 72] on div "[PERSON_NAME]" at bounding box center [310, 74] width 80 height 14
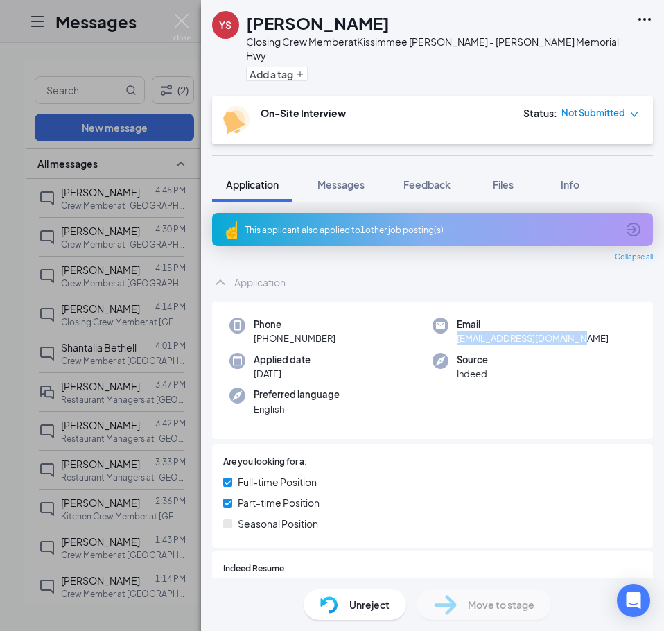
drag, startPoint x: 573, startPoint y: 326, endPoint x: 452, endPoint y: 331, distance: 121.4
click at [452, 331] on div "Email [EMAIL_ADDRESS][DOMAIN_NAME]" at bounding box center [533, 331] width 203 height 28
copy span "[EMAIL_ADDRESS][DOMAIN_NAME]"
click at [584, 328] on div "Email [EMAIL_ADDRESS][DOMAIN_NAME]" at bounding box center [533, 331] width 203 height 28
click at [574, 179] on button "Info" at bounding box center [569, 184] width 55 height 35
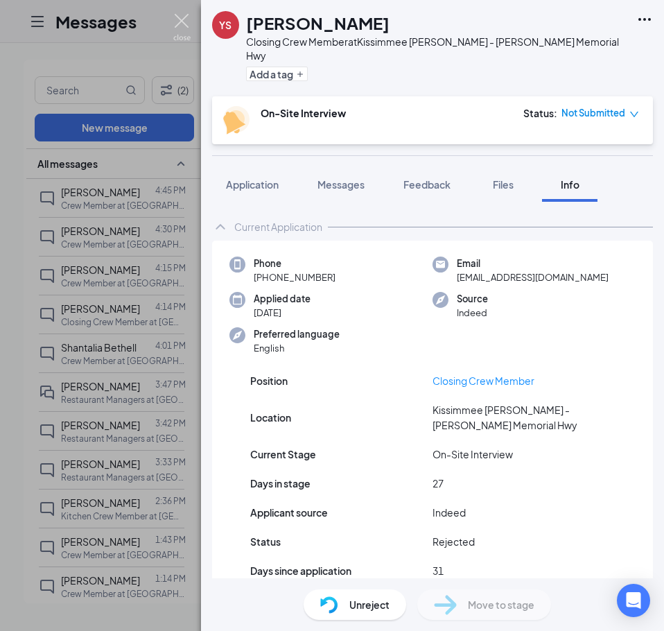
click at [175, 19] on img at bounding box center [181, 27] width 17 height 27
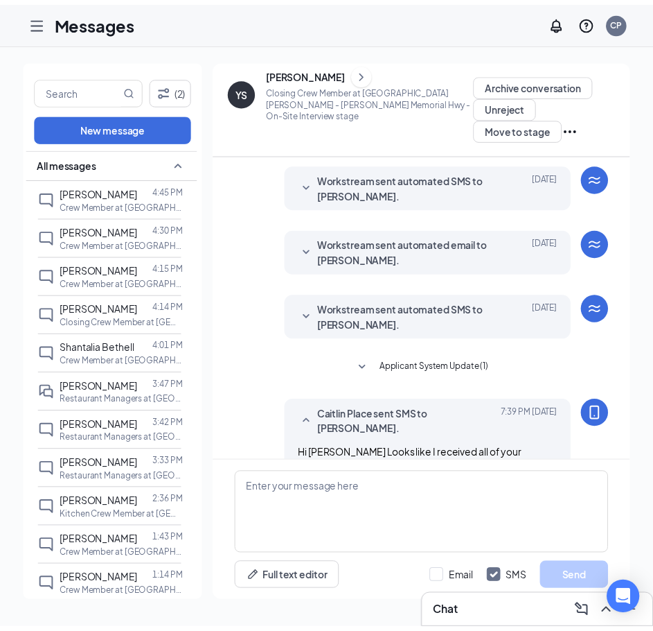
scroll to position [491, 0]
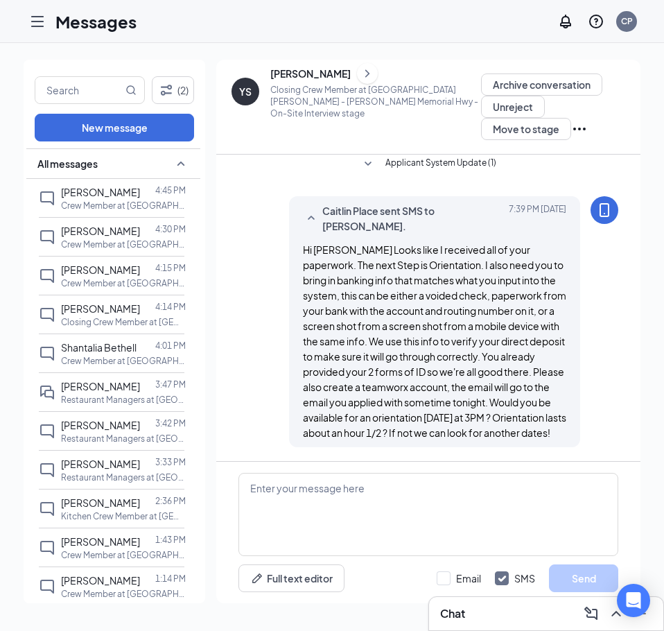
click at [298, 73] on div "[PERSON_NAME]" at bounding box center [310, 74] width 80 height 14
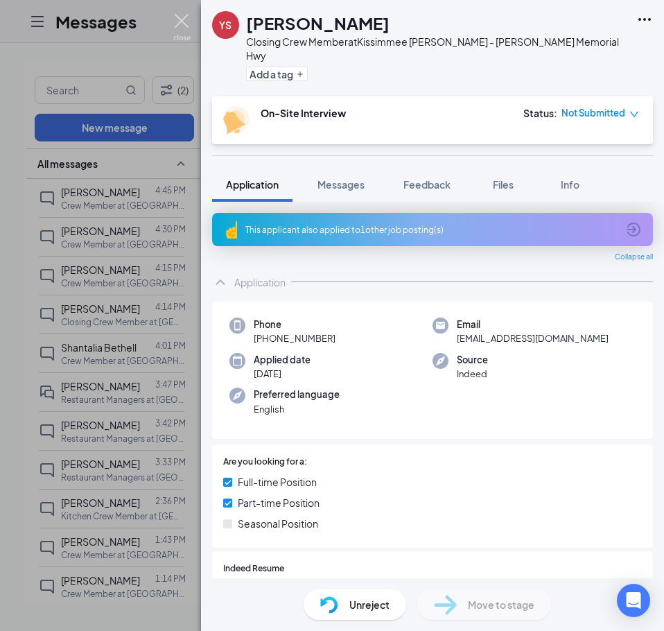
click at [179, 21] on img at bounding box center [181, 27] width 17 height 27
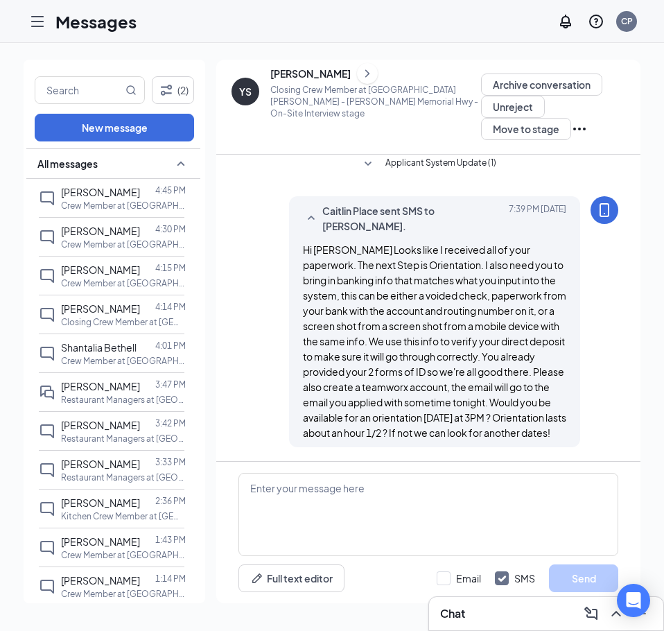
click at [43, 19] on icon "Hamburger" at bounding box center [37, 21] width 17 height 17
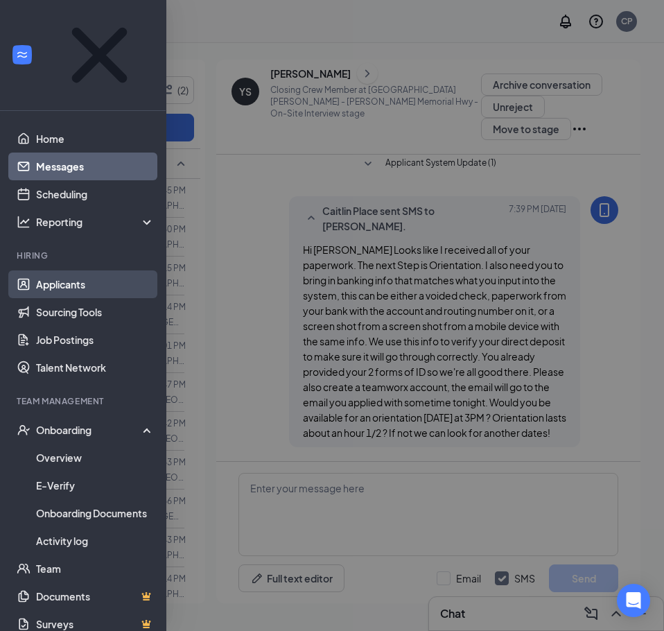
click at [71, 270] on link "Applicants" at bounding box center [95, 284] width 118 height 28
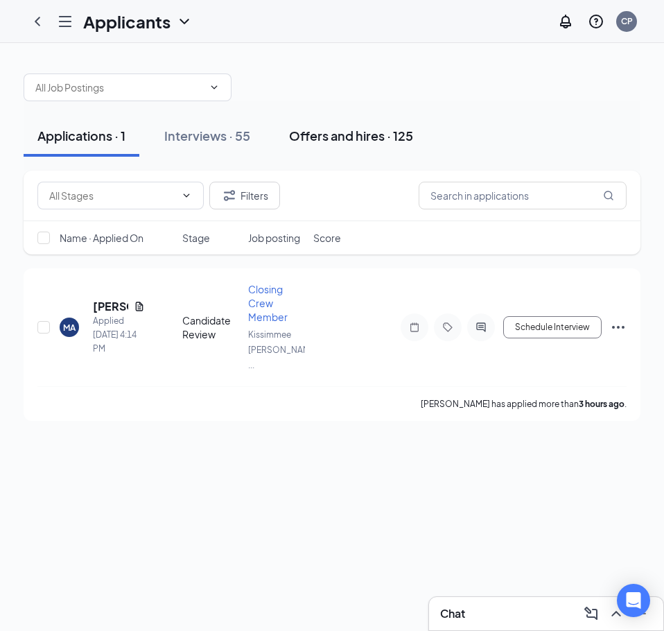
click at [310, 139] on div "Offers and hires · 125" at bounding box center [351, 135] width 124 height 17
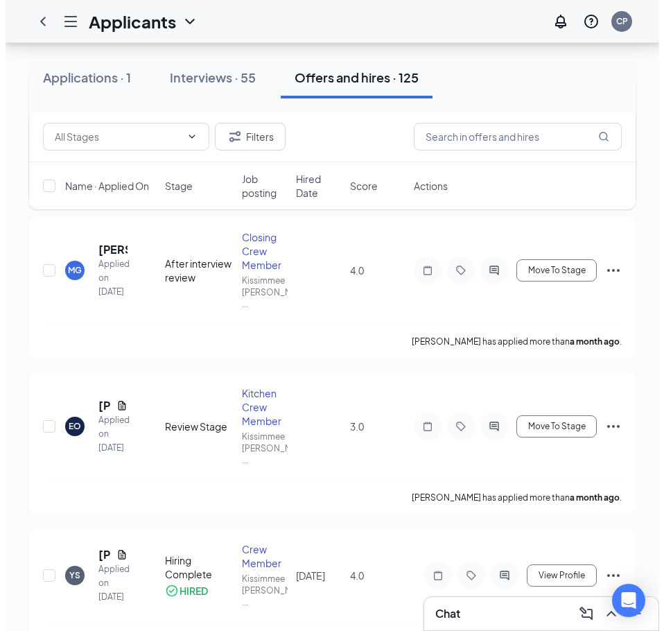
scroll to position [277, 0]
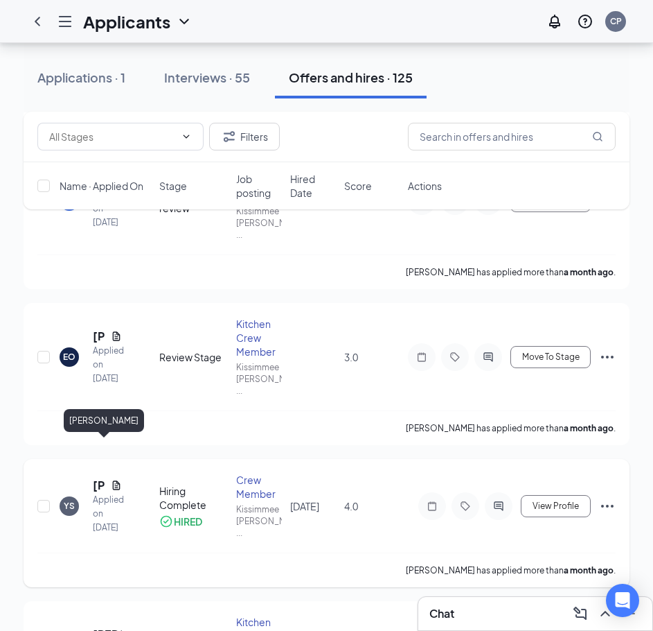
click at [94, 477] on h5 "[PERSON_NAME]" at bounding box center [99, 484] width 12 height 15
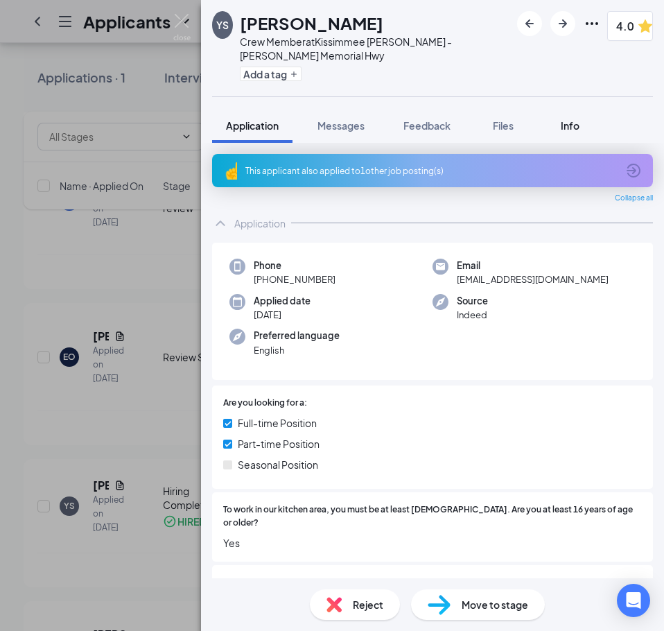
click at [571, 125] on span "Info" at bounding box center [570, 125] width 19 height 12
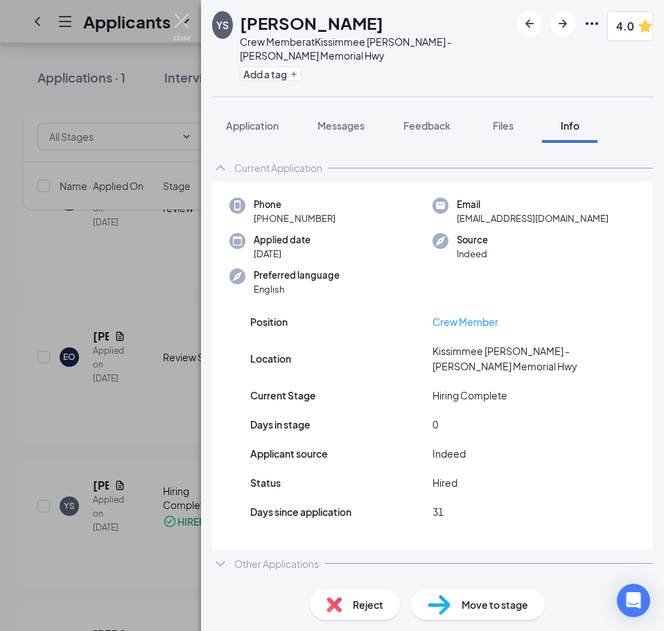
click at [179, 26] on img at bounding box center [181, 27] width 17 height 27
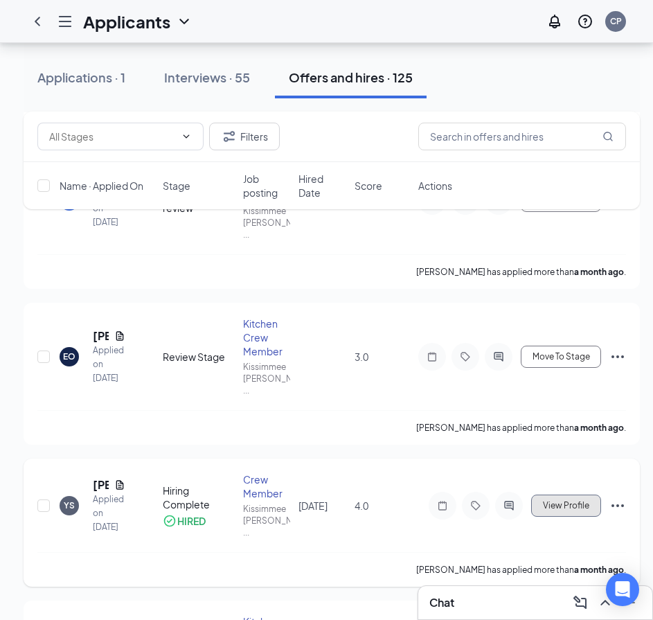
click at [581, 501] on span "View Profile" at bounding box center [566, 506] width 46 height 10
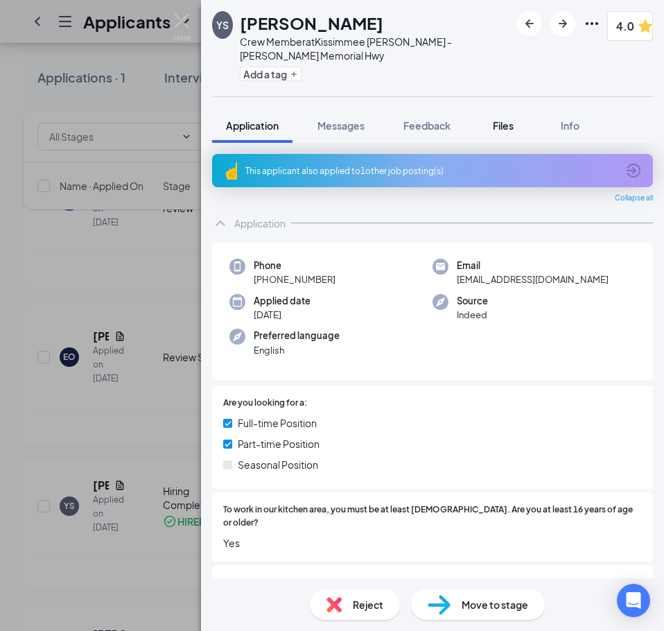
click at [496, 129] on span "Files" at bounding box center [503, 125] width 21 height 12
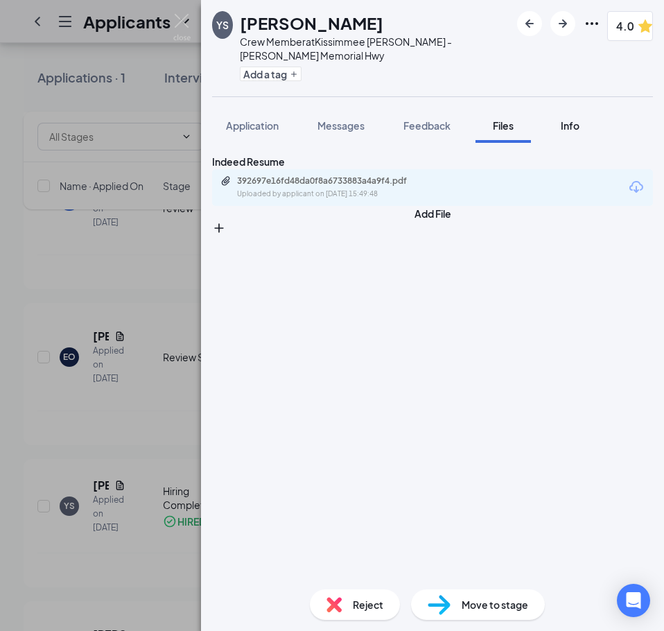
click at [569, 127] on span "Info" at bounding box center [570, 125] width 19 height 12
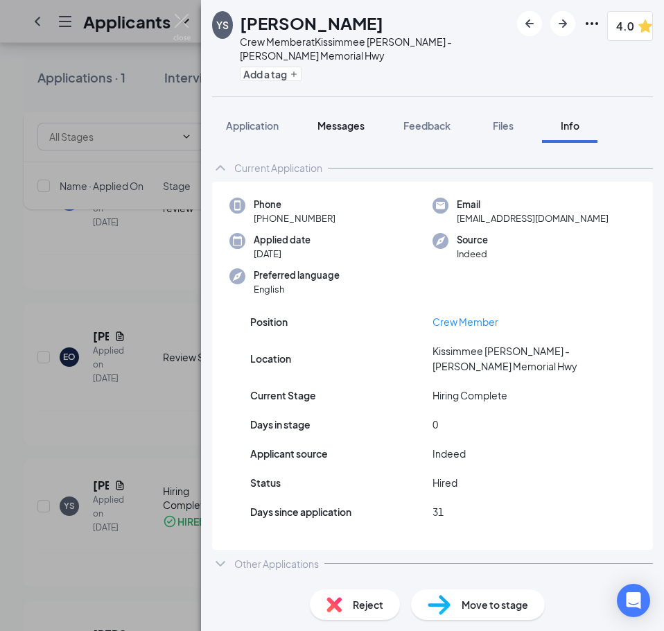
click at [330, 132] on button "Messages" at bounding box center [341, 125] width 75 height 35
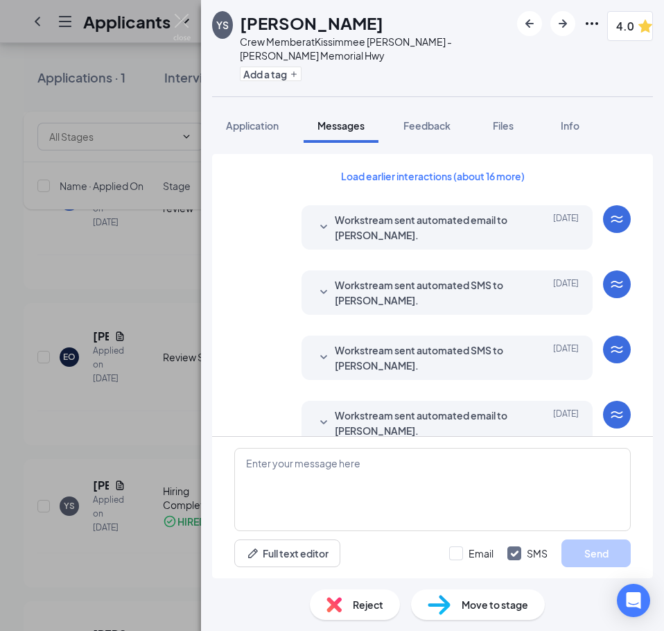
scroll to position [193, 0]
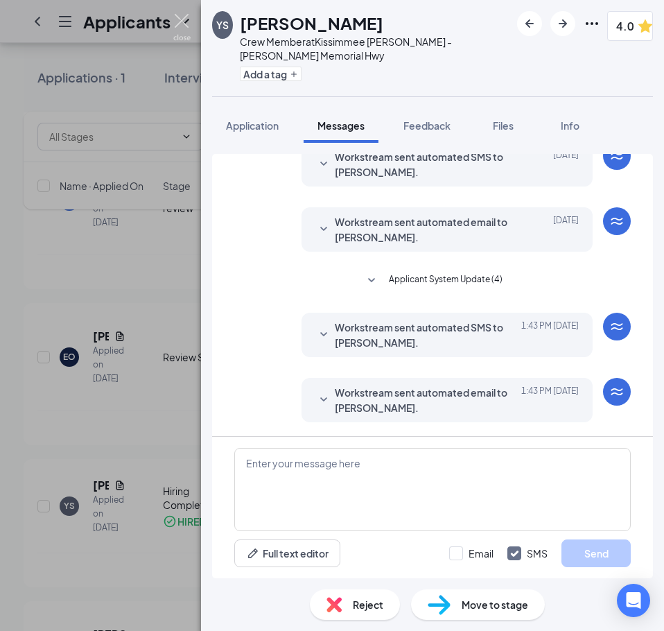
click at [175, 21] on img at bounding box center [181, 27] width 17 height 27
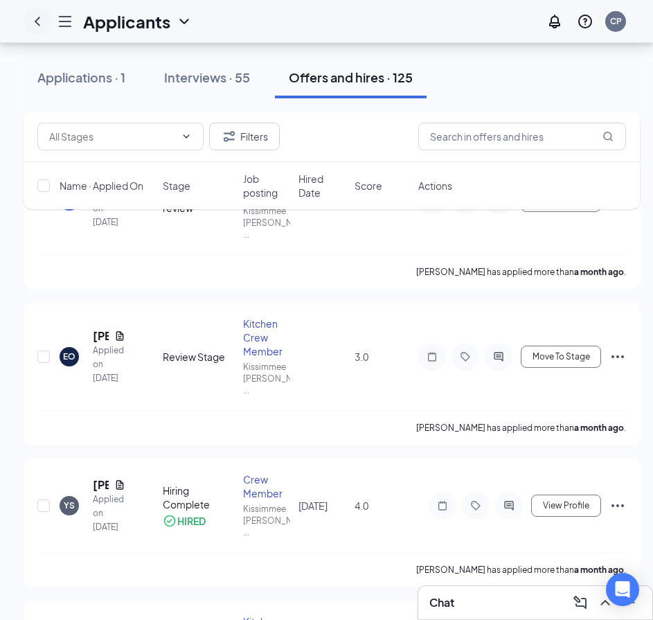
click at [35, 18] on icon "ChevronLeft" at bounding box center [37, 21] width 17 height 17
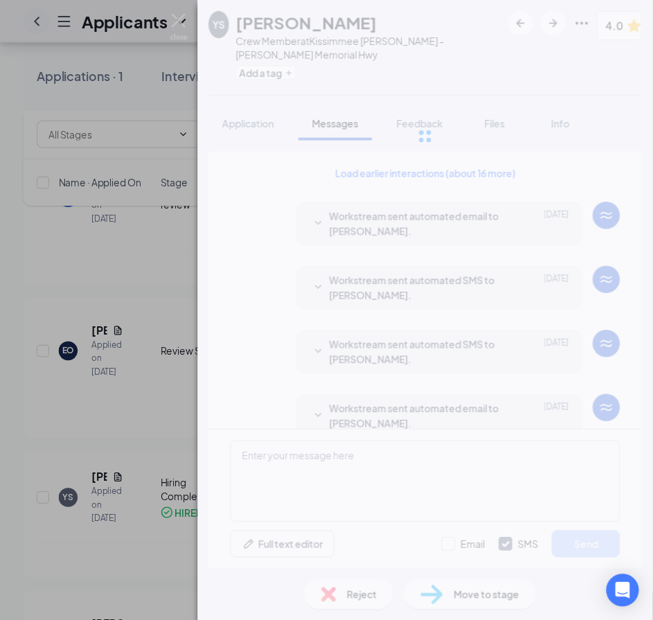
scroll to position [193, 0]
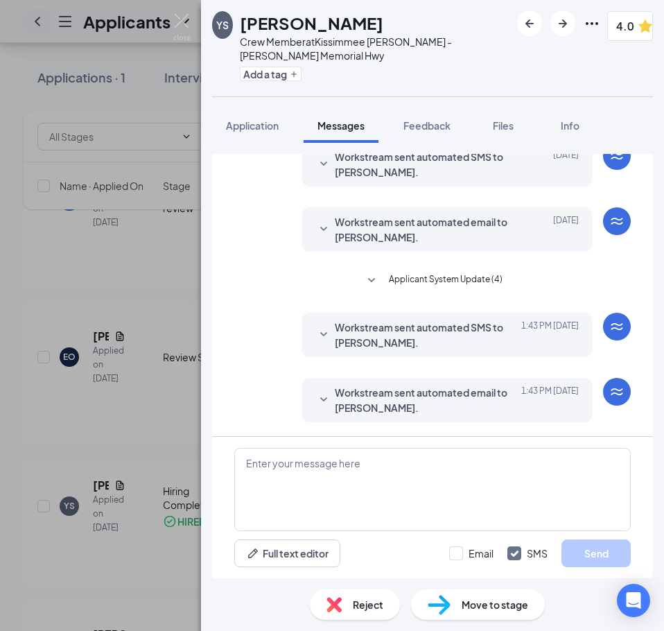
click at [35, 18] on div "YS [PERSON_NAME] Crew Member at Kissimmee [PERSON_NAME] - [PERSON_NAME] Memoria…" at bounding box center [332, 315] width 664 height 631
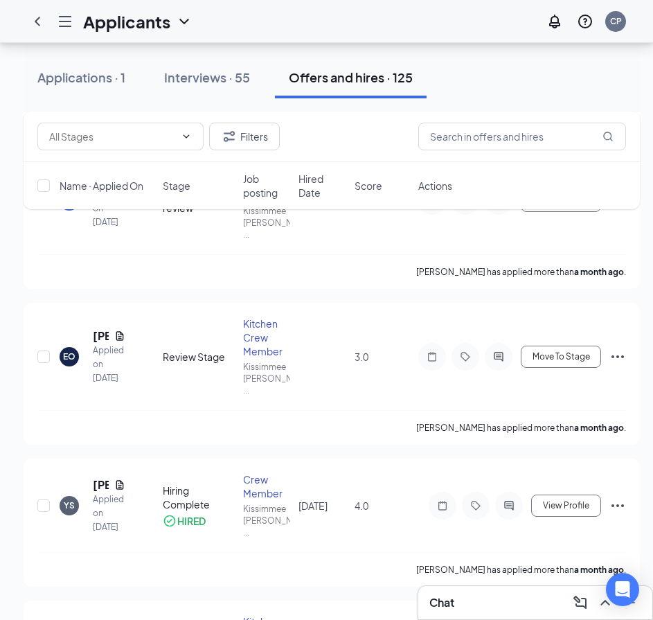
click at [69, 17] on icon "Hamburger" at bounding box center [65, 21] width 17 height 17
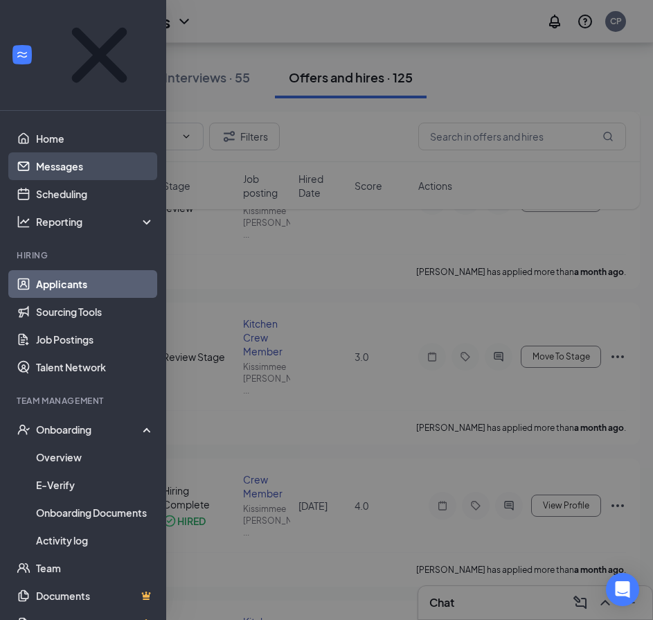
click at [76, 152] on link "Messages" at bounding box center [95, 166] width 118 height 28
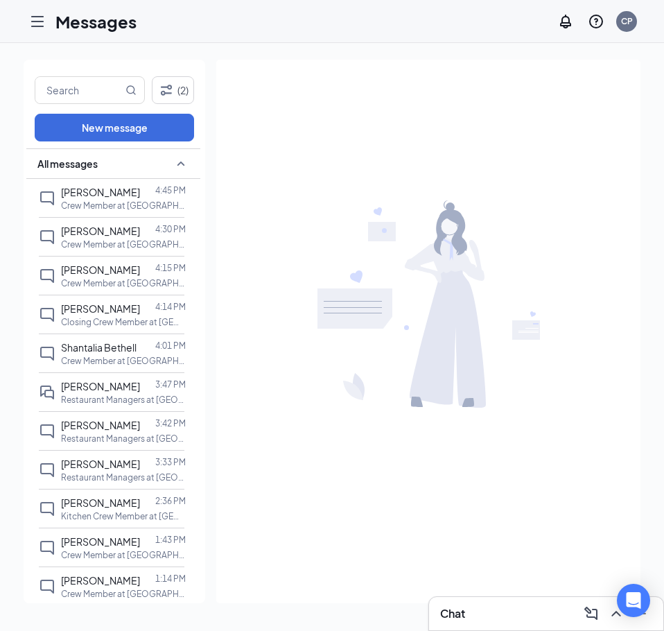
click at [173, 161] on icon "SmallChevronUp" at bounding box center [181, 163] width 17 height 17
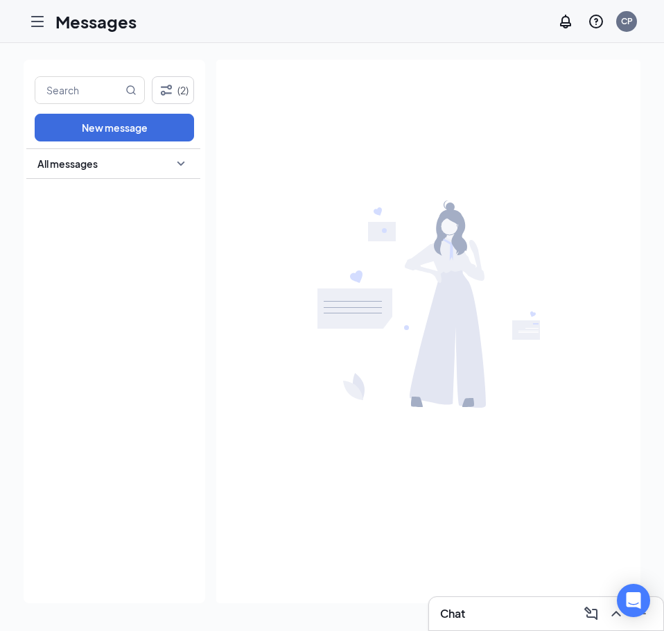
click at [166, 161] on div "All messages" at bounding box center [113, 163] width 174 height 30
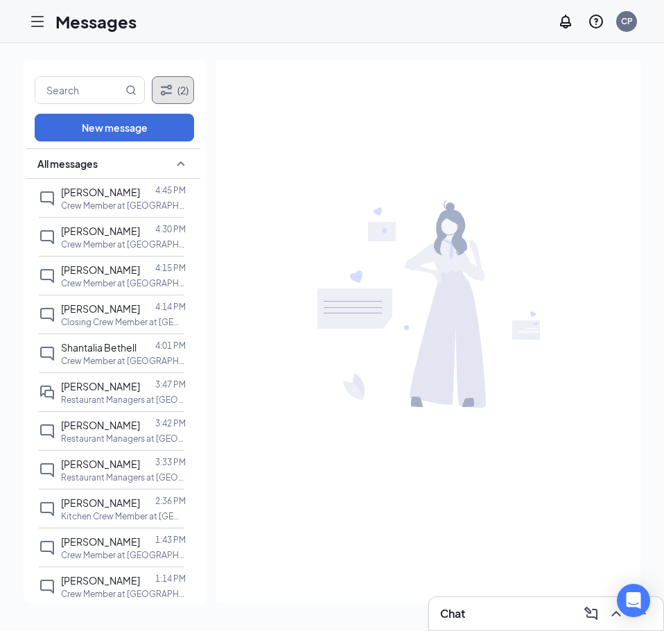
click at [184, 86] on button "(2)" at bounding box center [173, 90] width 42 height 28
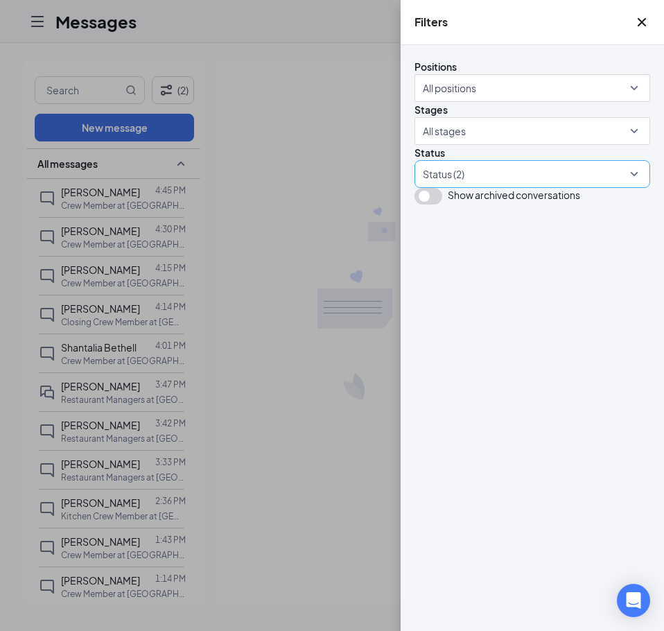
click at [486, 185] on div at bounding box center [525, 174] width 215 height 22
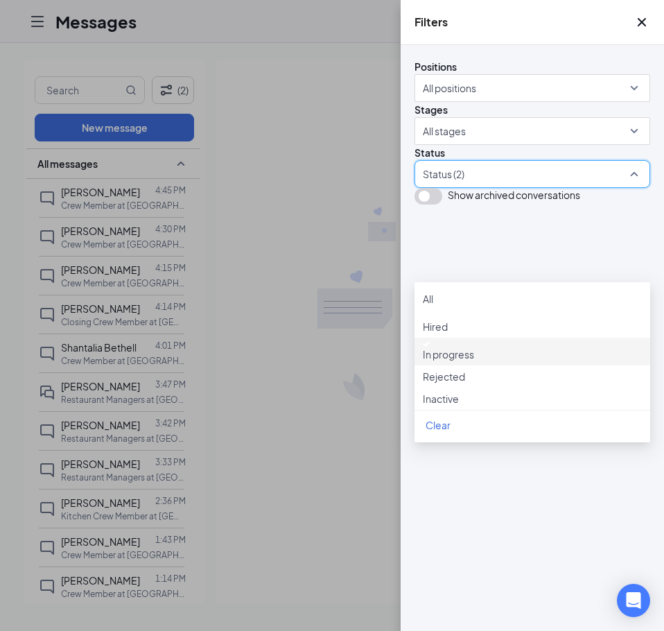
click at [434, 346] on div at bounding box center [532, 344] width 219 height 6
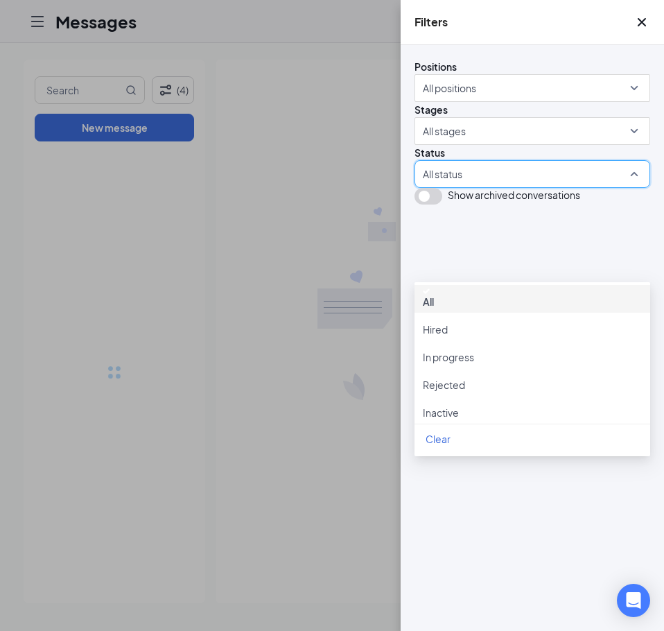
click at [436, 294] on div at bounding box center [532, 291] width 219 height 6
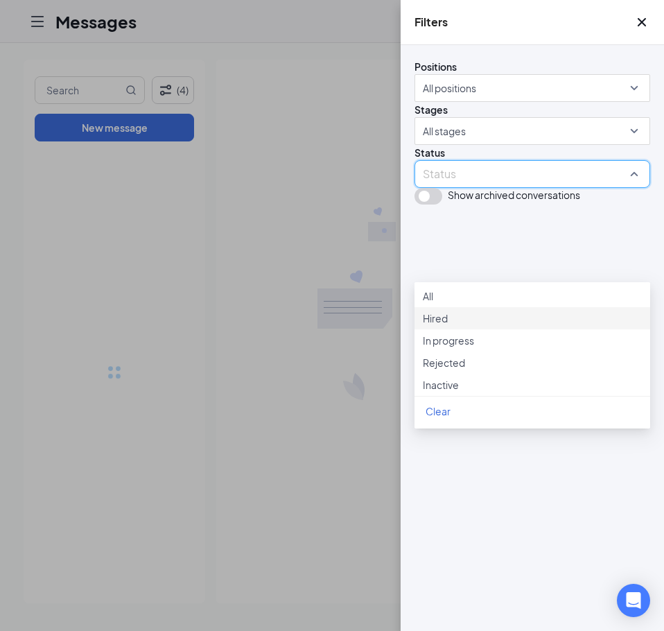
click at [432, 310] on div at bounding box center [532, 310] width 219 height 0
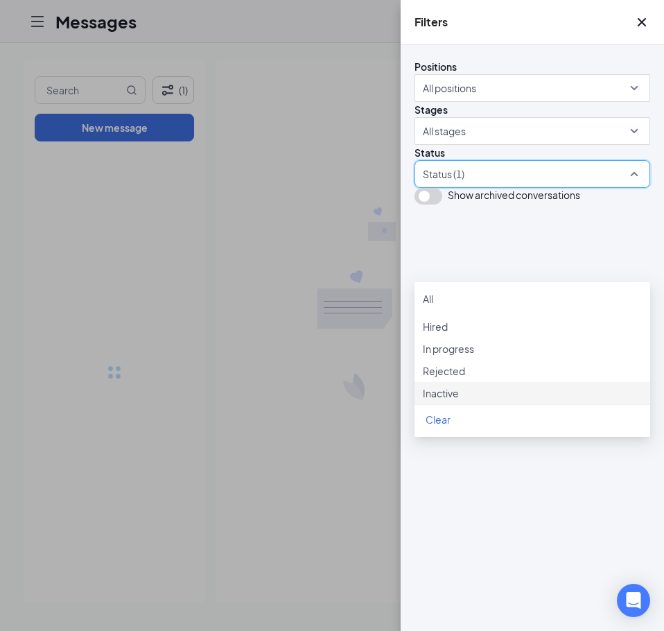
click at [360, 444] on div "Filters Positions All positions Stages All stages Status Status (1) Show archiv…" at bounding box center [332, 315] width 664 height 631
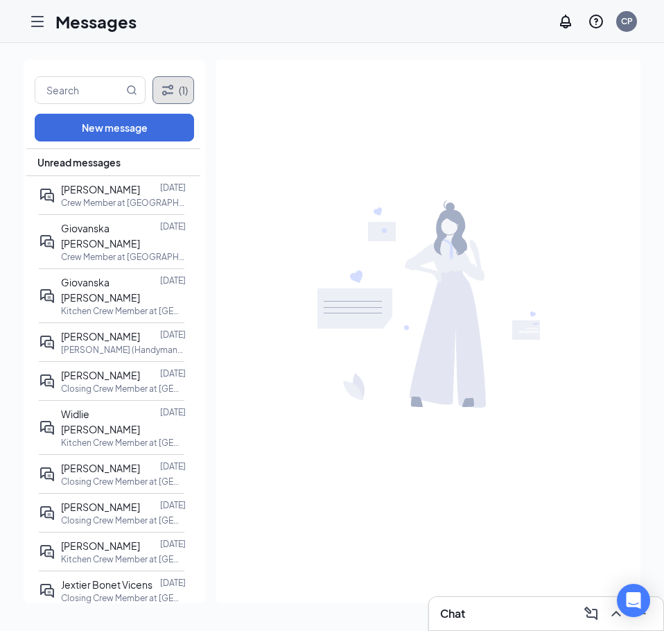
click at [175, 95] on icon "Filter" at bounding box center [167, 90] width 17 height 17
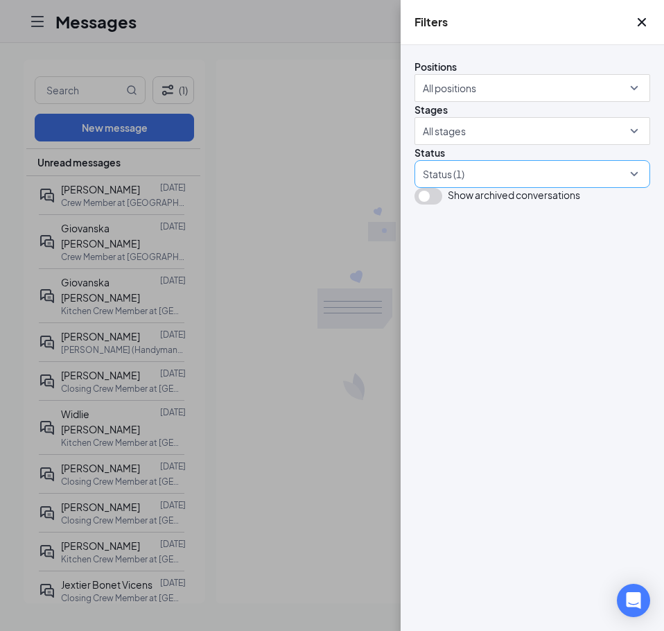
click at [461, 185] on div at bounding box center [525, 174] width 215 height 22
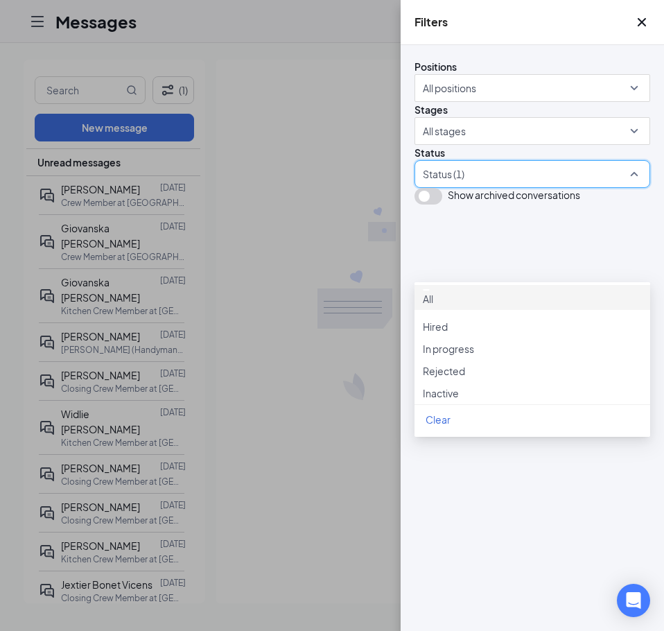
click at [461, 185] on div at bounding box center [525, 174] width 215 height 22
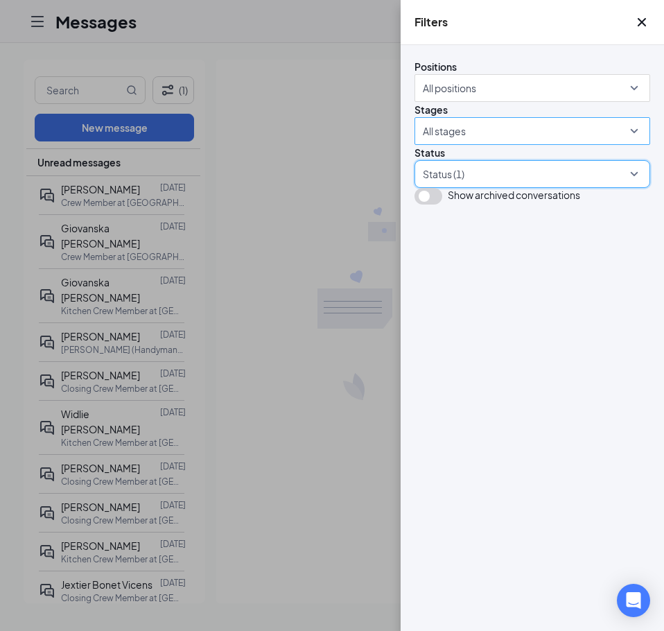
click at [493, 142] on div at bounding box center [525, 131] width 215 height 22
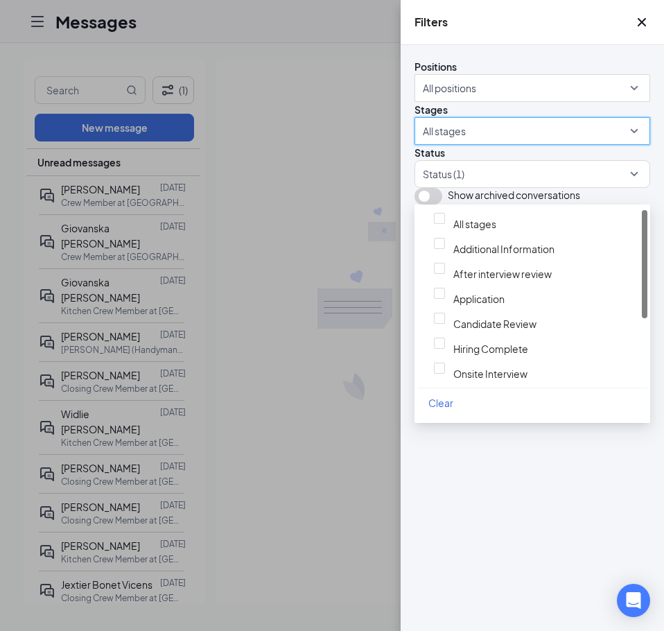
click at [493, 142] on div at bounding box center [525, 131] width 215 height 22
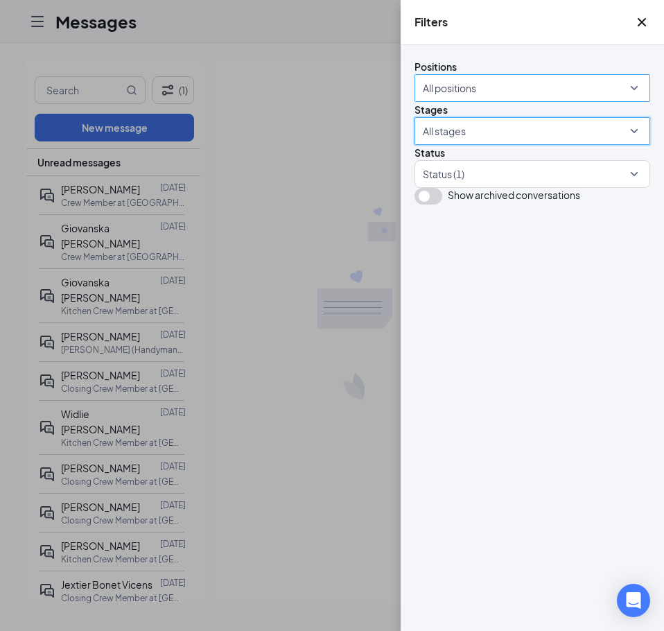
click at [480, 99] on div at bounding box center [525, 88] width 215 height 22
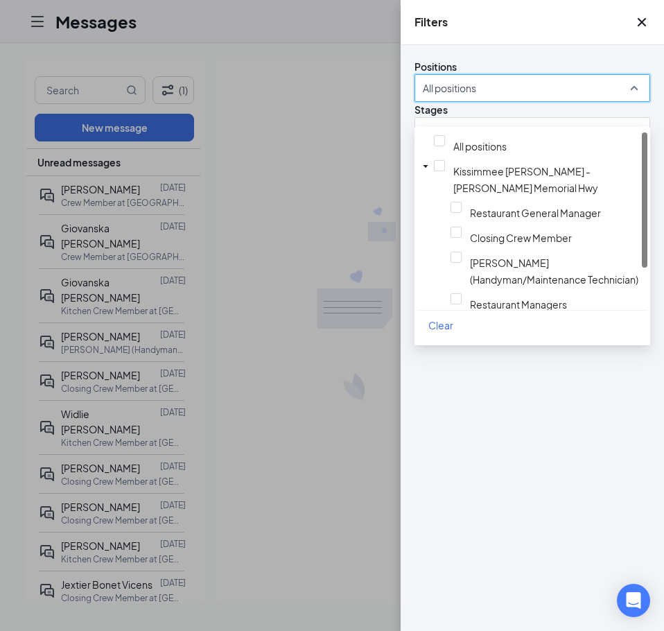
drag, startPoint x: 276, startPoint y: 310, endPoint x: 284, endPoint y: 302, distance: 11.3
click at [279, 310] on div "Filters Positions All positions Stages All stages Status Status (1) Show archiv…" at bounding box center [332, 315] width 664 height 631
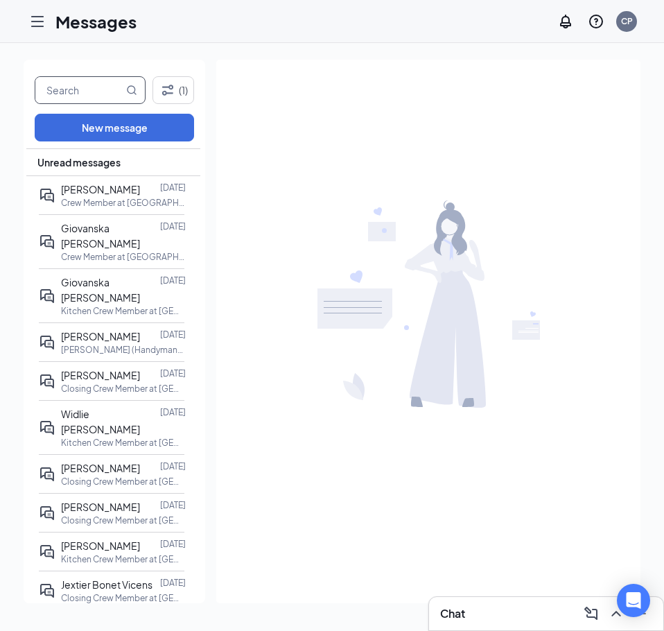
click at [104, 88] on input "text" at bounding box center [79, 90] width 88 height 26
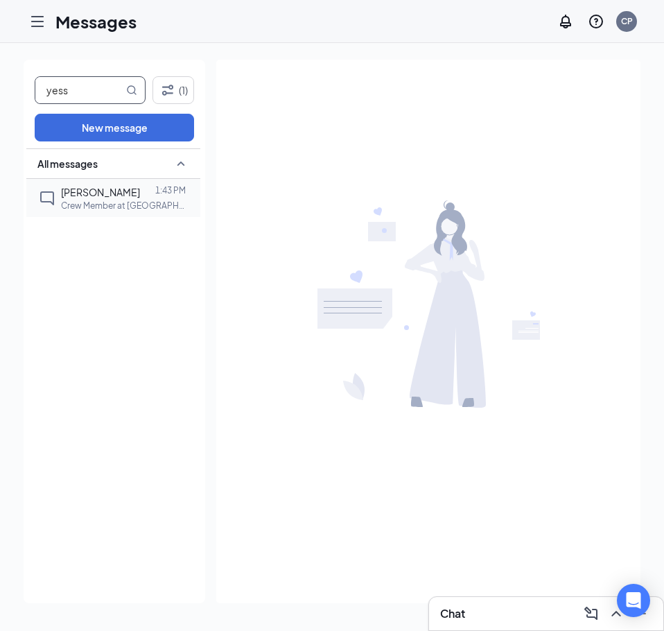
click at [100, 202] on p "Crew Member at [GEOGRAPHIC_DATA] [PERSON_NAME] - [PERSON_NAME][GEOGRAPHIC_DATA]" at bounding box center [123, 206] width 125 height 12
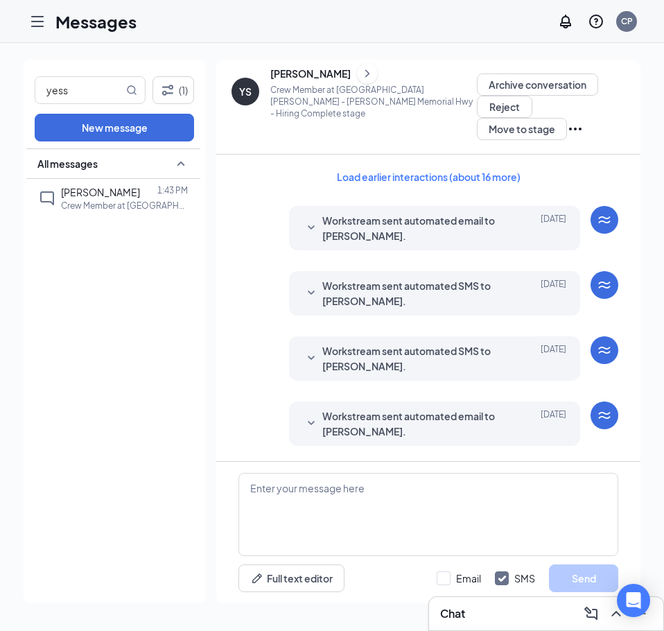
scroll to position [147, 0]
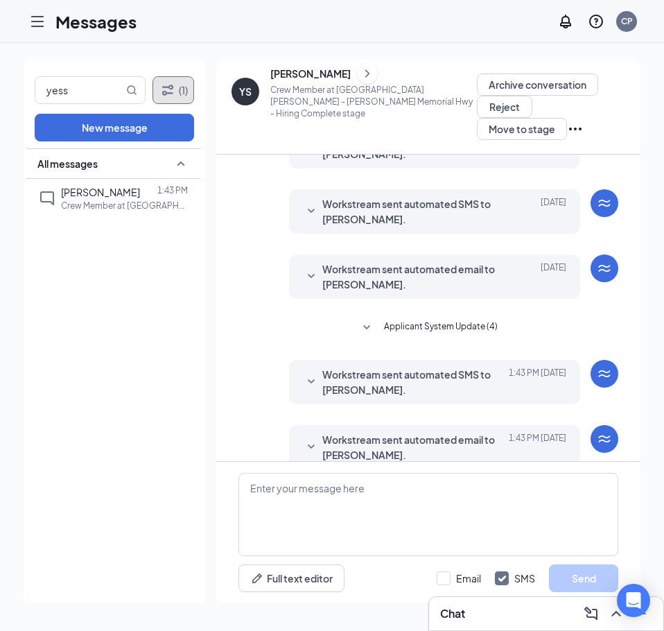
click at [172, 91] on icon "Filter" at bounding box center [167, 90] width 17 height 17
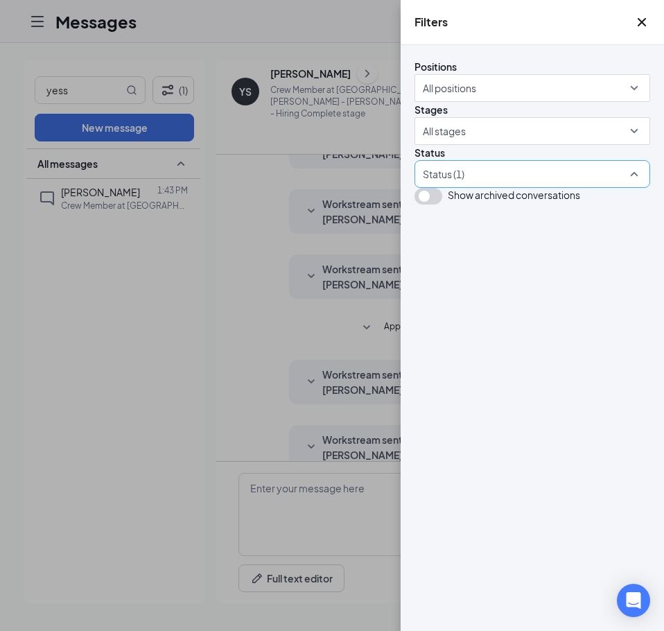
click at [495, 185] on div at bounding box center [525, 174] width 215 height 22
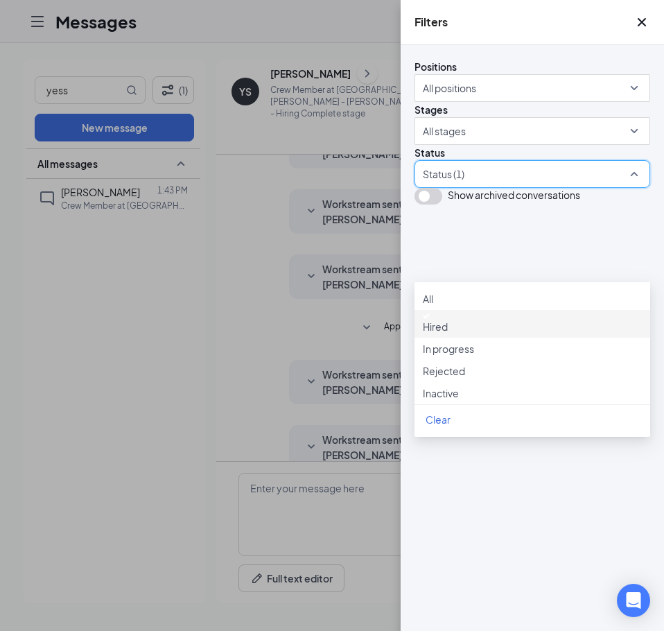
click at [437, 319] on div at bounding box center [532, 316] width 219 height 6
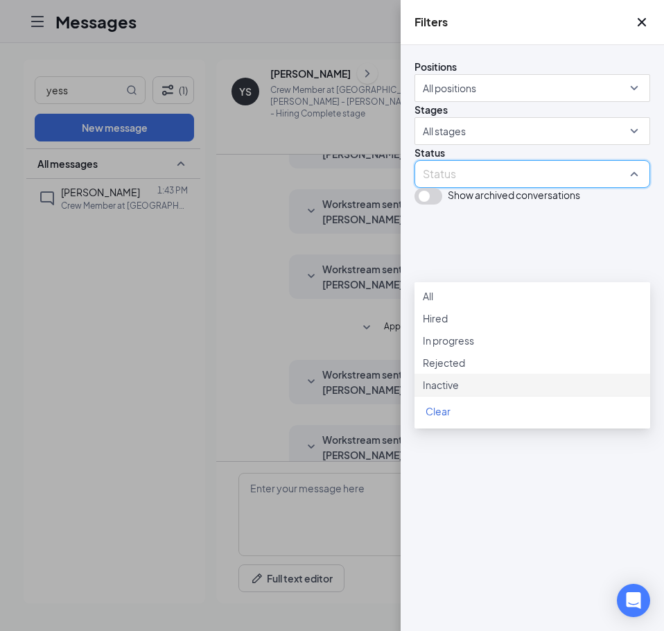
drag, startPoint x: 464, startPoint y: 517, endPoint x: 469, endPoint y: 510, distance: 8.9
click at [468, 512] on div "Positions All positions Stages All stages Status Status Show archived conversat…" at bounding box center [532, 338] width 263 height 586
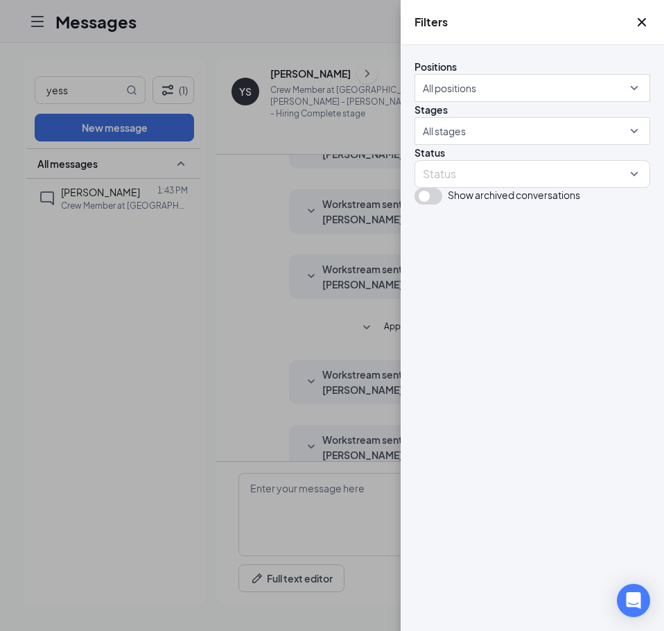
click at [127, 333] on div "Filters Positions All positions Stages All stages Status Status Show archived c…" at bounding box center [332, 315] width 664 height 631
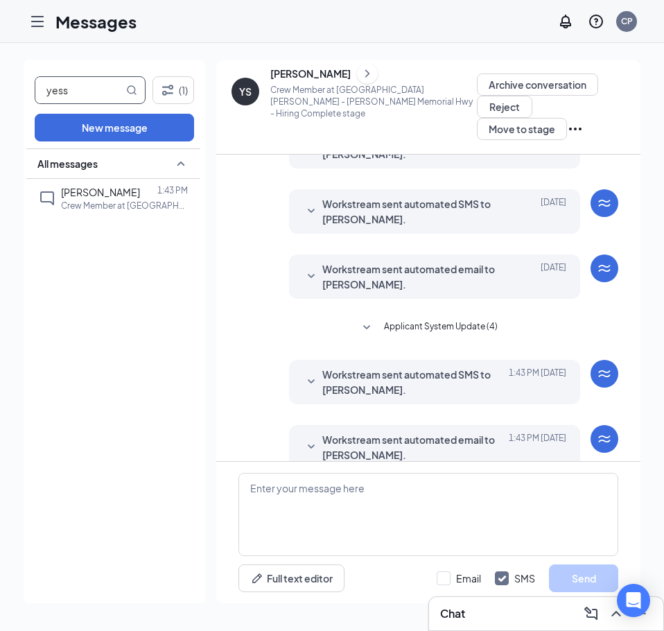
click at [102, 82] on input "yess" at bounding box center [79, 90] width 88 height 26
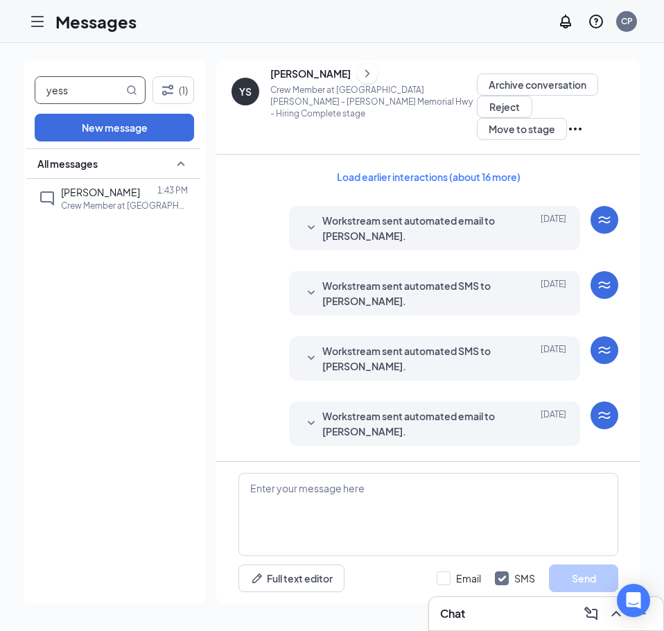
click at [172, 162] on div "All messages" at bounding box center [113, 163] width 174 height 30
click at [44, 25] on icon "Hamburger" at bounding box center [37, 21] width 17 height 17
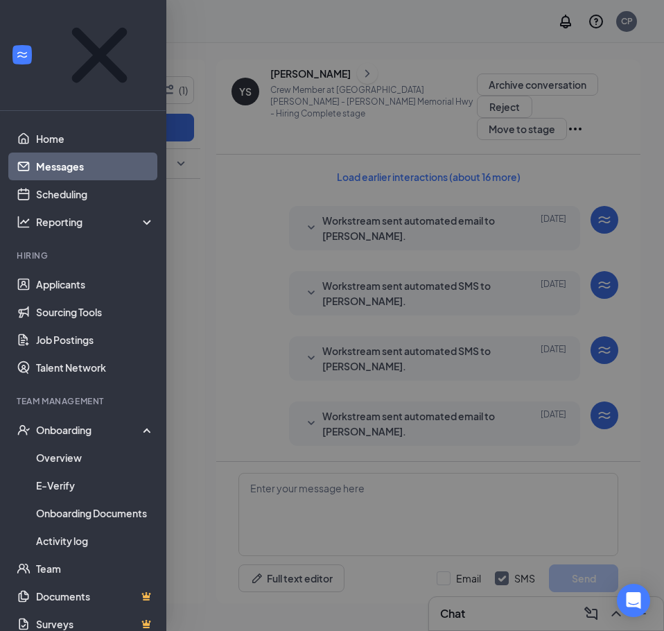
click at [53, 152] on link "Messages" at bounding box center [95, 166] width 118 height 28
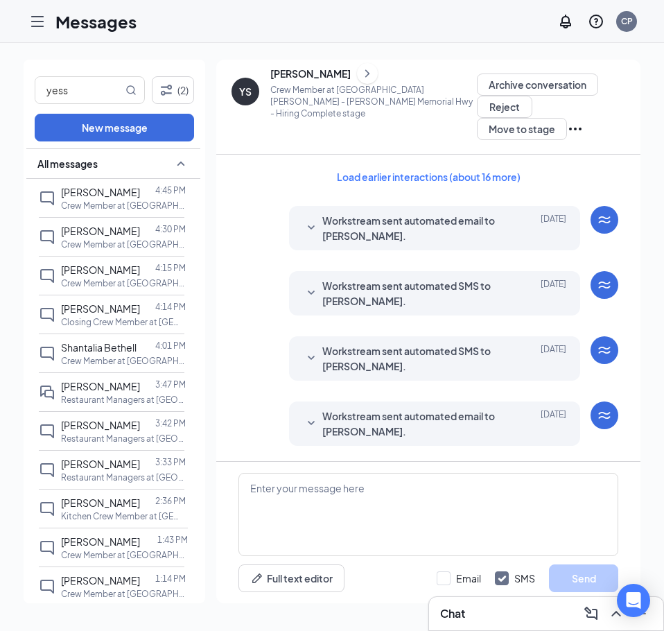
scroll to position [147, 0]
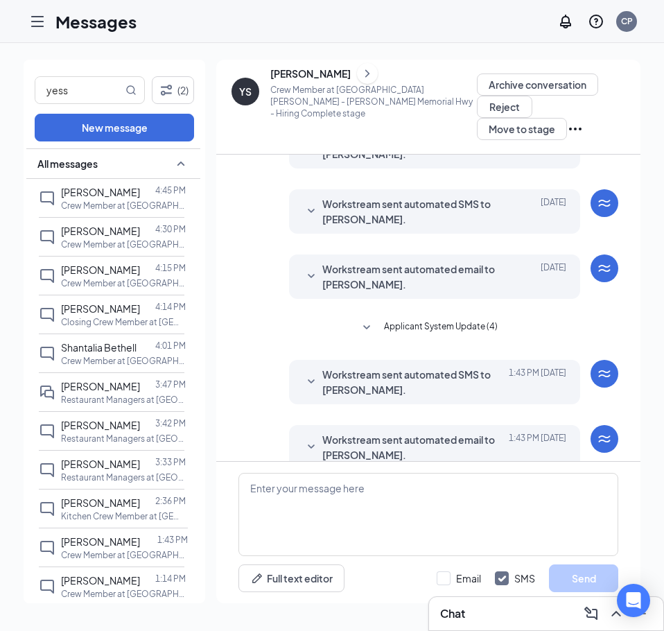
click at [173, 169] on icon "SmallChevronUp" at bounding box center [181, 163] width 17 height 17
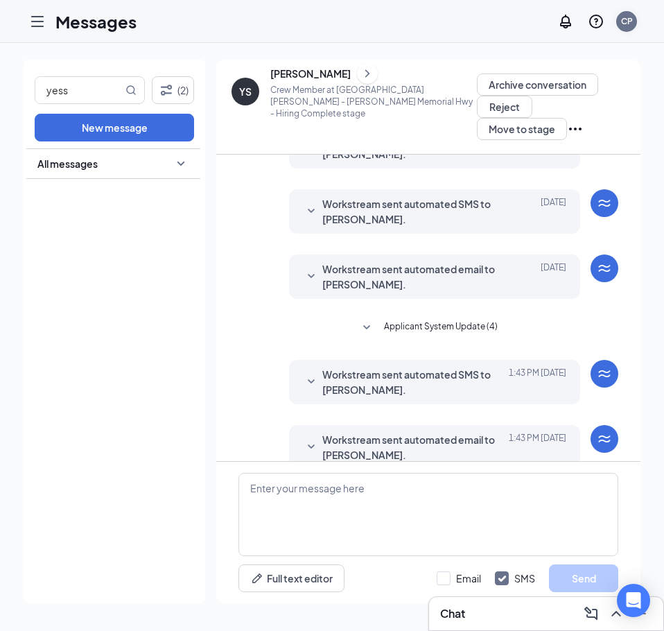
click at [618, 17] on div "CP" at bounding box center [626, 21] width 21 height 21
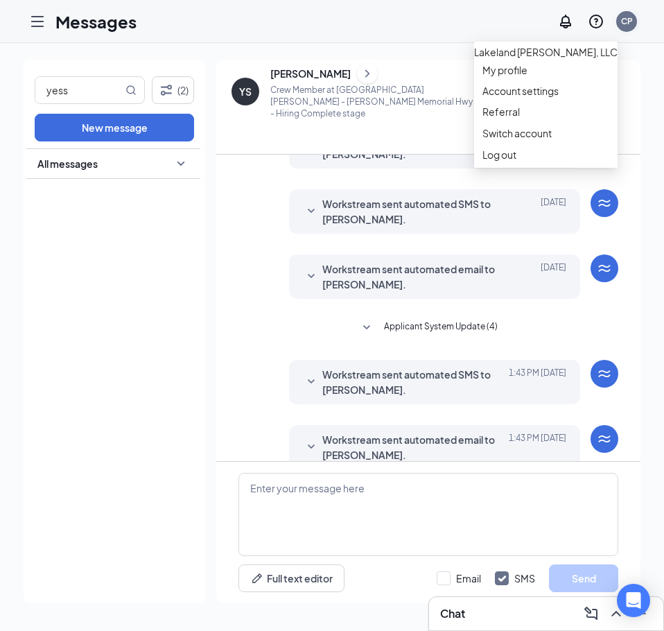
click at [619, 17] on div "CP" at bounding box center [626, 21] width 21 height 21
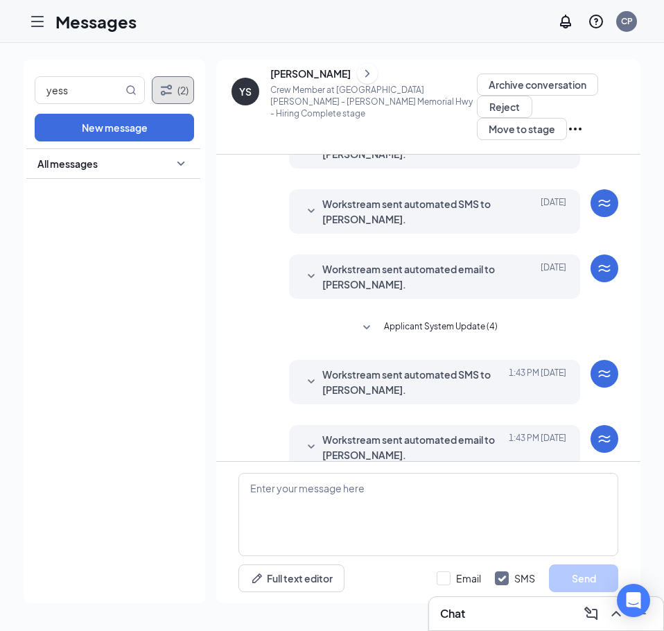
click at [175, 92] on button "(2)" at bounding box center [173, 90] width 42 height 28
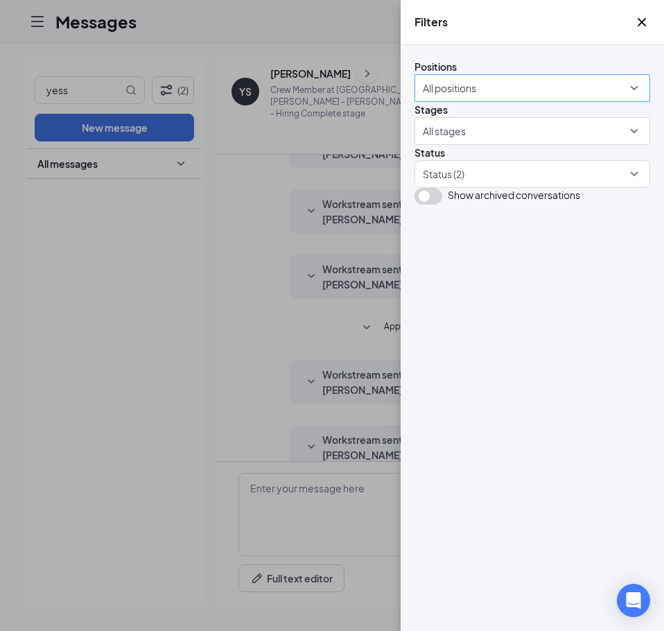
click at [635, 102] on div "All positions" at bounding box center [532, 88] width 236 height 28
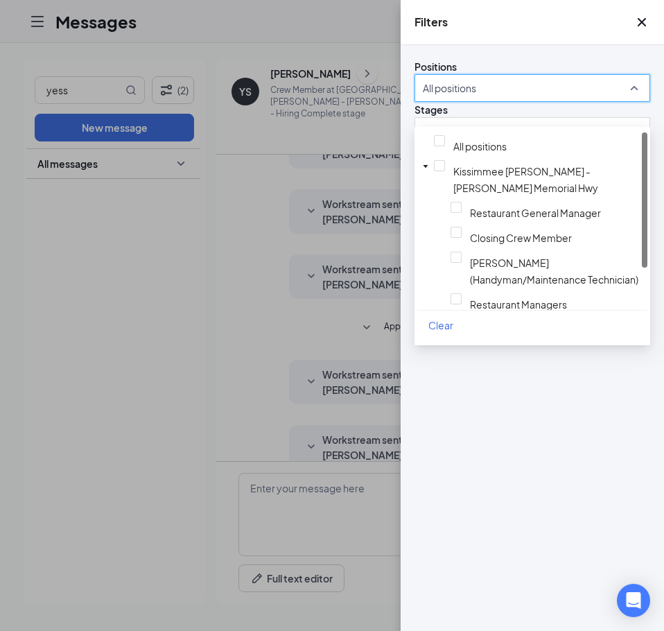
click at [635, 102] on div "All positions" at bounding box center [532, 88] width 236 height 28
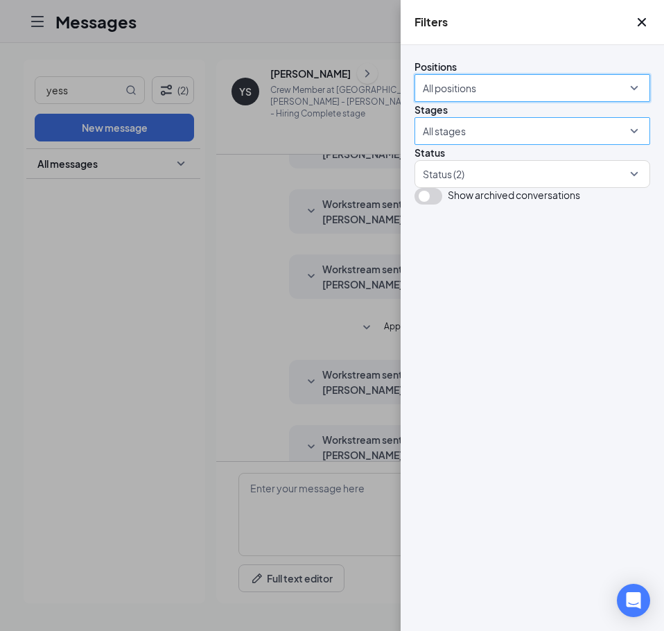
click at [612, 142] on div at bounding box center [525, 131] width 215 height 22
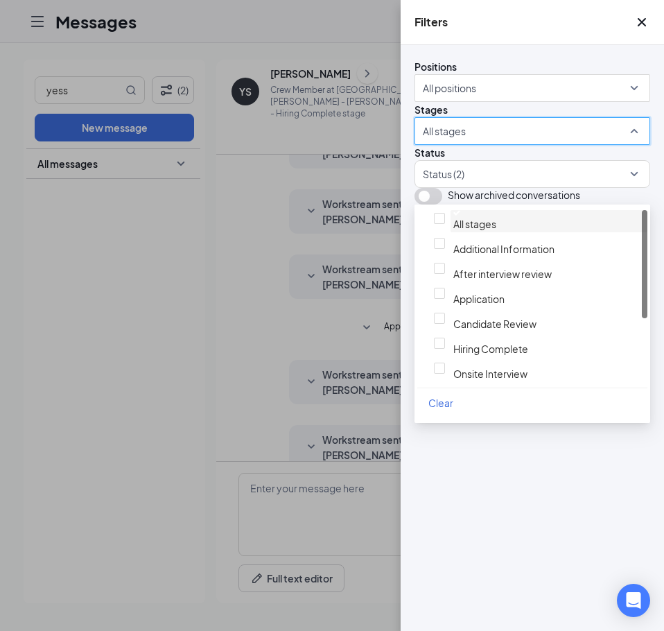
click at [453, 215] on div at bounding box center [548, 213] width 191 height 6
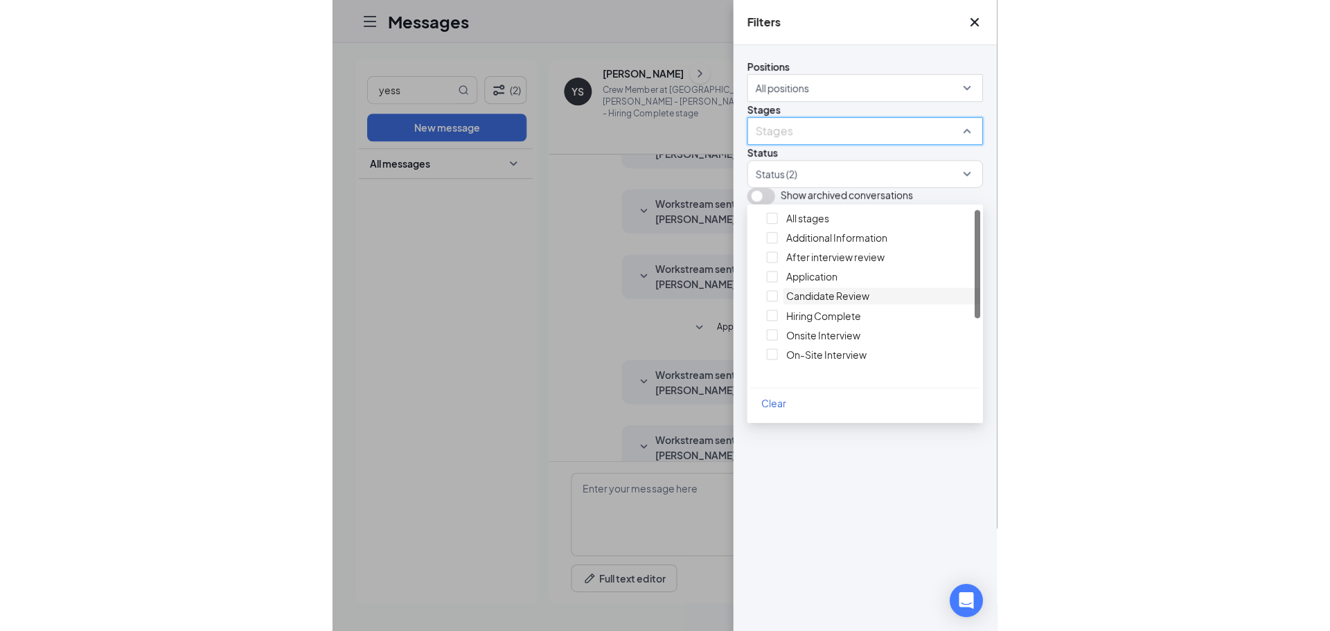
scroll to position [114, 0]
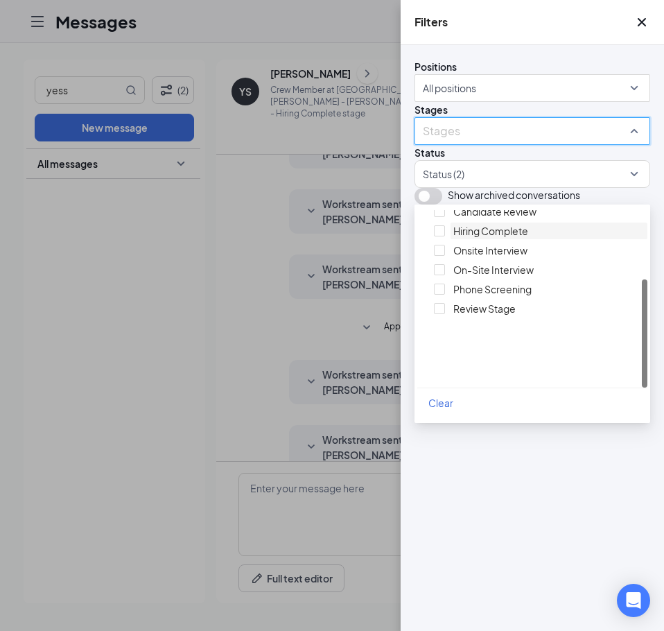
click at [453, 222] on div at bounding box center [548, 222] width 191 height 0
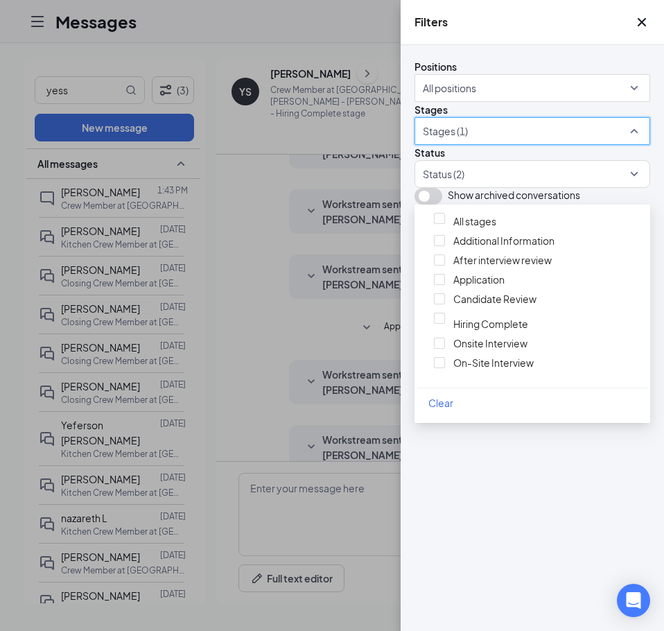
click at [485, 461] on div "Positions All positions Stages Stages (1) Status Status (2) Show archived conve…" at bounding box center [532, 338] width 263 height 586
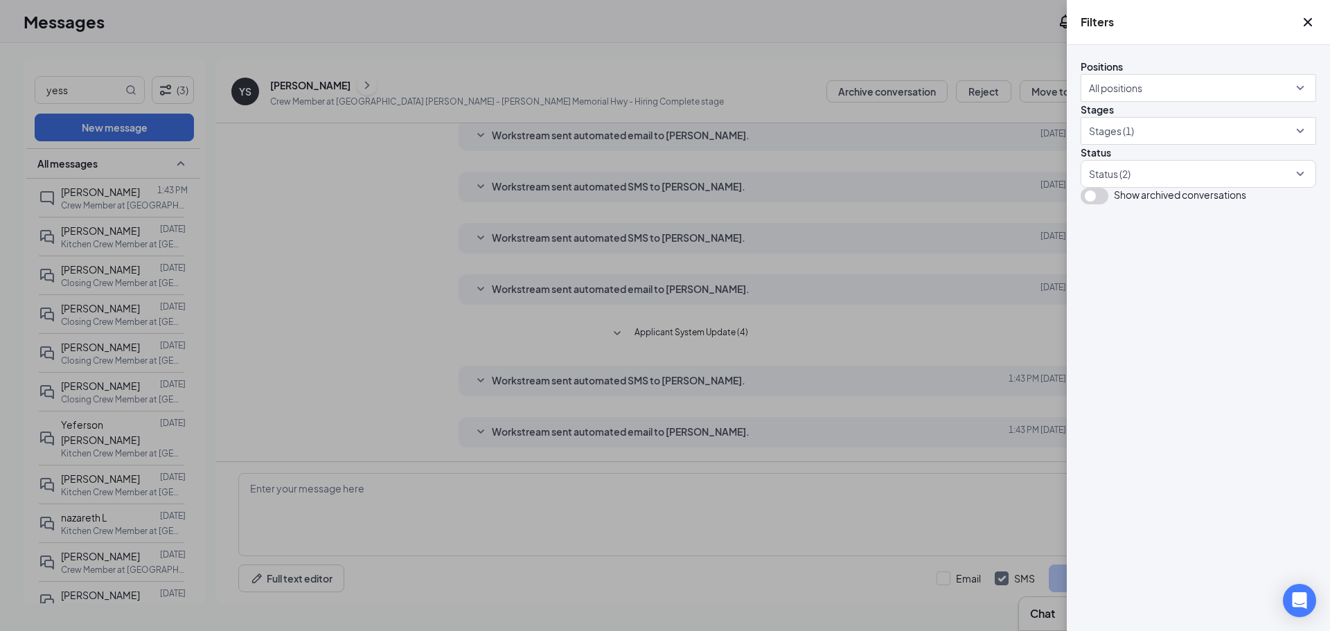
scroll to position [54, 0]
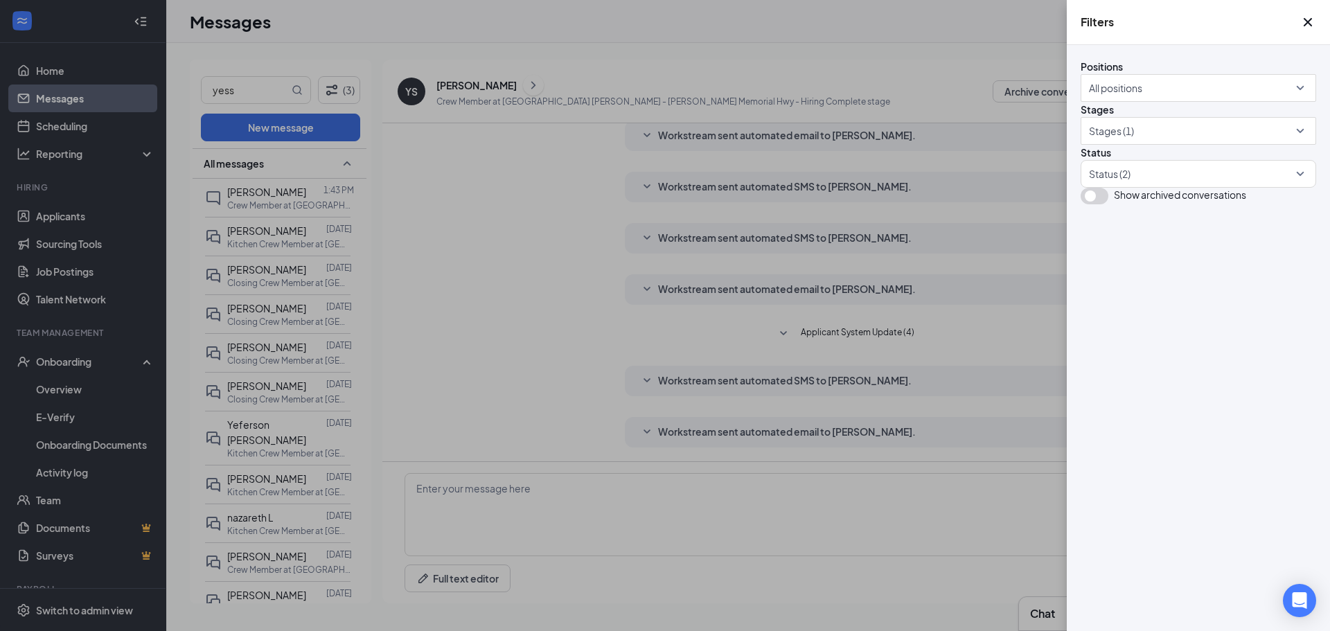
click at [677, 355] on div "Filters Positions All positions Stages Stages (1) Status Status (2) Show archiv…" at bounding box center [665, 315] width 1330 height 631
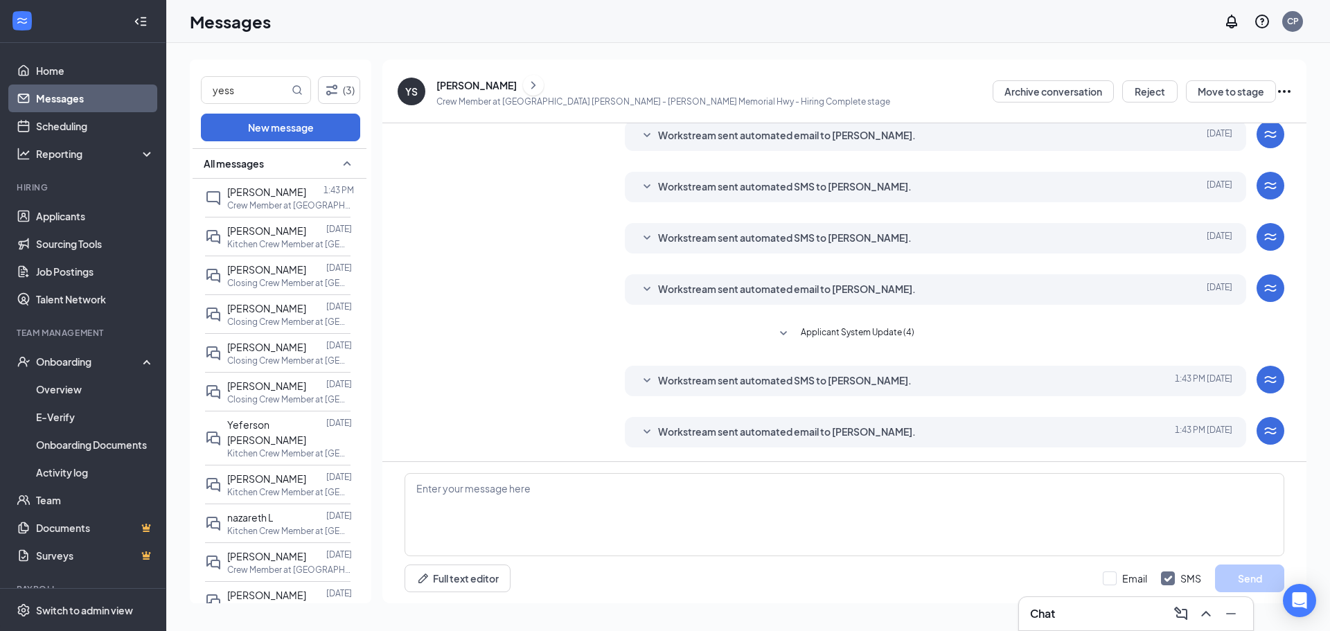
click at [810, 330] on span "Applicant System Update (4)" at bounding box center [858, 334] width 114 height 17
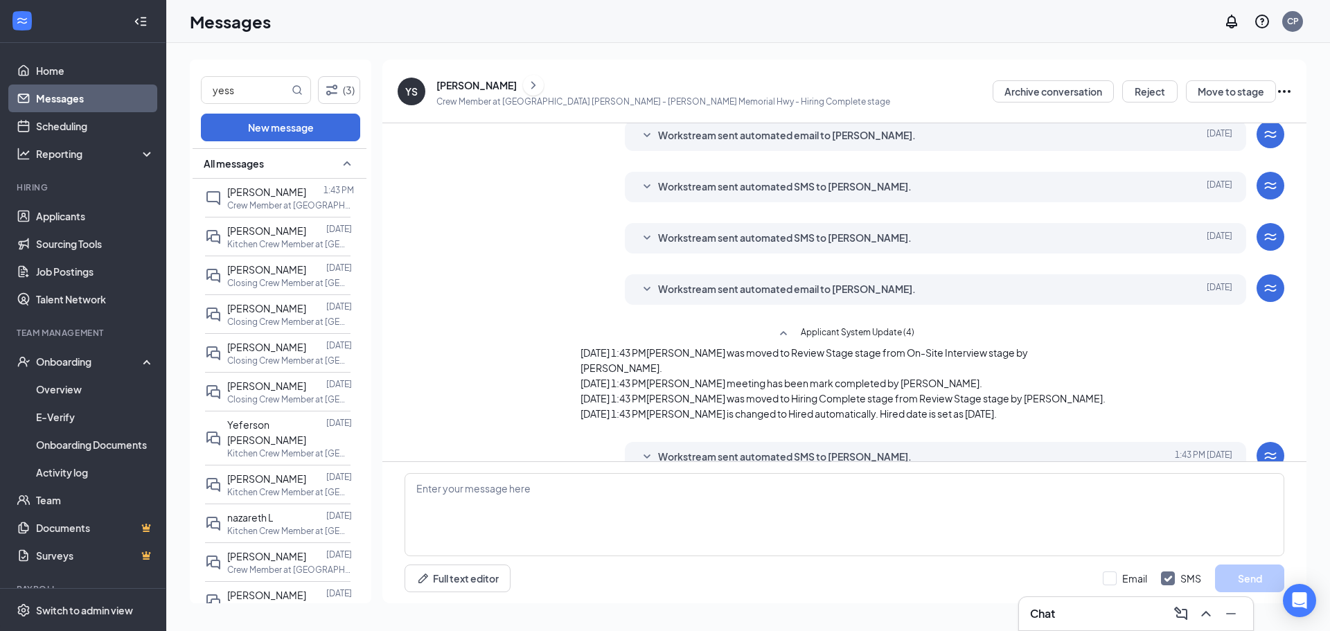
scroll to position [123, 0]
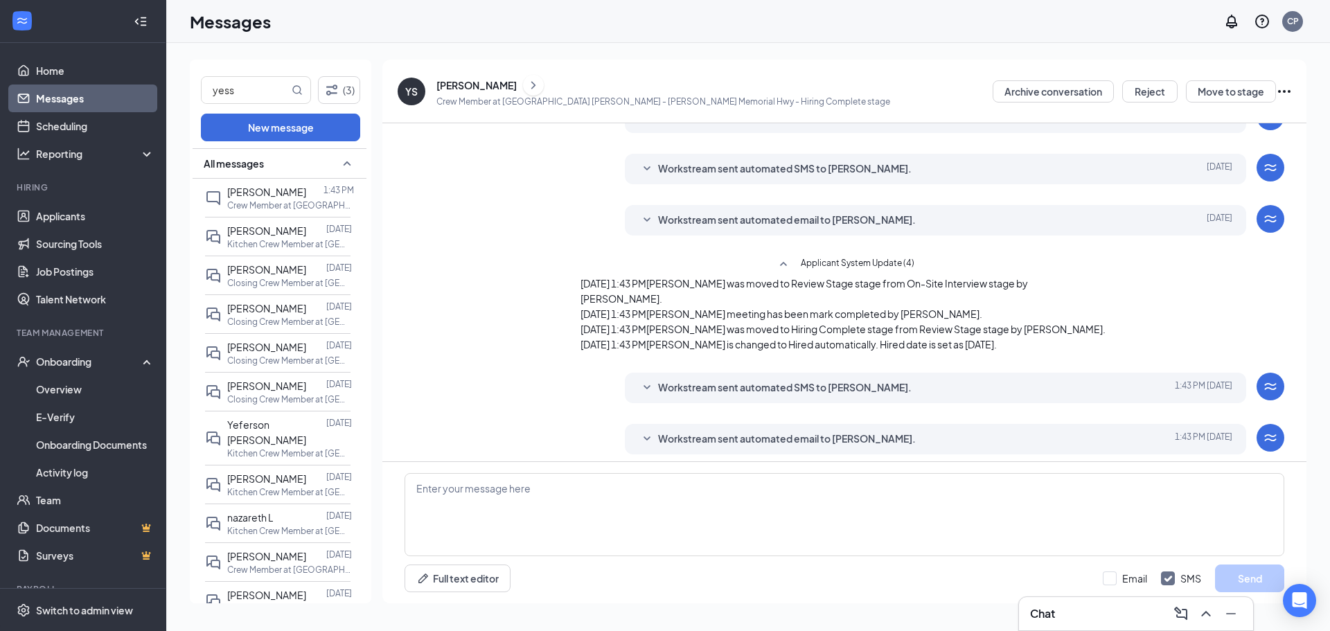
click at [825, 261] on span "Applicant System Update (4)" at bounding box center [858, 264] width 114 height 17
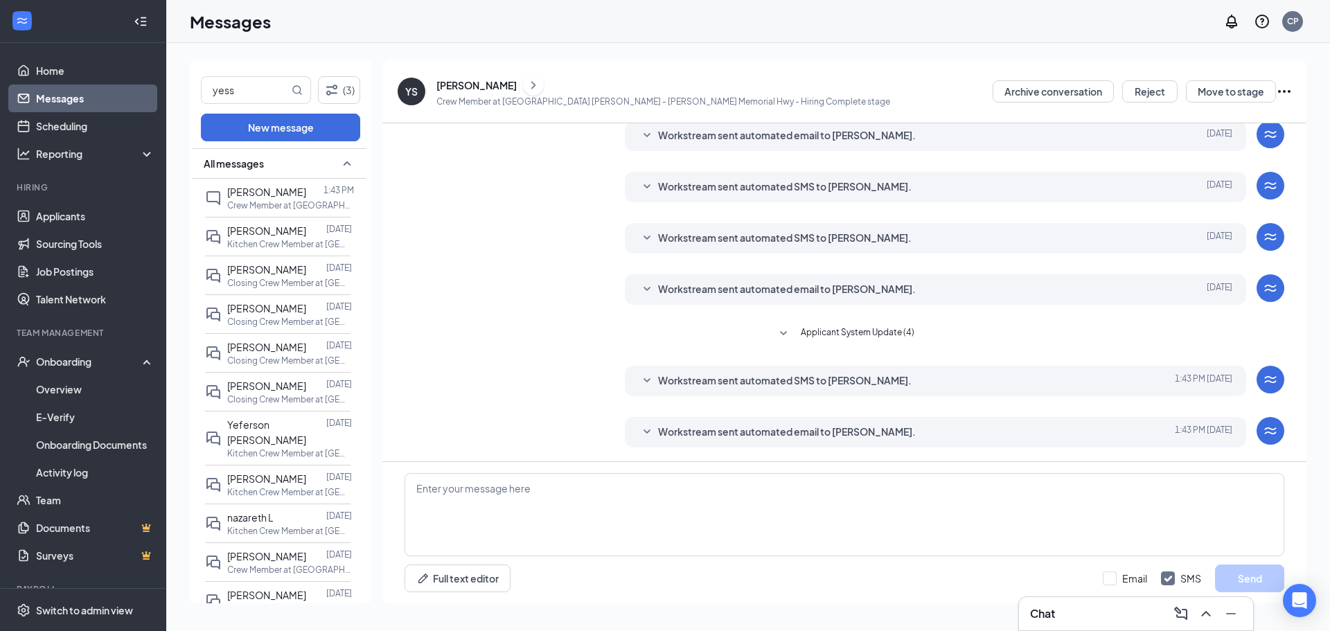
scroll to position [54, 0]
click at [81, 94] on link "Messages" at bounding box center [95, 99] width 118 height 28
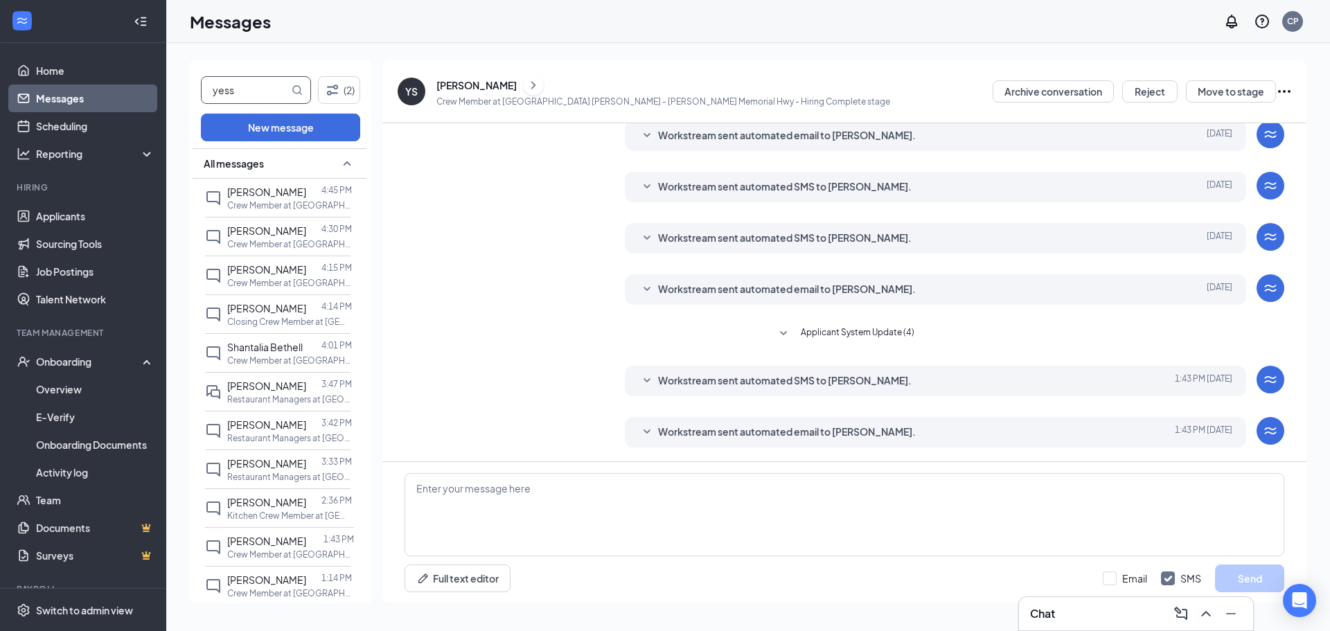
drag, startPoint x: 253, startPoint y: 101, endPoint x: 220, endPoint y: 96, distance: 33.7
click at [220, 96] on input "yess" at bounding box center [245, 90] width 87 height 26
type input "essy"
click at [237, 88] on input "essy" at bounding box center [245, 90] width 87 height 26
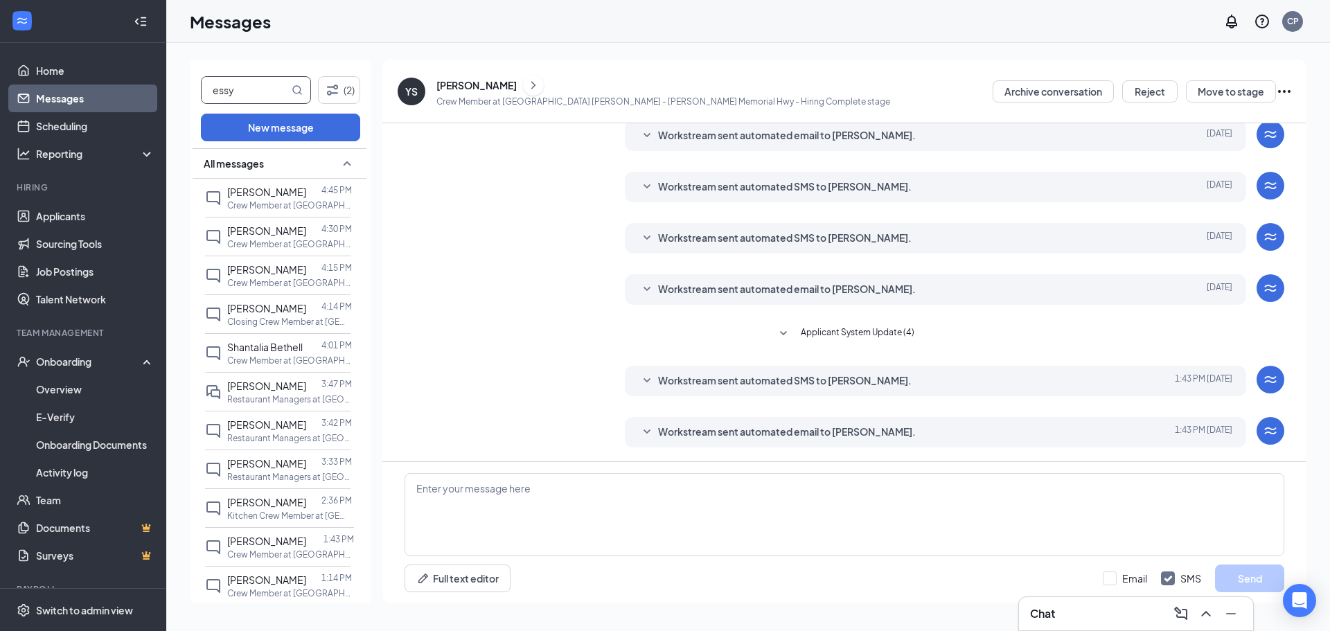
click at [237, 88] on input "essy" at bounding box center [245, 90] width 87 height 26
click at [221, 540] on icon "ChatInactive" at bounding box center [213, 547] width 17 height 17
click at [519, 521] on textarea at bounding box center [845, 514] width 880 height 83
paste textarea "[EMAIL_ADDRESS][DOMAIN_NAME]"
type textarea "[EMAIL_ADDRESS][DOMAIN_NAME]"
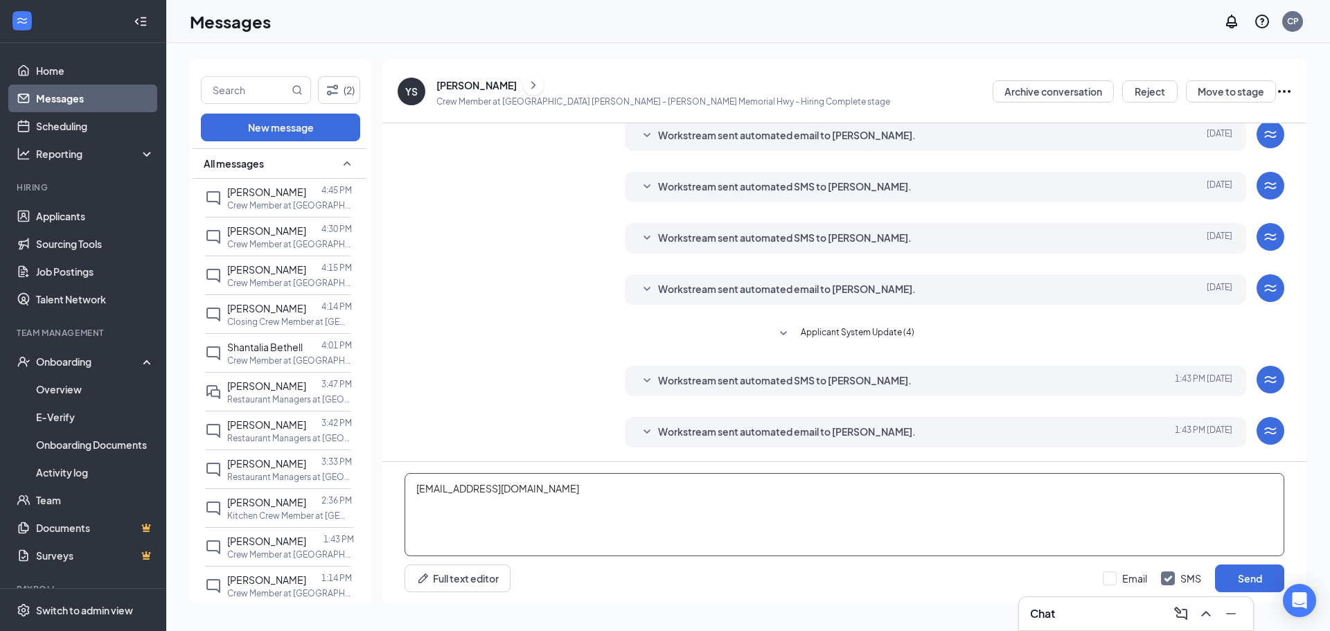
drag, startPoint x: 504, startPoint y: 484, endPoint x: 385, endPoint y: 492, distance: 119.4
click at [385, 492] on div "[EMAIL_ADDRESS][DOMAIN_NAME] Full text editor Email SMS Send" at bounding box center [844, 532] width 924 height 141
click at [1053, 615] on h3 "Chat" at bounding box center [1042, 613] width 25 height 15
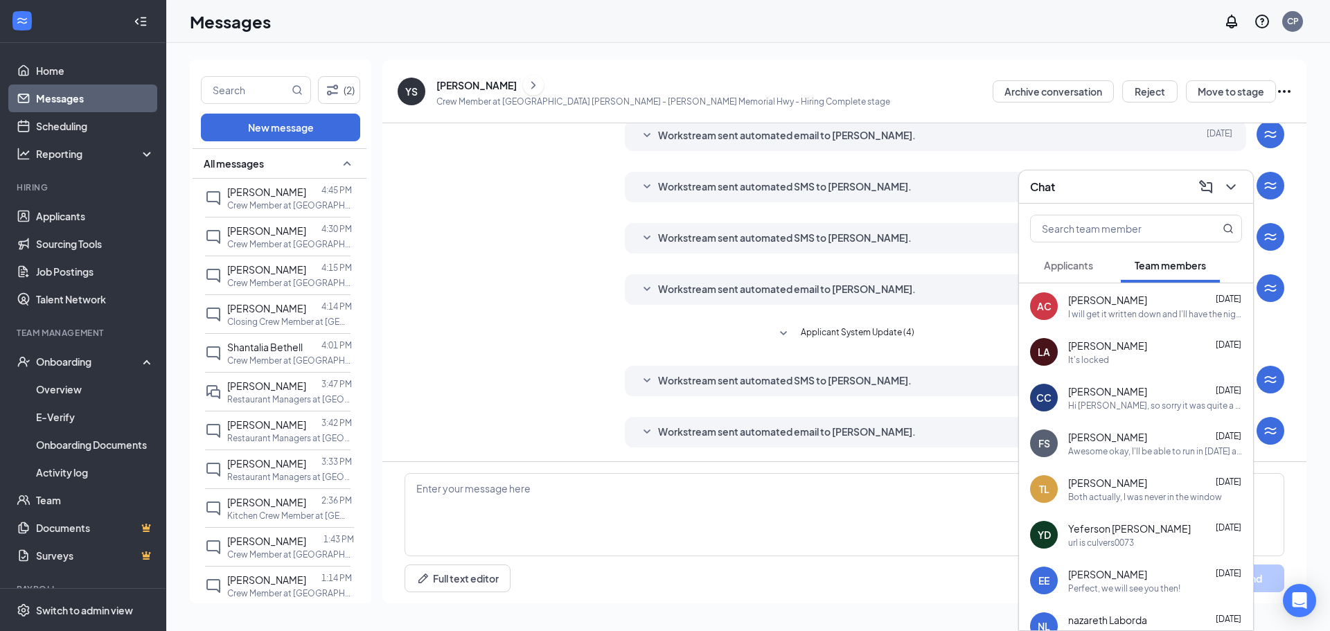
click at [1150, 446] on div "Awesome okay, I'll be able to run in [DATE] around 5:45pm with my social and fo…" at bounding box center [1155, 452] width 174 height 12
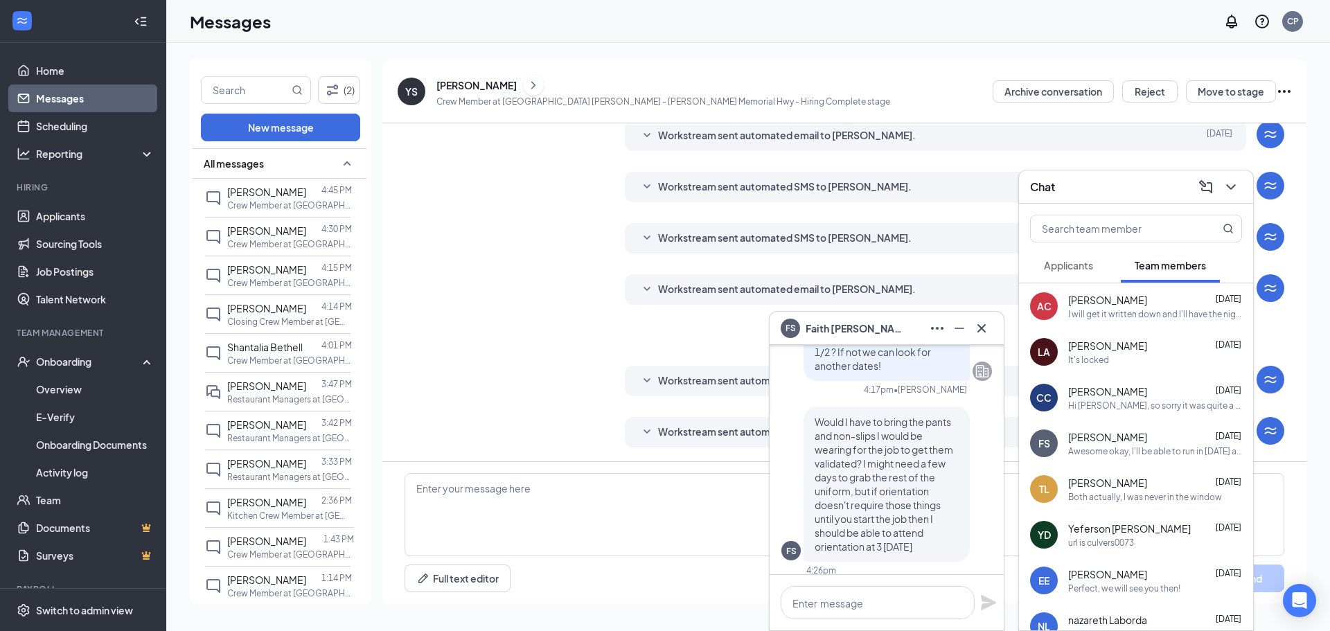
scroll to position [-1039, 0]
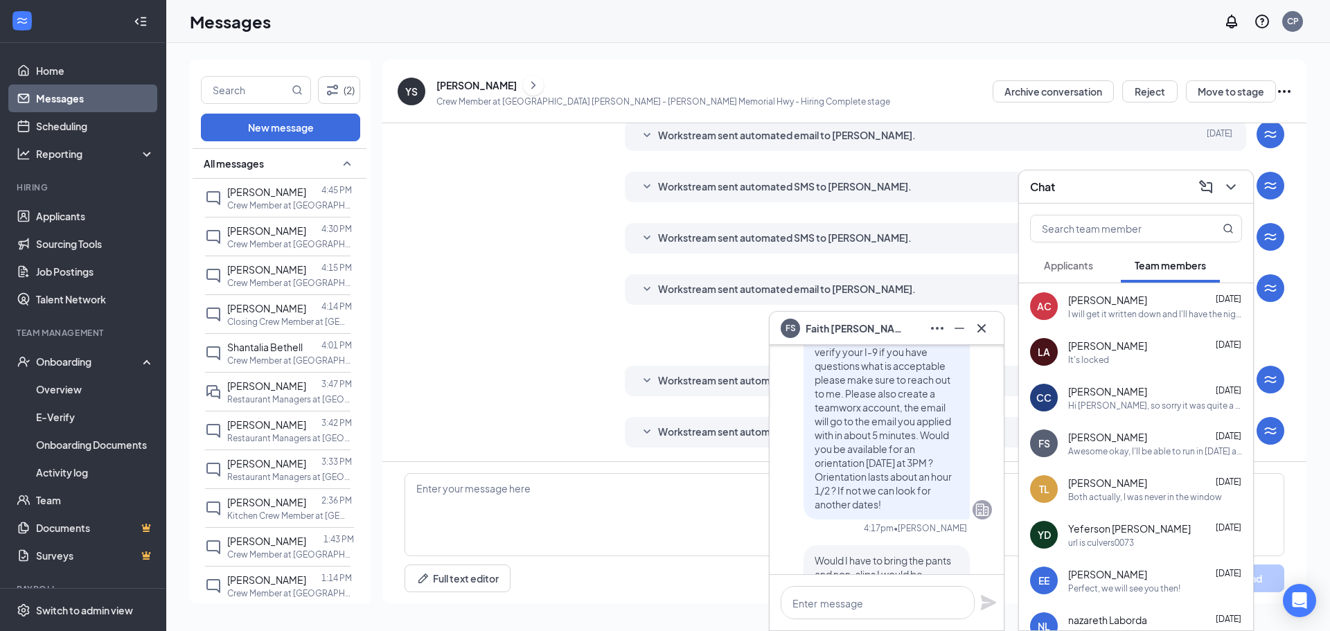
click at [932, 479] on p "Hi Faith, Looks like I received all of your paperwork. The next Step is Orienta…" at bounding box center [887, 310] width 144 height 402
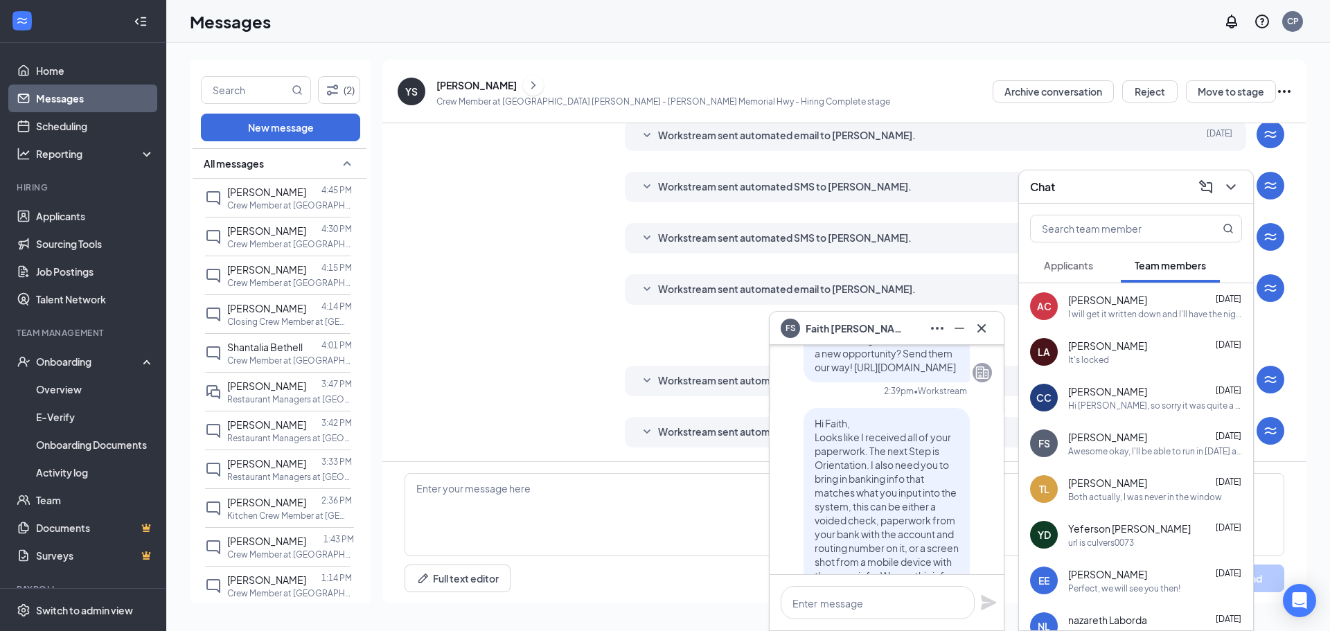
scroll to position [-1391, 0]
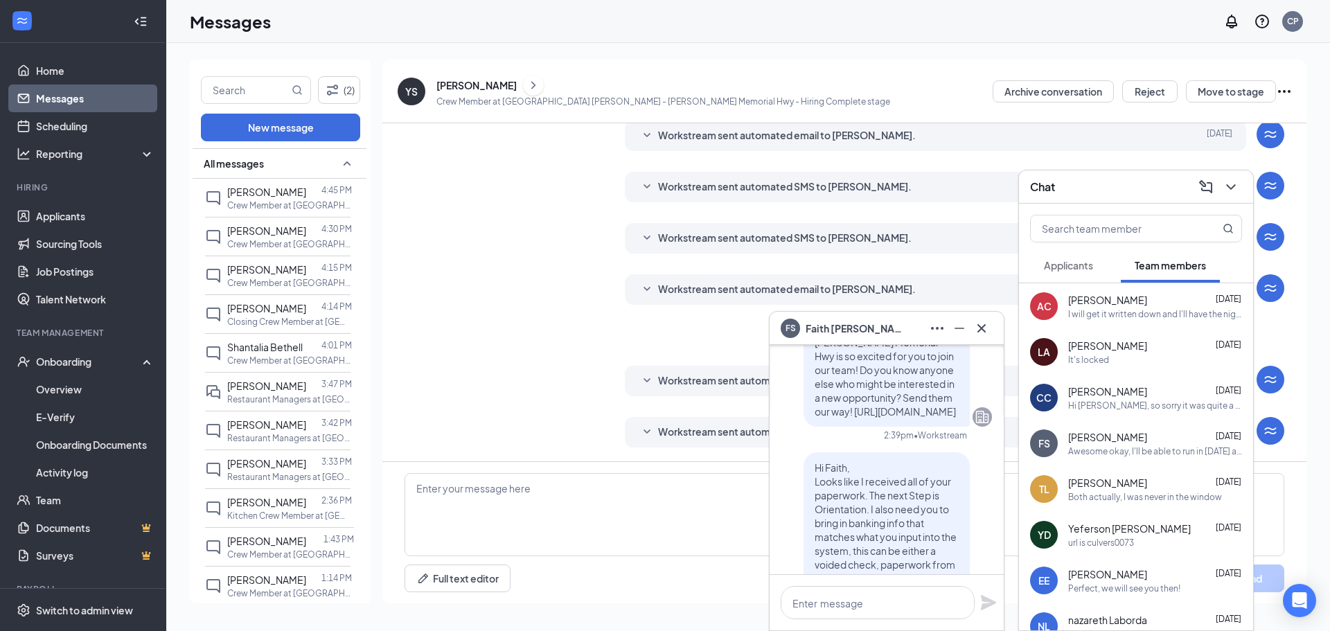
drag, startPoint x: 925, startPoint y: 478, endPoint x: 807, endPoint y: 457, distance: 120.3
copy span "Looks like I received all of your paperwork. The next Step is Orientation. I al…"
click at [665, 520] on textarea at bounding box center [845, 514] width 880 height 83
click at [665, 519] on textarea at bounding box center [845, 514] width 880 height 83
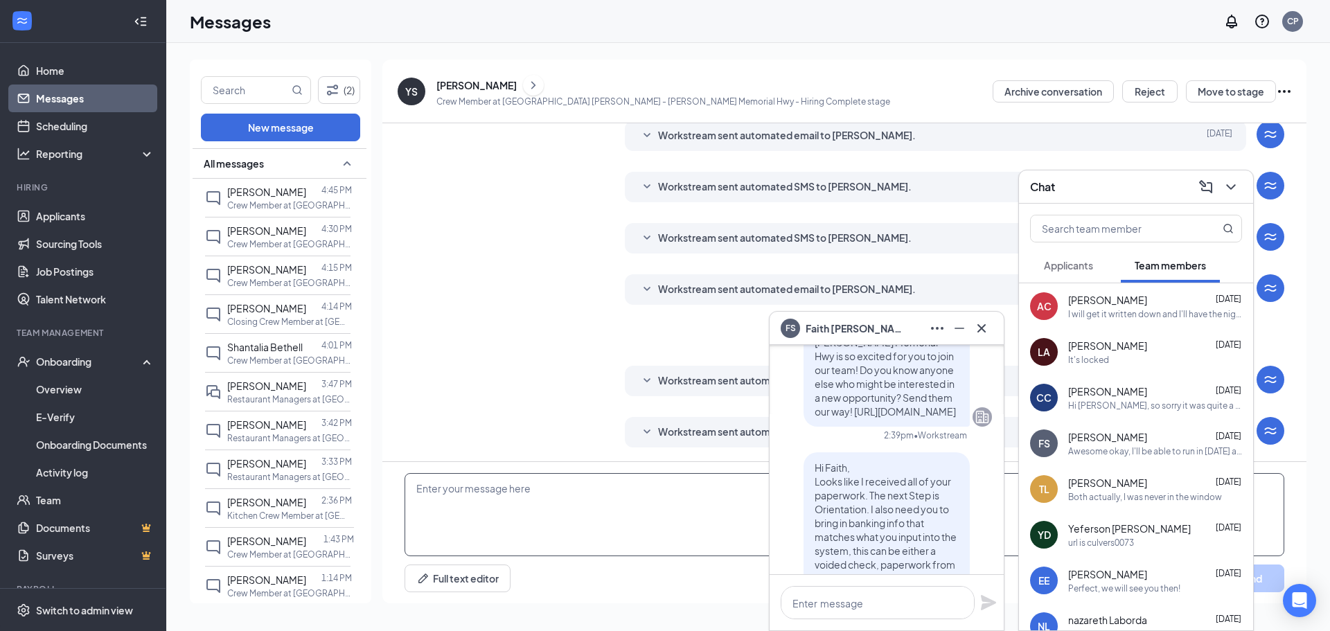
click at [665, 519] on textarea at bounding box center [845, 514] width 880 height 83
click at [983, 328] on icon "Cross" at bounding box center [982, 328] width 17 height 17
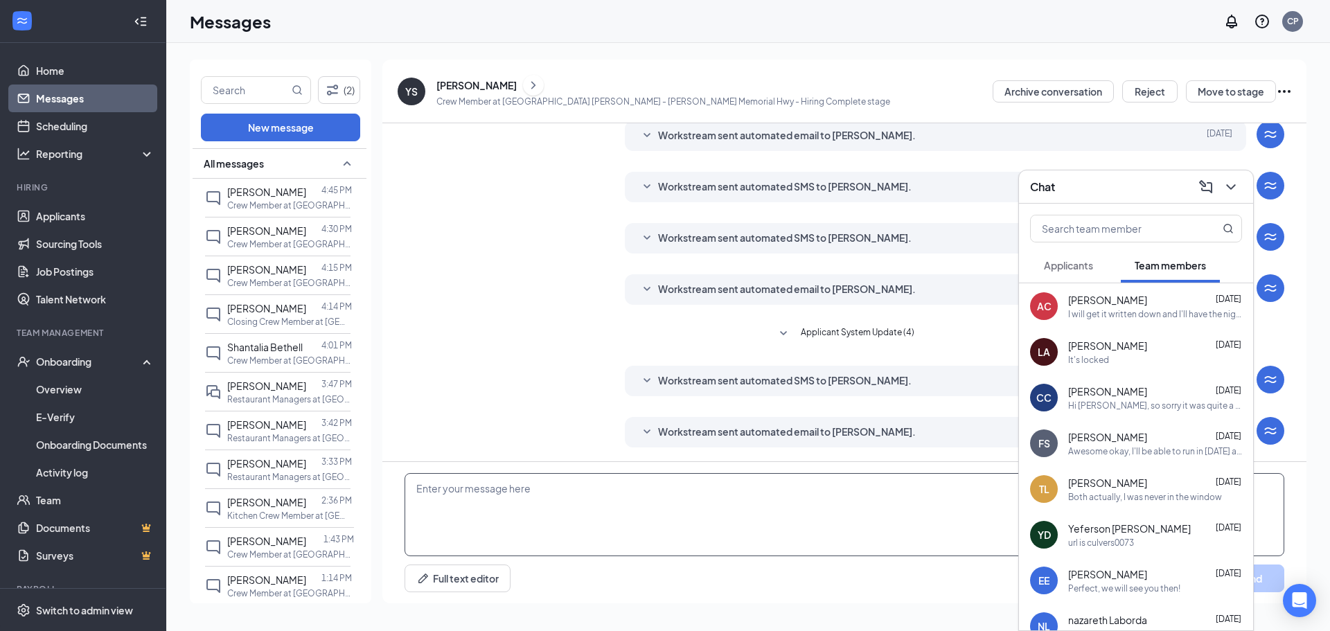
click at [705, 507] on textarea at bounding box center [845, 514] width 880 height 83
paste textarea "Looks like I received all of your paperwork. The next Step is Orientation. I al…"
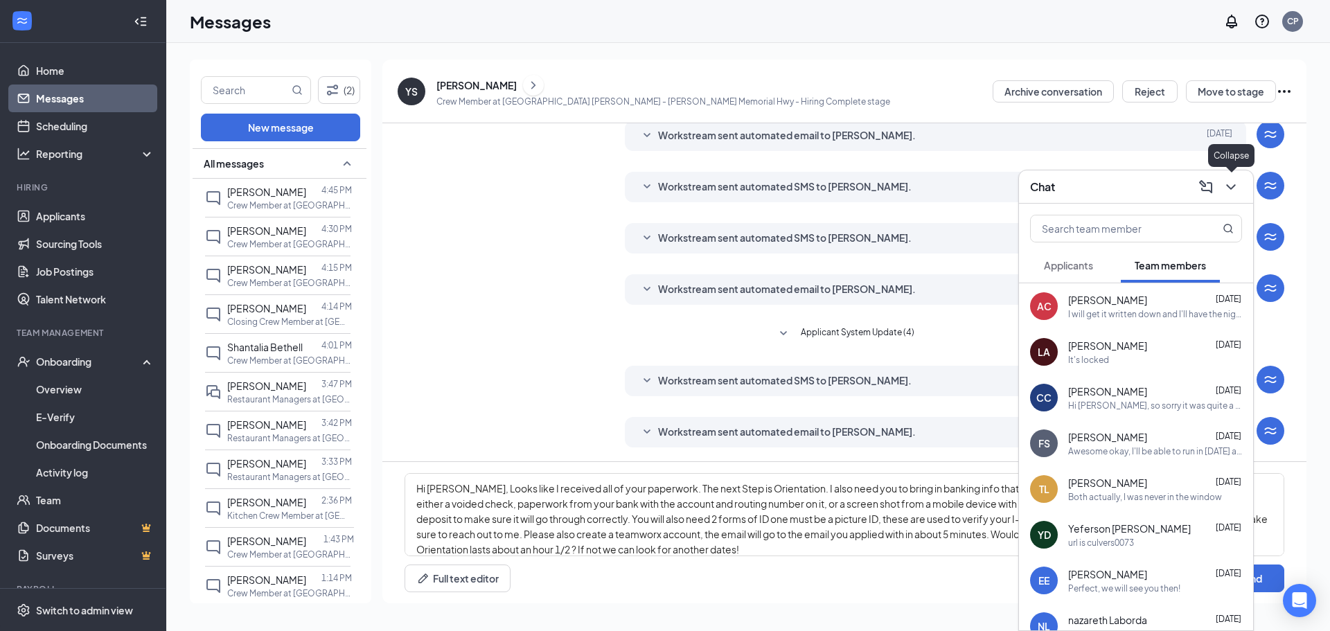
click at [1235, 184] on icon "ChevronDown" at bounding box center [1230, 187] width 9 height 6
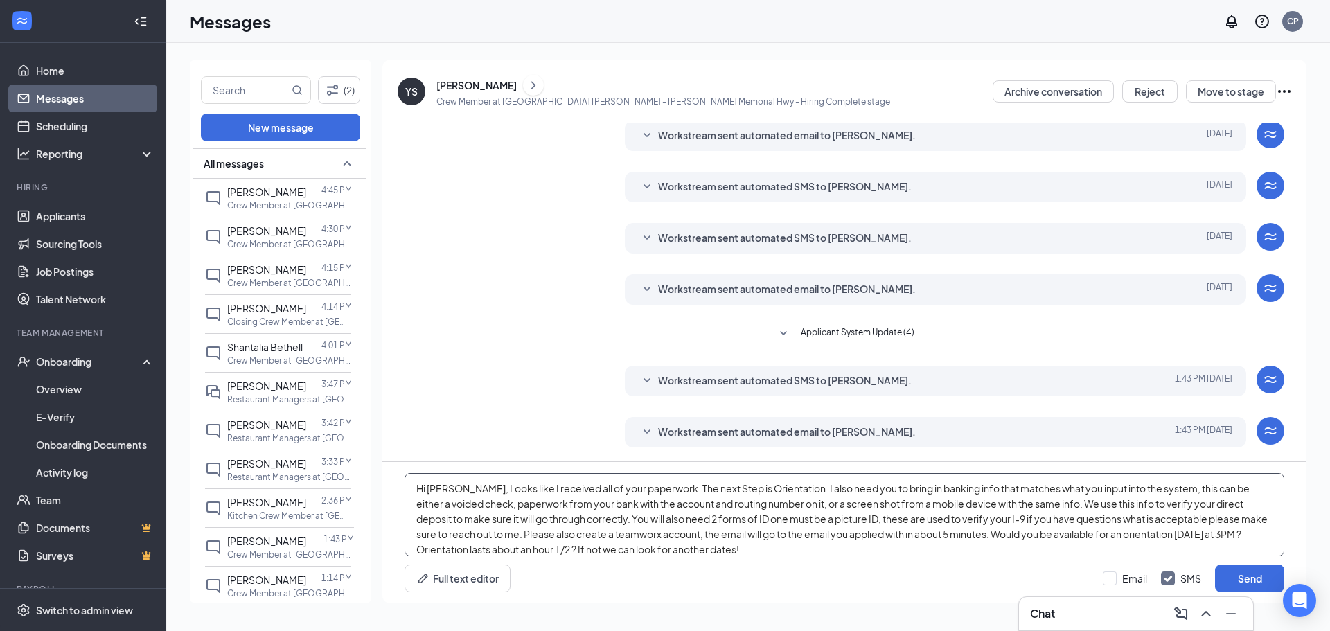
drag, startPoint x: 500, startPoint y: 536, endPoint x: 617, endPoint y: 516, distance: 119.4
click at [617, 516] on textarea "Hi [PERSON_NAME], Looks like I received all of your paperwork. The next Step is…" at bounding box center [845, 514] width 880 height 83
drag, startPoint x: 497, startPoint y: 534, endPoint x: 412, endPoint y: 536, distance: 84.6
click at [412, 536] on textarea "Hi [PERSON_NAME], Looks like I received all of your paperwork. The next Step is…" at bounding box center [845, 514] width 880 height 83
drag, startPoint x: 704, startPoint y: 536, endPoint x: 799, endPoint y: 540, distance: 95.0
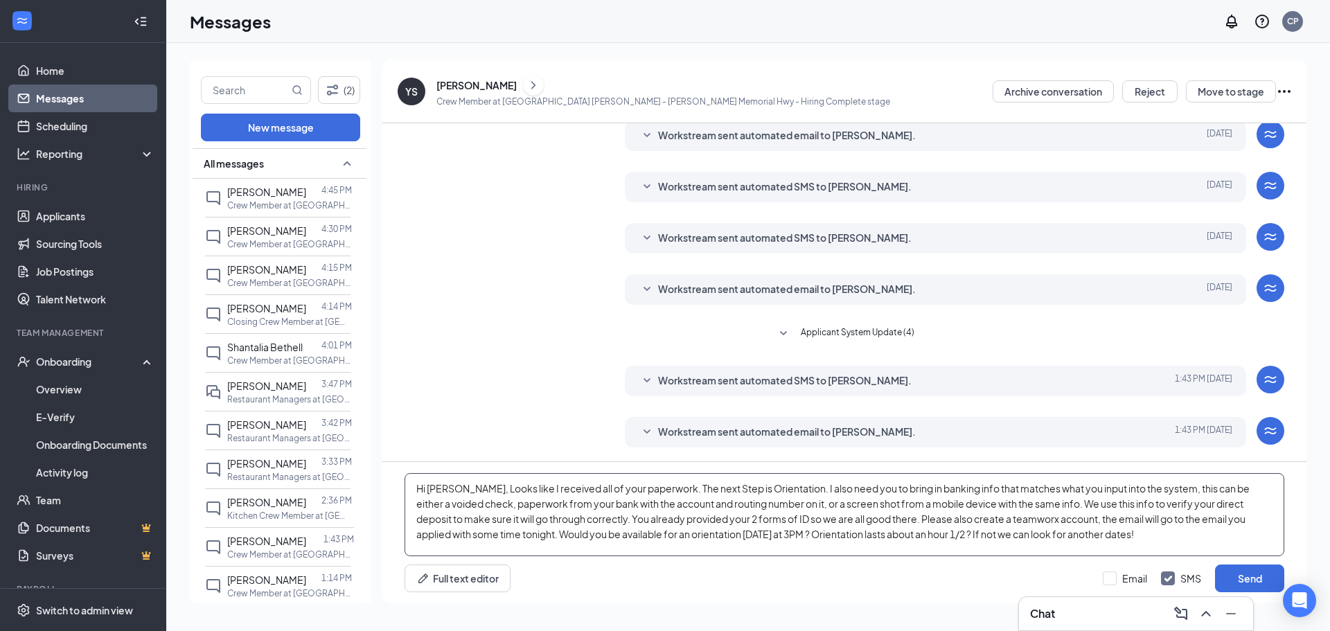
click at [799, 540] on textarea "Hi [PERSON_NAME], Looks like I received all of your paperwork. The next Step is…" at bounding box center [845, 514] width 880 height 83
click at [731, 542] on textarea "Hi [PERSON_NAME], Looks like I received all of your paperwork. The next Step is…" at bounding box center [845, 514] width 880 height 83
click at [1191, 536] on textarea "Hi [PERSON_NAME], Looks like I received all of your paperwork. The next Step is…" at bounding box center [845, 514] width 880 height 83
type textarea "Hi [PERSON_NAME], Looks like I received all of your paperwork. The next Step is…"
click at [1253, 577] on button "Send" at bounding box center [1249, 579] width 69 height 28
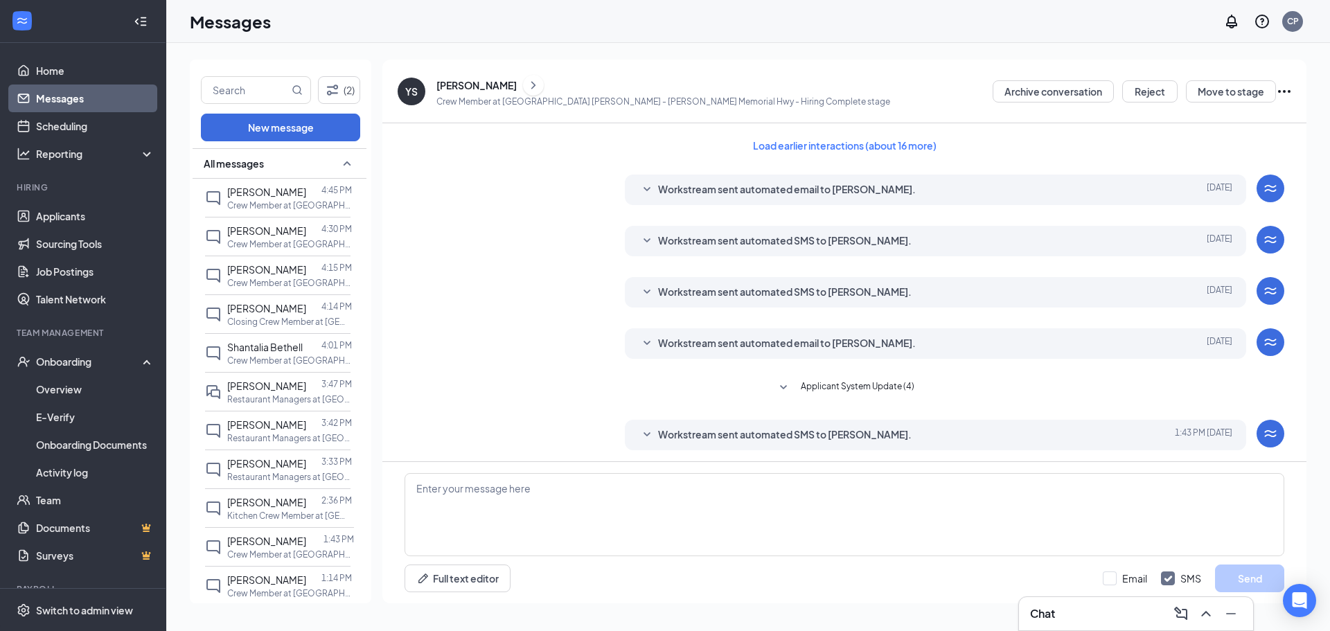
scroll to position [205, 0]
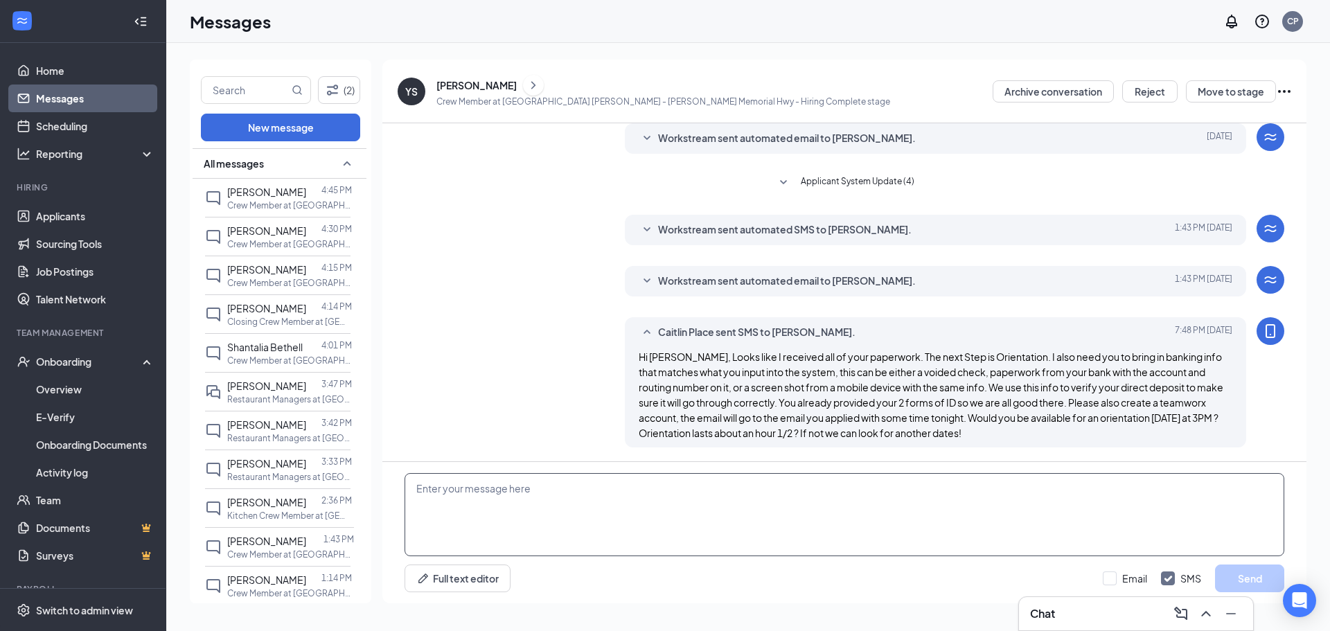
click at [813, 517] on textarea at bounding box center [845, 514] width 880 height 83
type textarea "Also is the address that you have on your license current for paperwork ?"
click at [1222, 566] on button "Send" at bounding box center [1249, 579] width 69 height 28
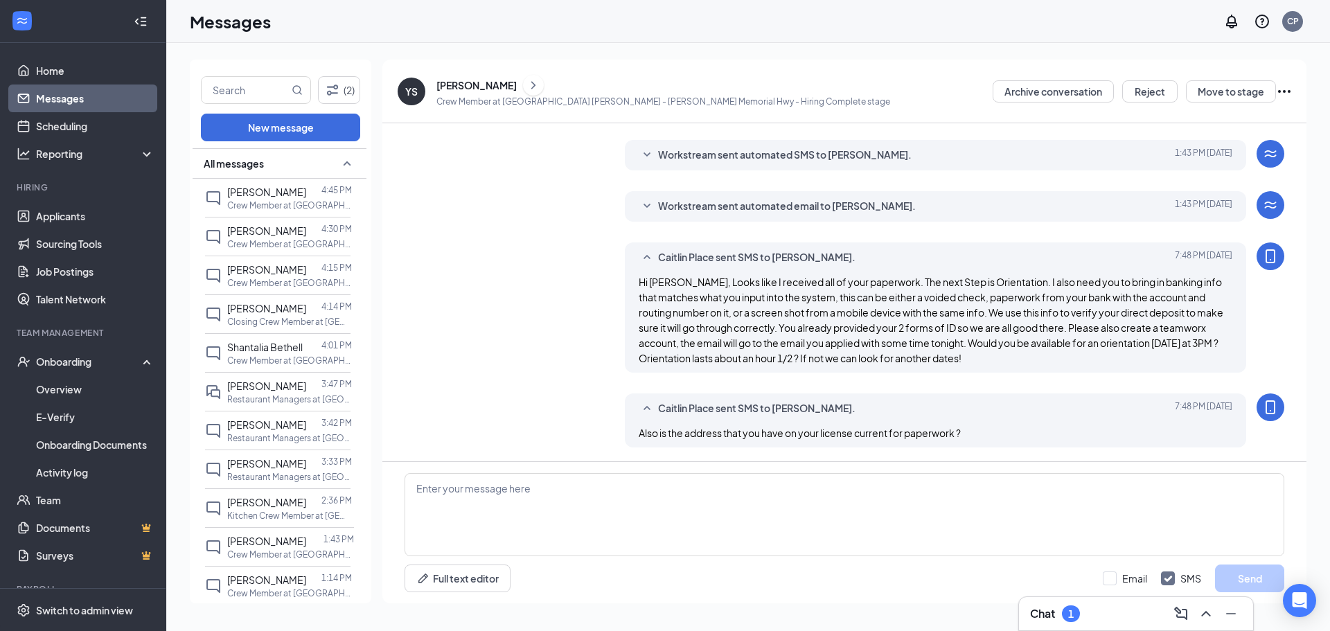
scroll to position [355, 0]
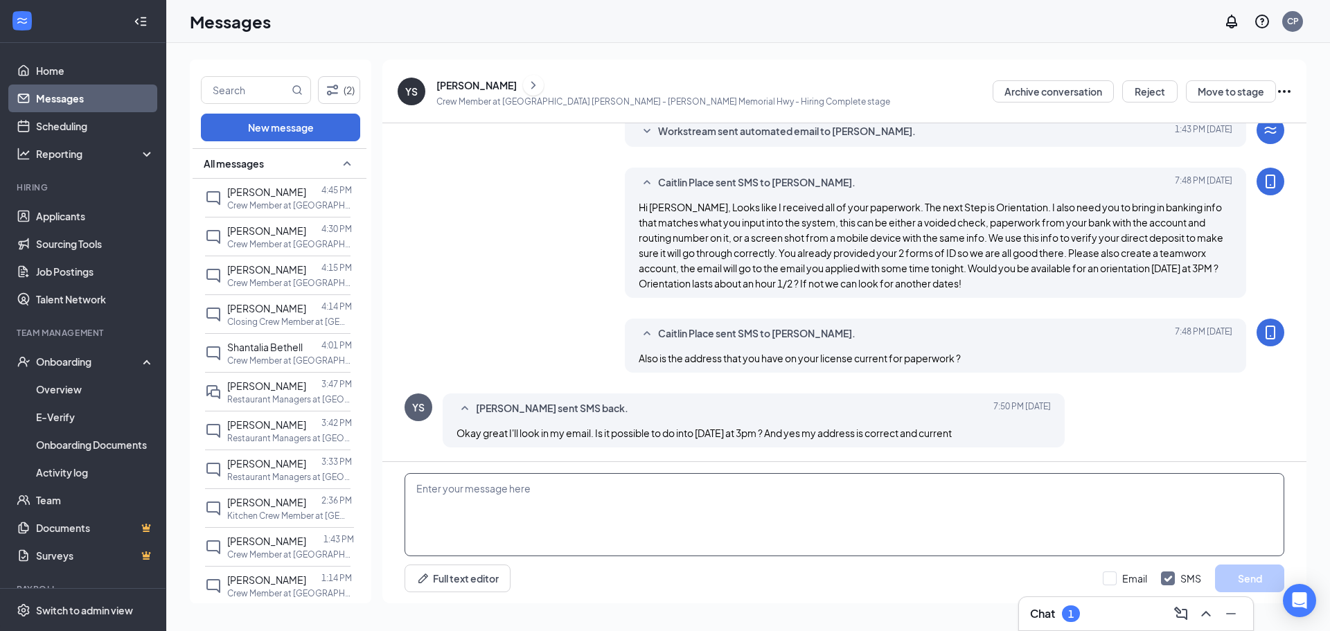
click at [636, 488] on textarea at bounding box center [845, 514] width 880 height 83
click at [500, 486] on textarea "[DATE]?" at bounding box center [845, 514] width 880 height 83
drag, startPoint x: 508, startPoint y: 492, endPoint x: 494, endPoint y: 493, distance: 13.9
click at [496, 497] on textarea "[DATE]?" at bounding box center [845, 514] width 880 height 83
click at [563, 507] on textarea "[DATE]?" at bounding box center [845, 514] width 880 height 83
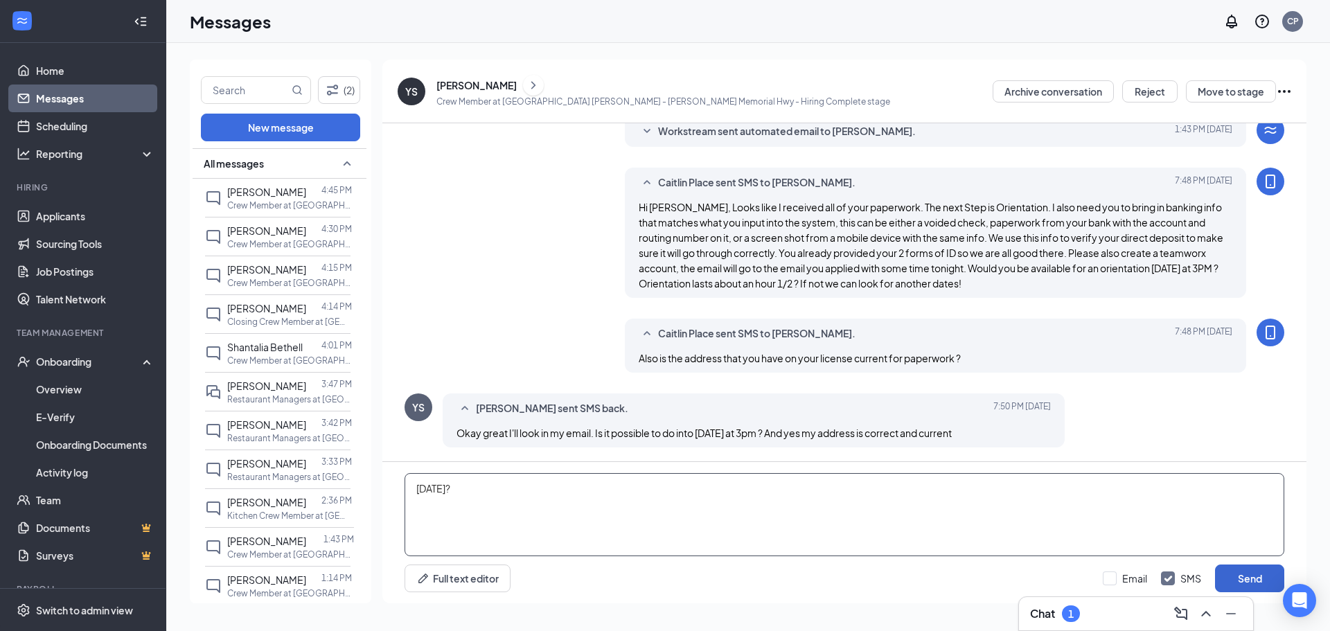
type textarea "[DATE]?"
click at [1245, 576] on button "Send" at bounding box center [1249, 579] width 69 height 28
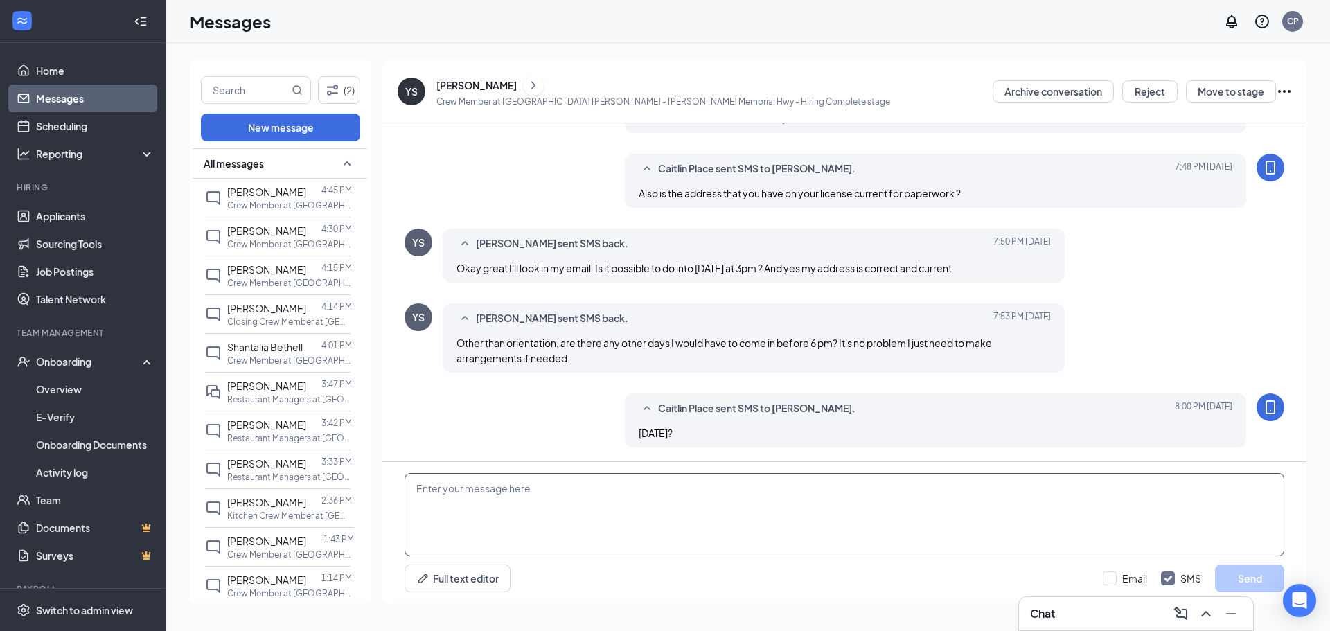
click at [554, 492] on textarea at bounding box center [845, 514] width 880 height 83
drag, startPoint x: 776, startPoint y: 491, endPoint x: 855, endPoint y: 521, distance: 84.4
click at [855, 521] on textarea "and no orientation is the only thing we would have to do earlier in the day, if…" at bounding box center [845, 514] width 880 height 83
click at [766, 493] on textarea "and no orientation is the only thing we would have to do earlier in the day, if…" at bounding box center [845, 514] width 880 height 83
drag, startPoint x: 806, startPoint y: 493, endPoint x: 766, endPoint y: 503, distance: 41.3
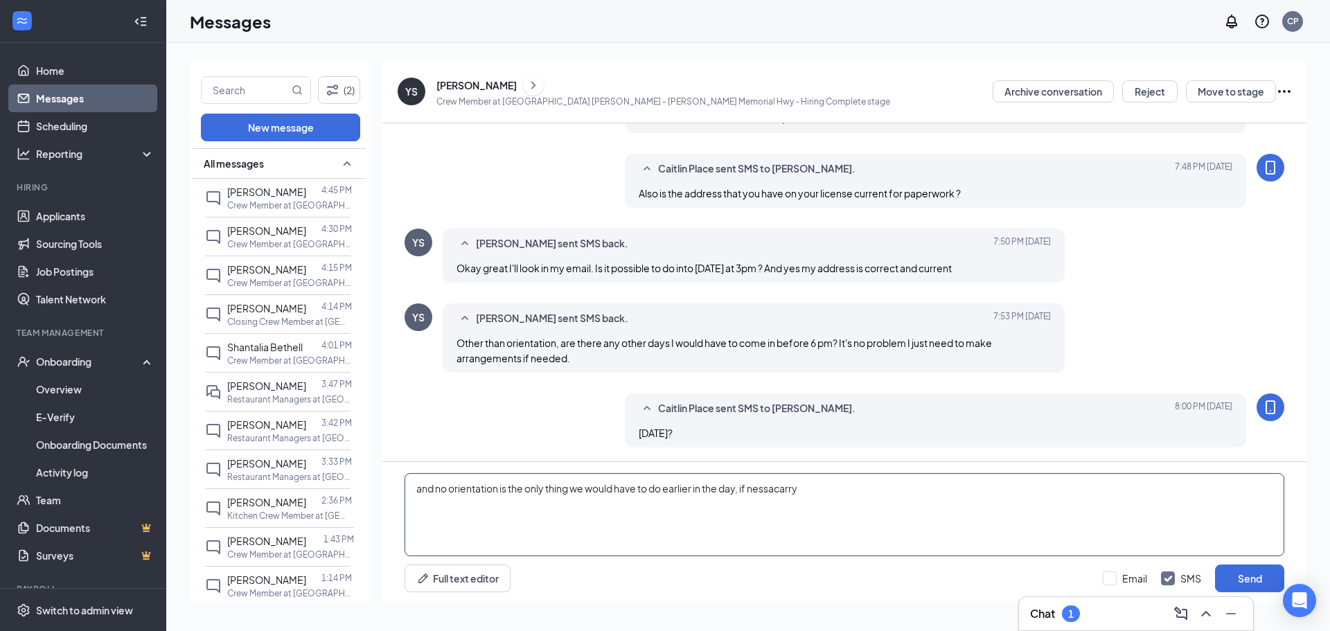
click at [766, 503] on textarea "and no orientation is the only thing we would have to do earlier in the day, if…" at bounding box center [845, 514] width 880 height 83
click at [826, 498] on textarea "and no orientation is the only thing we would have to do earlier in the day, if…" at bounding box center [845, 514] width 880 height 83
click at [838, 488] on textarea "and no orientation is the only thing we would have to do earlier in the day, if…" at bounding box center [845, 514] width 880 height 83
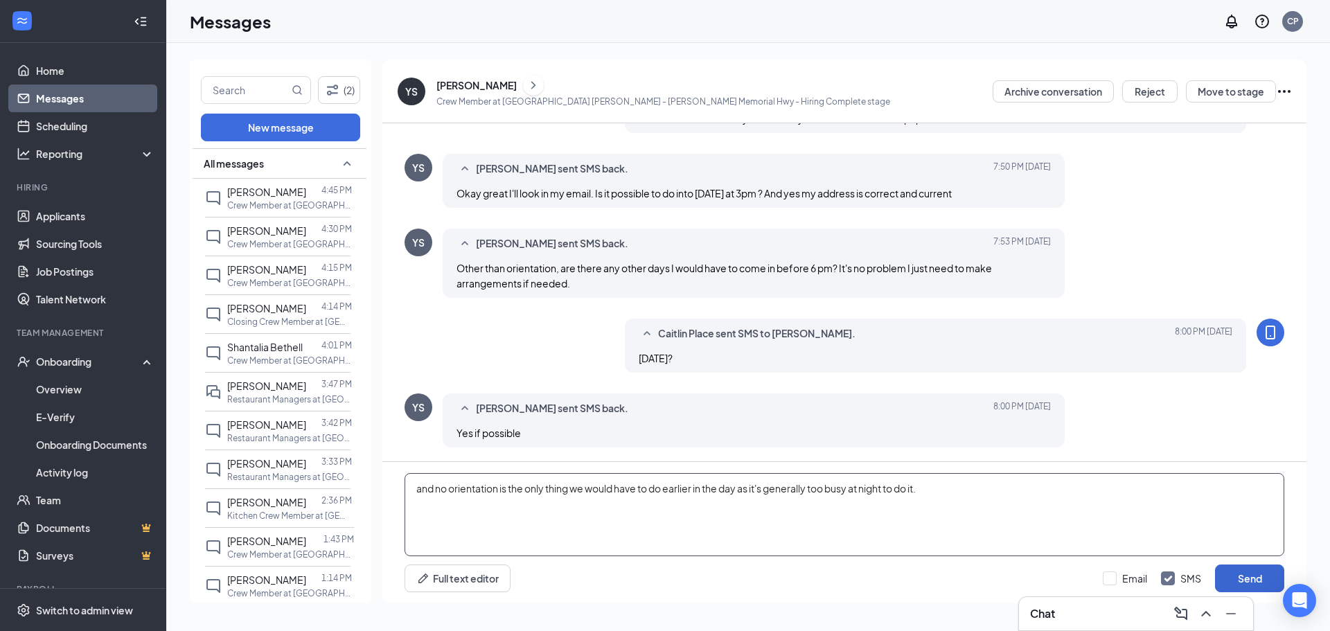
type textarea "and no orientation is the only thing we would have to do earlier in the day as …"
click at [1242, 572] on button "Send" at bounding box center [1249, 579] width 69 height 28
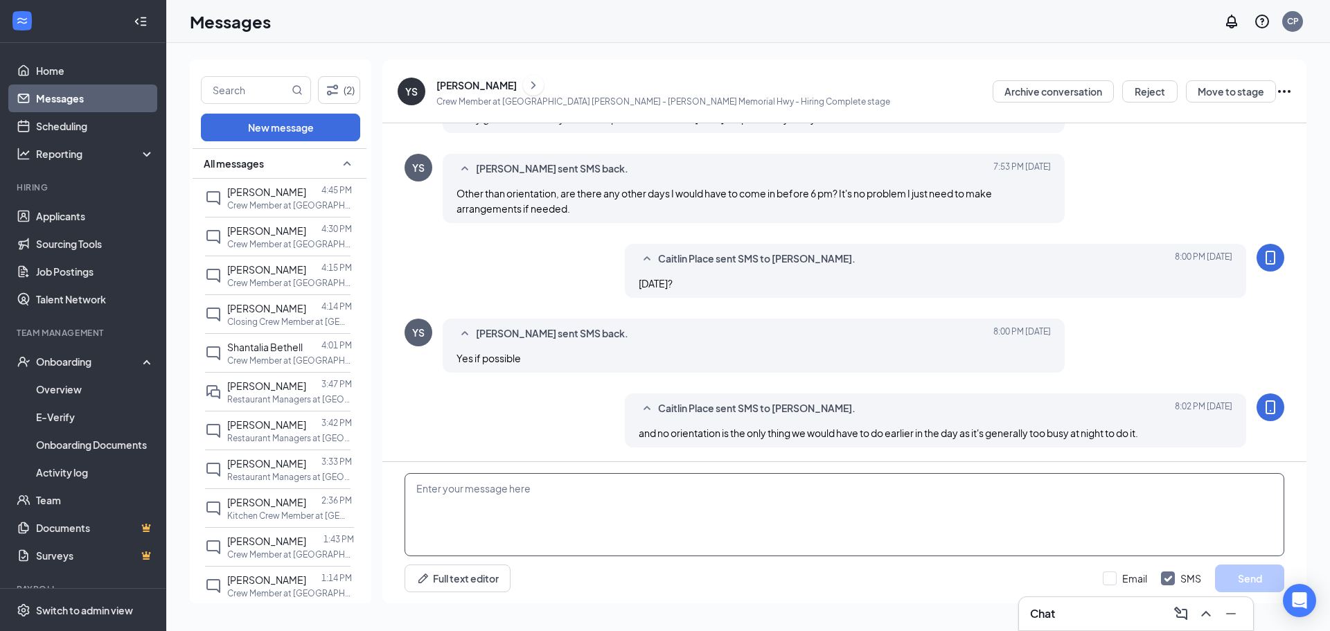
click at [885, 503] on textarea at bounding box center [845, 514] width 880 height 83
click at [687, 506] on textarea "[DATE] works for me. We could also do [DATE] at 7pm if that works, that way we …" at bounding box center [845, 514] width 880 height 83
click at [671, 489] on textarea "[DATE] works for me. We could also do [DATE] at 7pm if that works, that way we …" at bounding box center [845, 514] width 880 height 83
click at [1125, 511] on textarea "[DATE] works for me. We could also do [DATE] at 7pm if that works, that way we …" at bounding box center [845, 514] width 880 height 83
click at [919, 490] on textarea "[DATE] works for me. We could also do [DATE] at 7pm if that works, that way we …" at bounding box center [845, 514] width 880 height 83
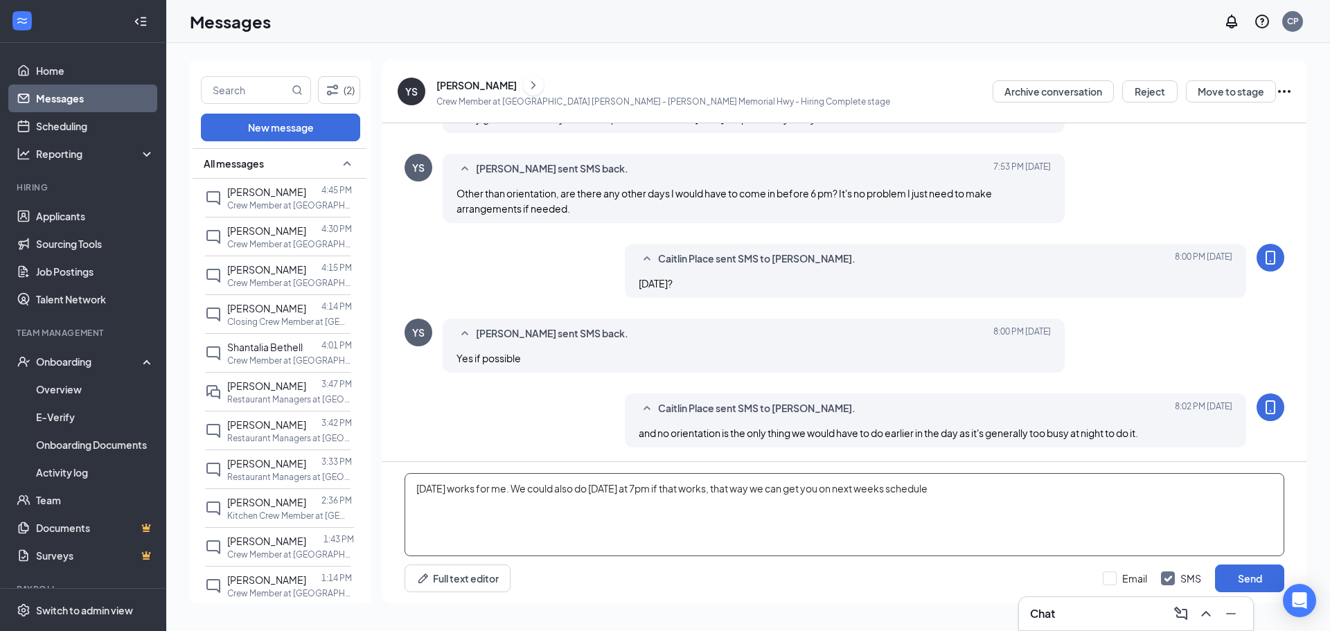
click at [1075, 487] on textarea "[DATE] works for me. We could also do [DATE] at 7pm if that works, that way we …" at bounding box center [845, 514] width 880 height 83
type textarea "[DATE] works for me. We could also do [DATE] at 7pm if that works, that way we …"
click at [1260, 578] on button "Send" at bounding box center [1249, 579] width 69 height 28
